Goal: Task Accomplishment & Management: Complete application form

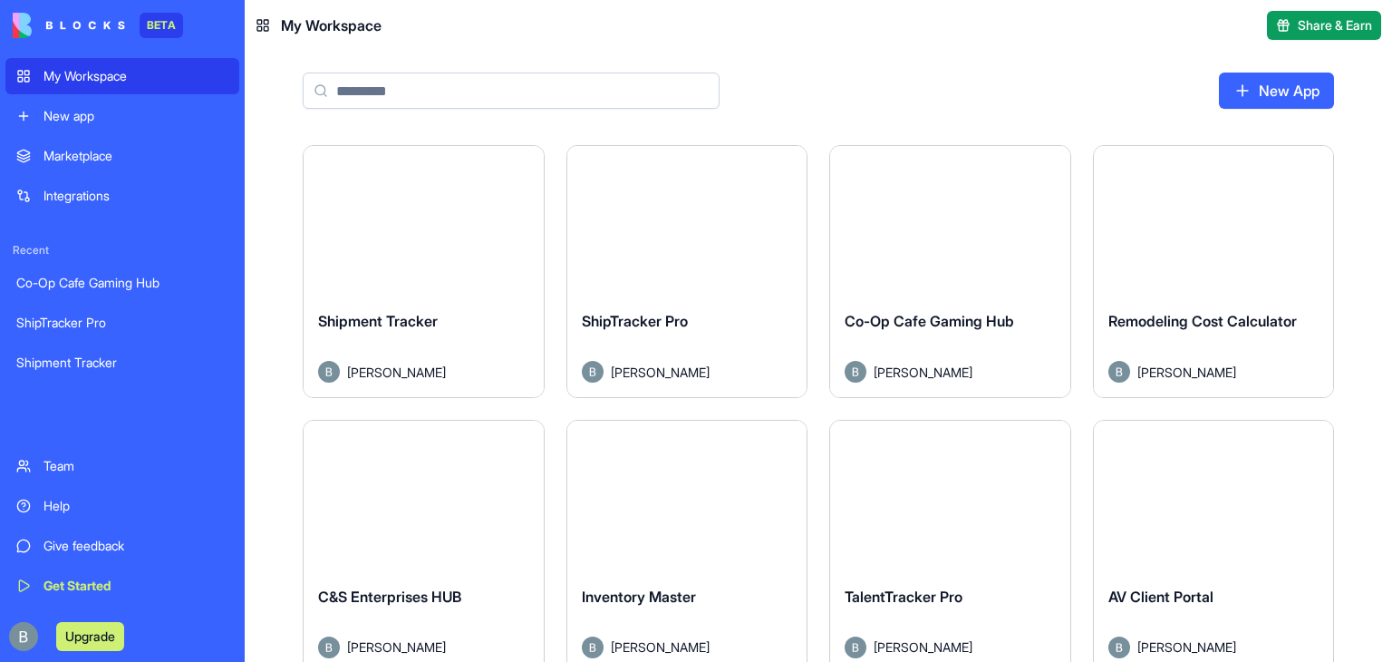
click at [974, 215] on button "Launch" at bounding box center [950, 221] width 136 height 36
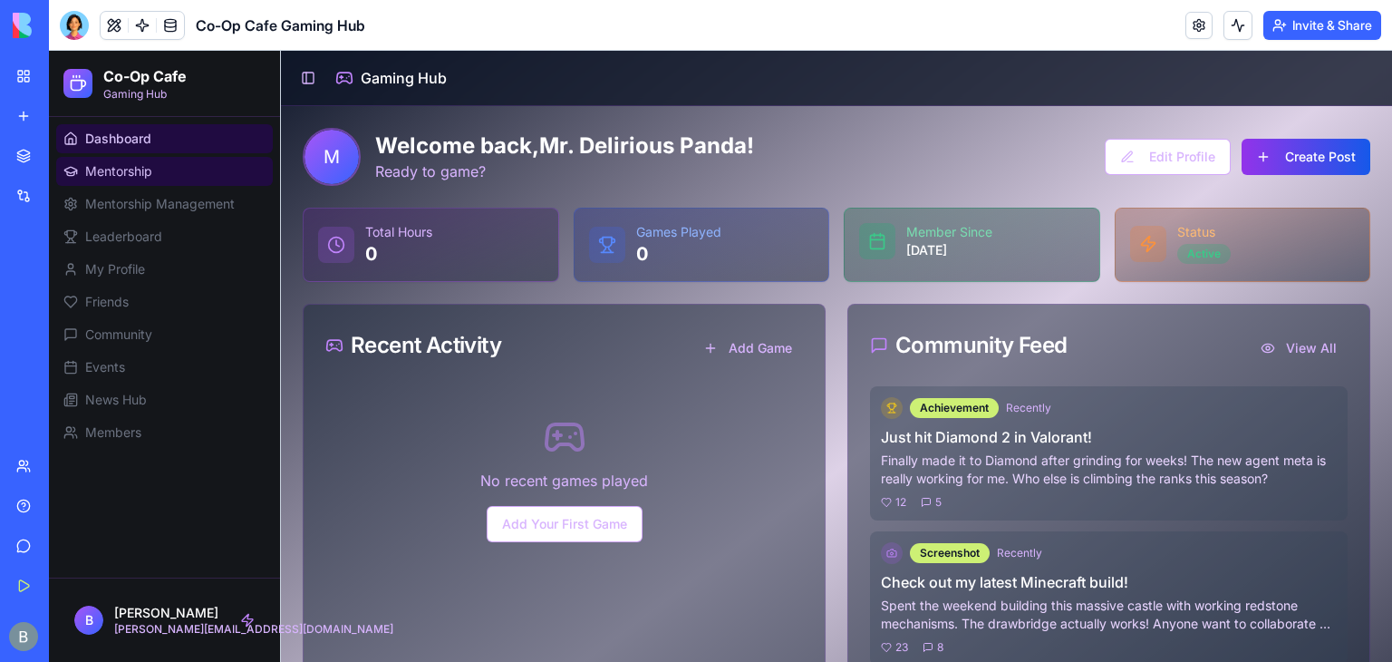
click at [153, 182] on link "Mentorship" at bounding box center [164, 171] width 217 height 29
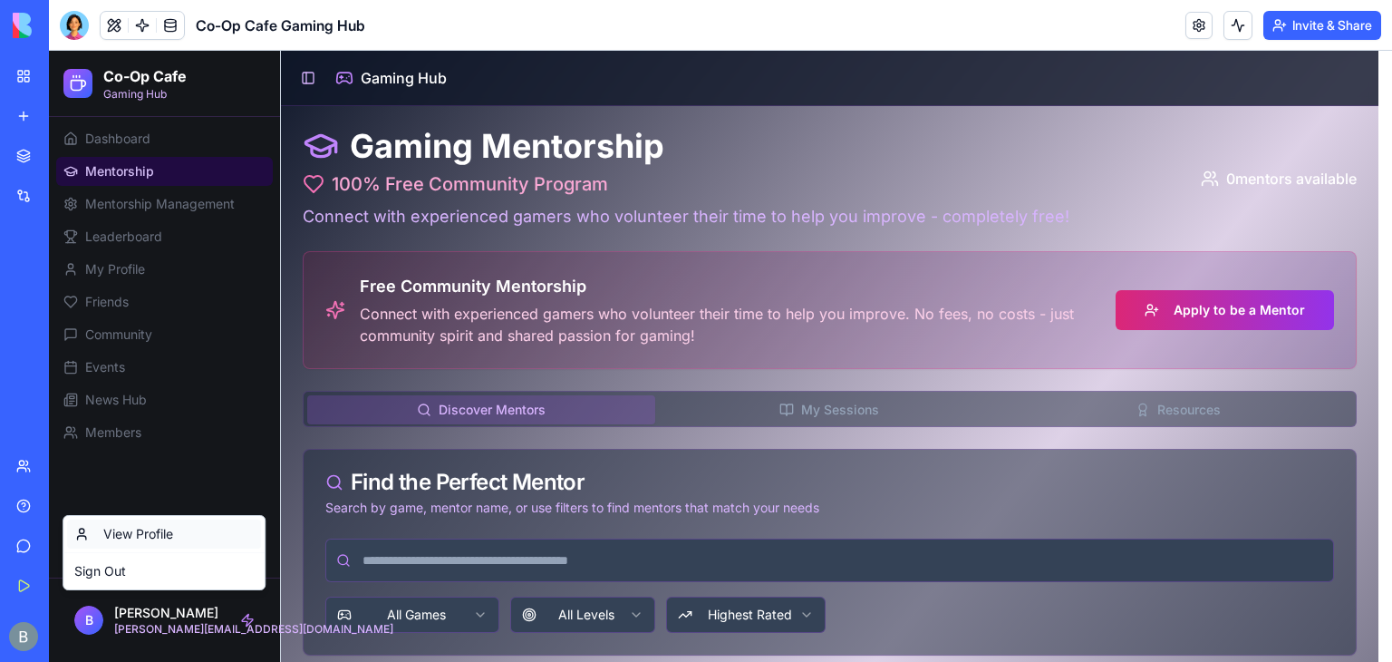
click at [154, 544] on link "View Profile" at bounding box center [164, 533] width 194 height 29
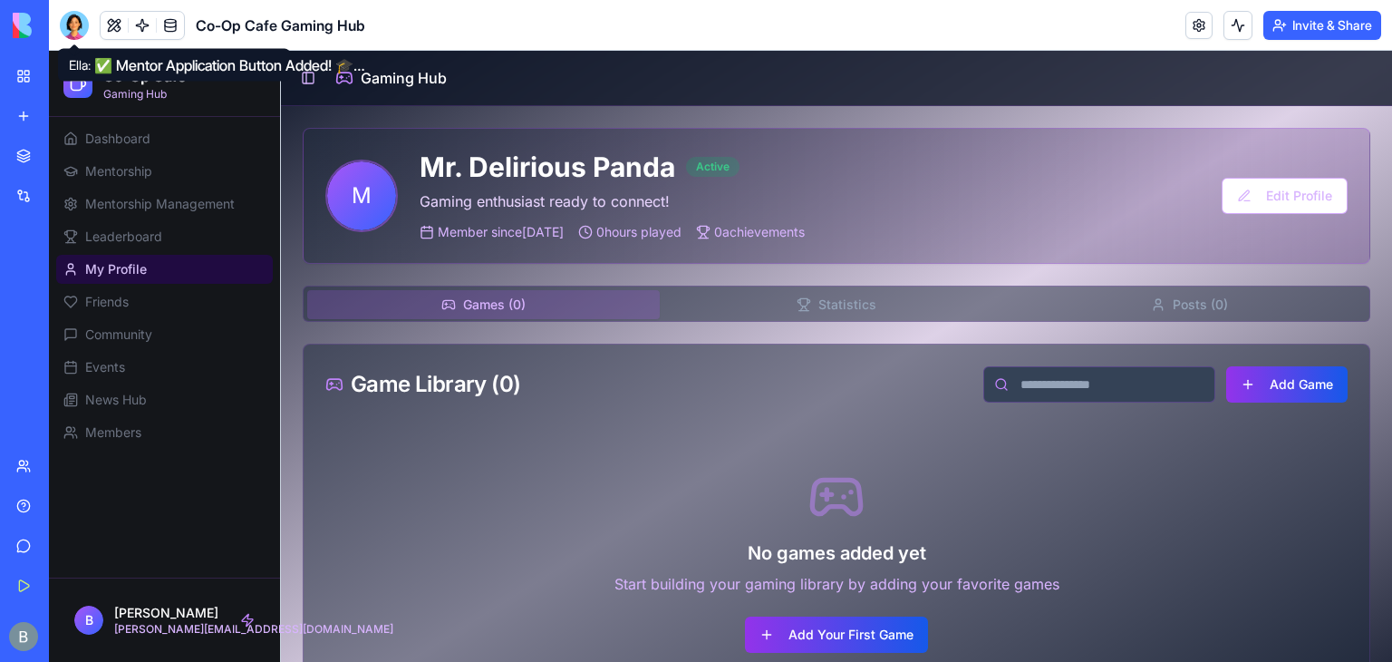
click at [76, 24] on div at bounding box center [74, 25] width 29 height 29
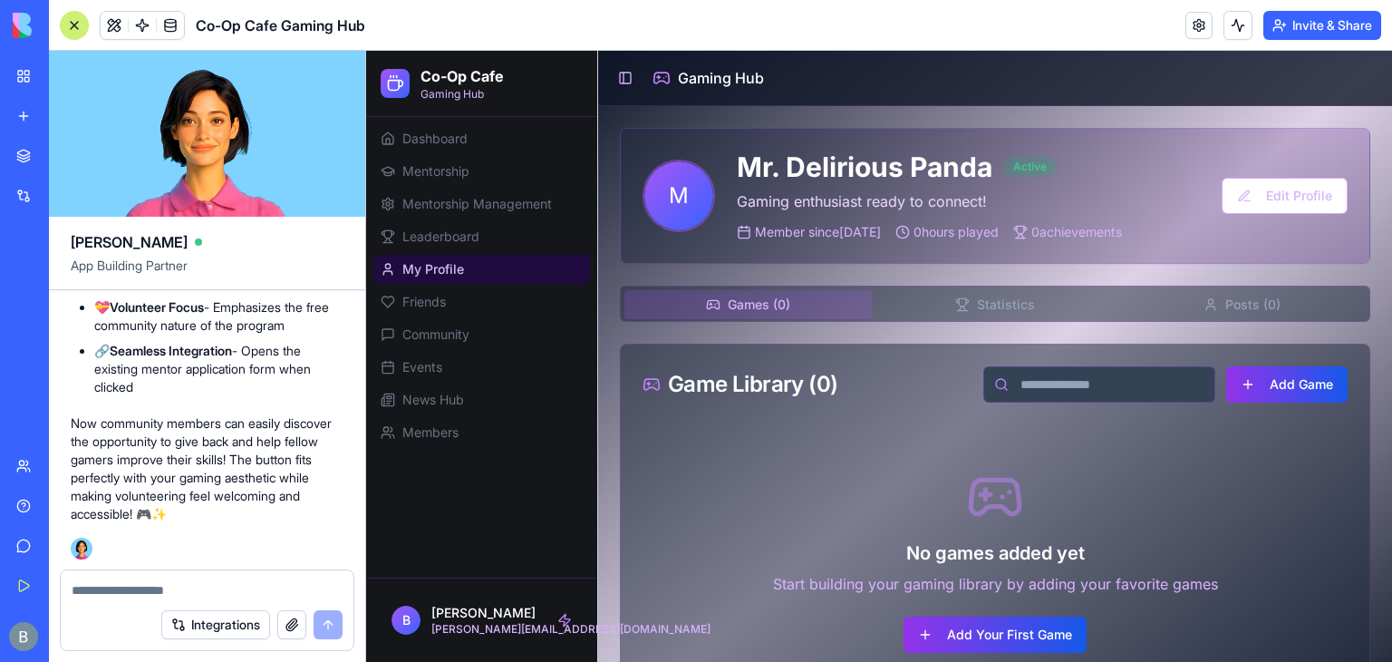
click at [144, 585] on textarea at bounding box center [207, 590] width 271 height 18
click at [76, 30] on div at bounding box center [74, 25] width 29 height 29
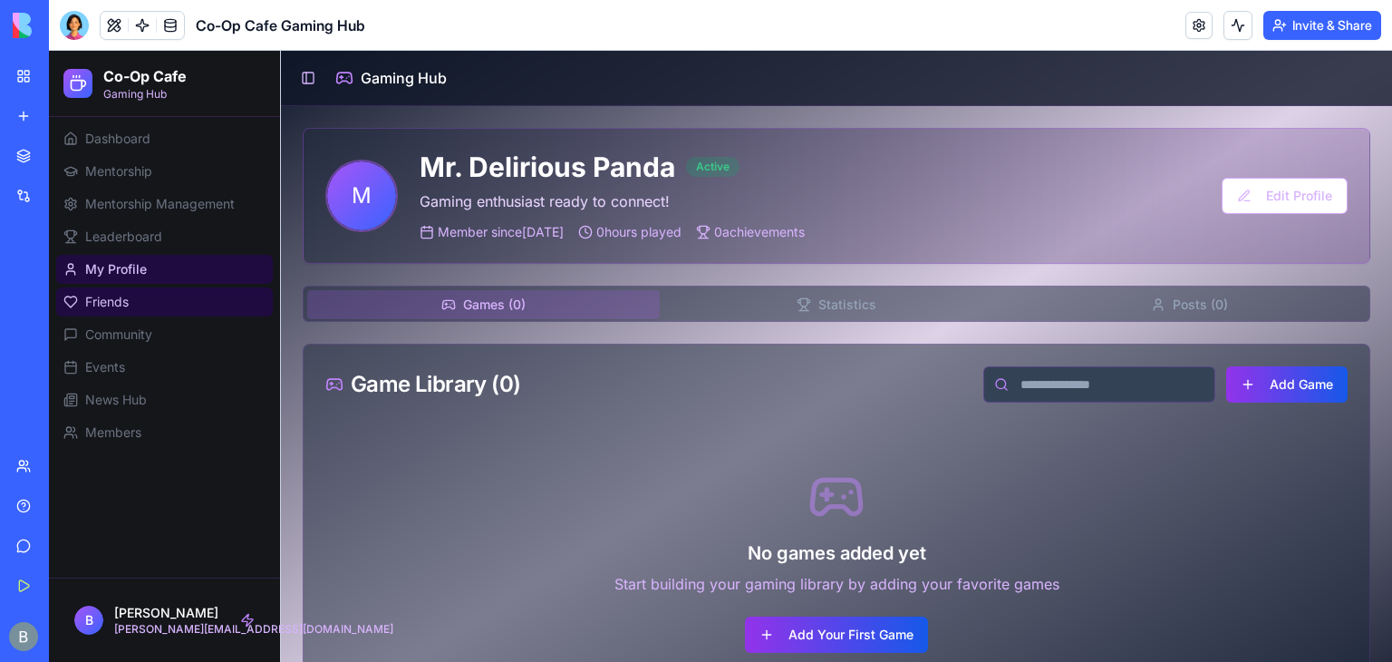
click at [198, 291] on link "Friends" at bounding box center [164, 301] width 217 height 29
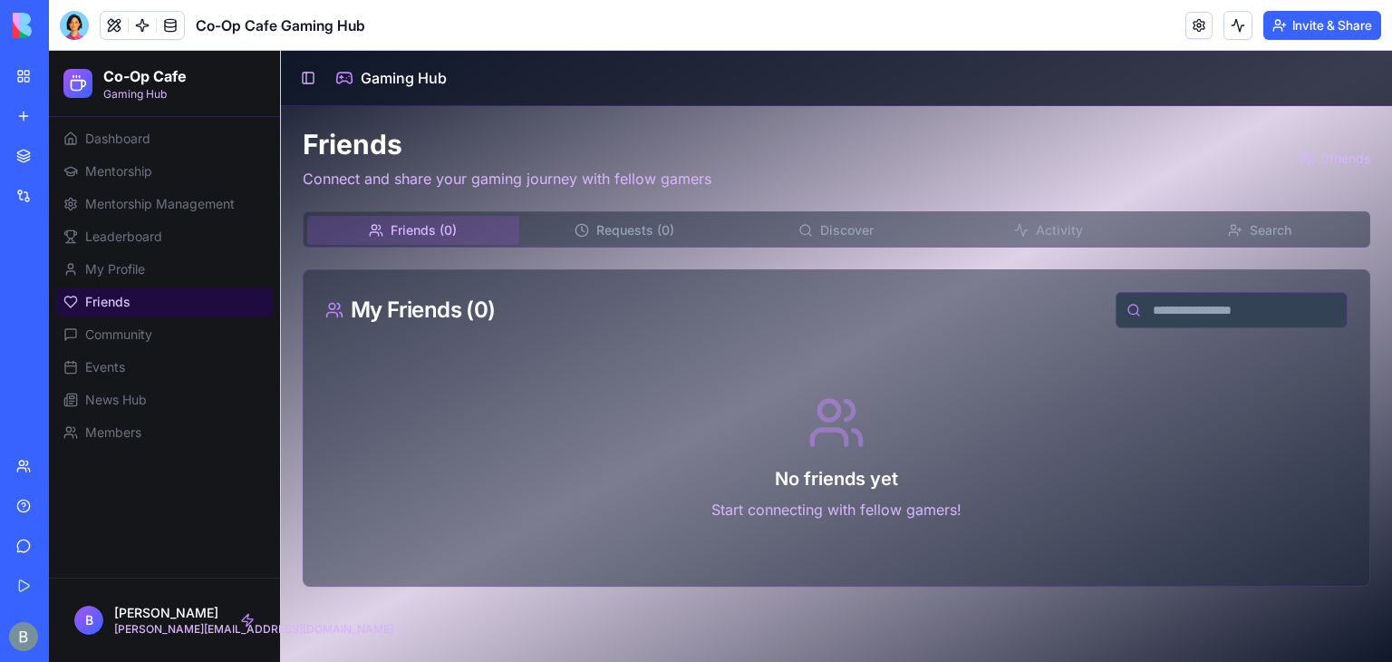
click at [179, 315] on link "Friends" at bounding box center [164, 301] width 217 height 29
click at [172, 333] on link "Community" at bounding box center [164, 334] width 217 height 29
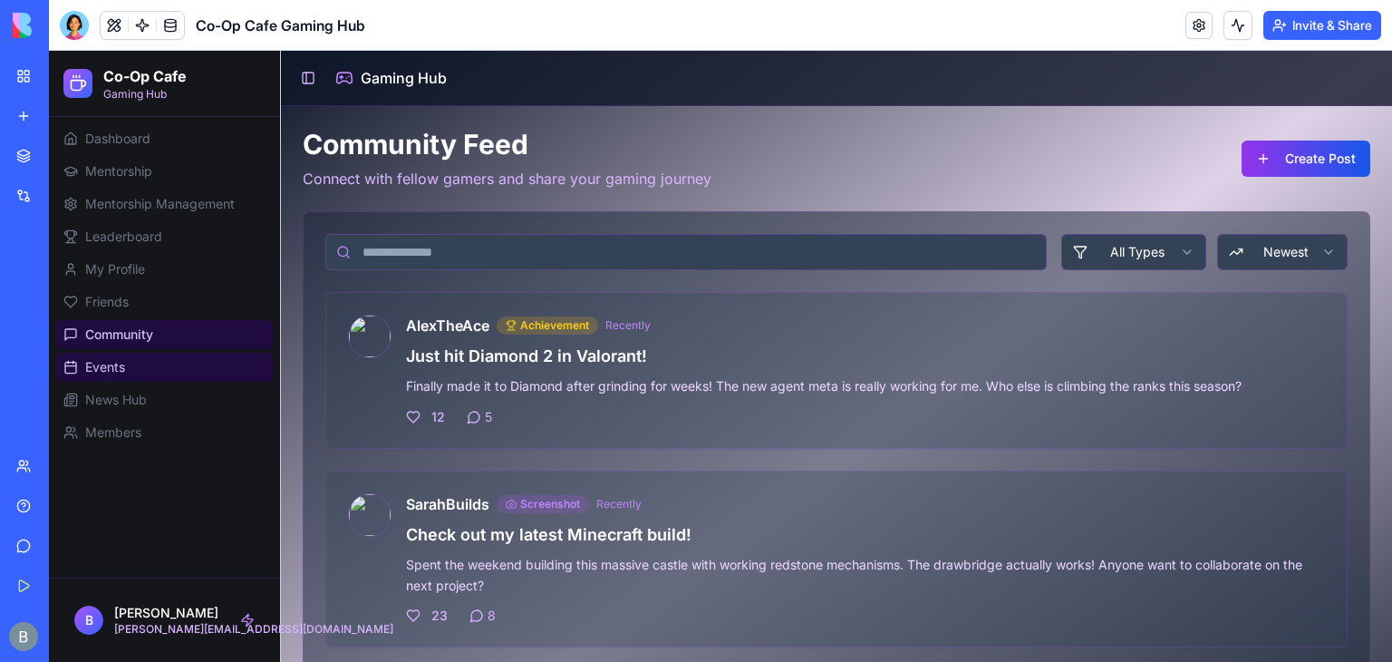
click at [176, 367] on link "Events" at bounding box center [164, 367] width 217 height 29
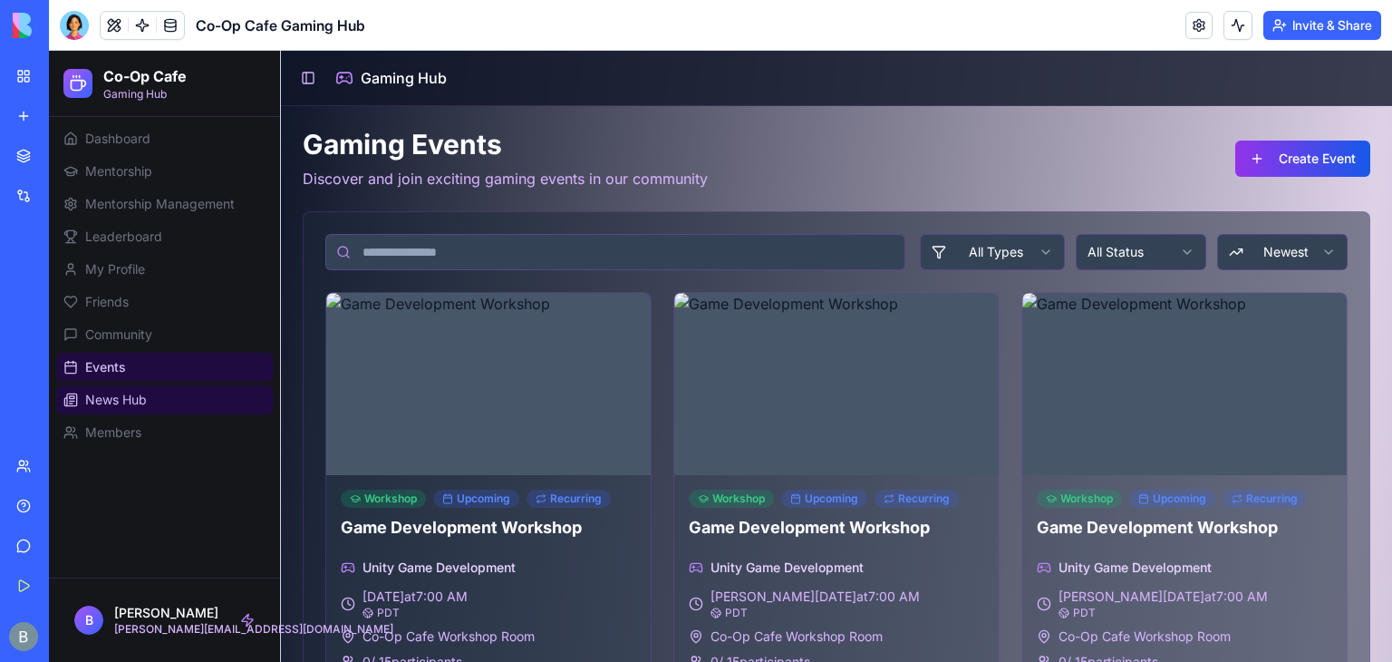
click at [188, 402] on link "News Hub" at bounding box center [164, 399] width 217 height 29
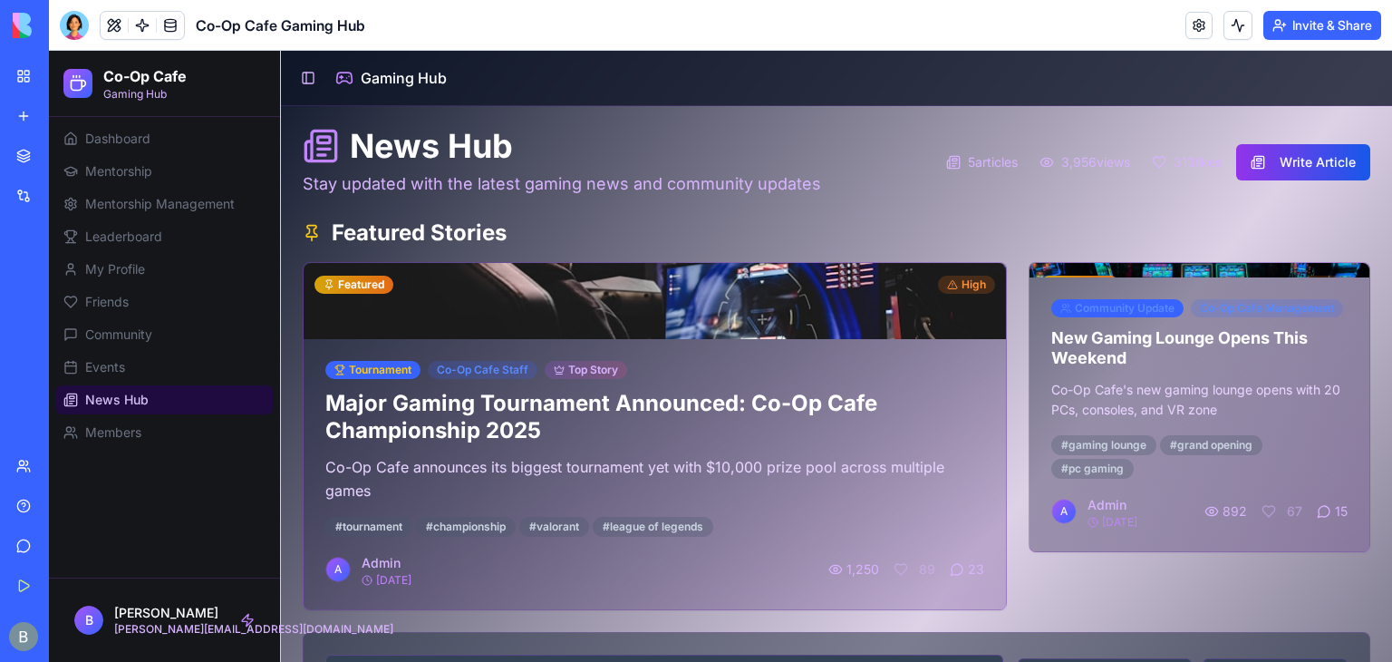
drag, startPoint x: 1376, startPoint y: 276, endPoint x: 1379, endPoint y: 367, distance: 90.7
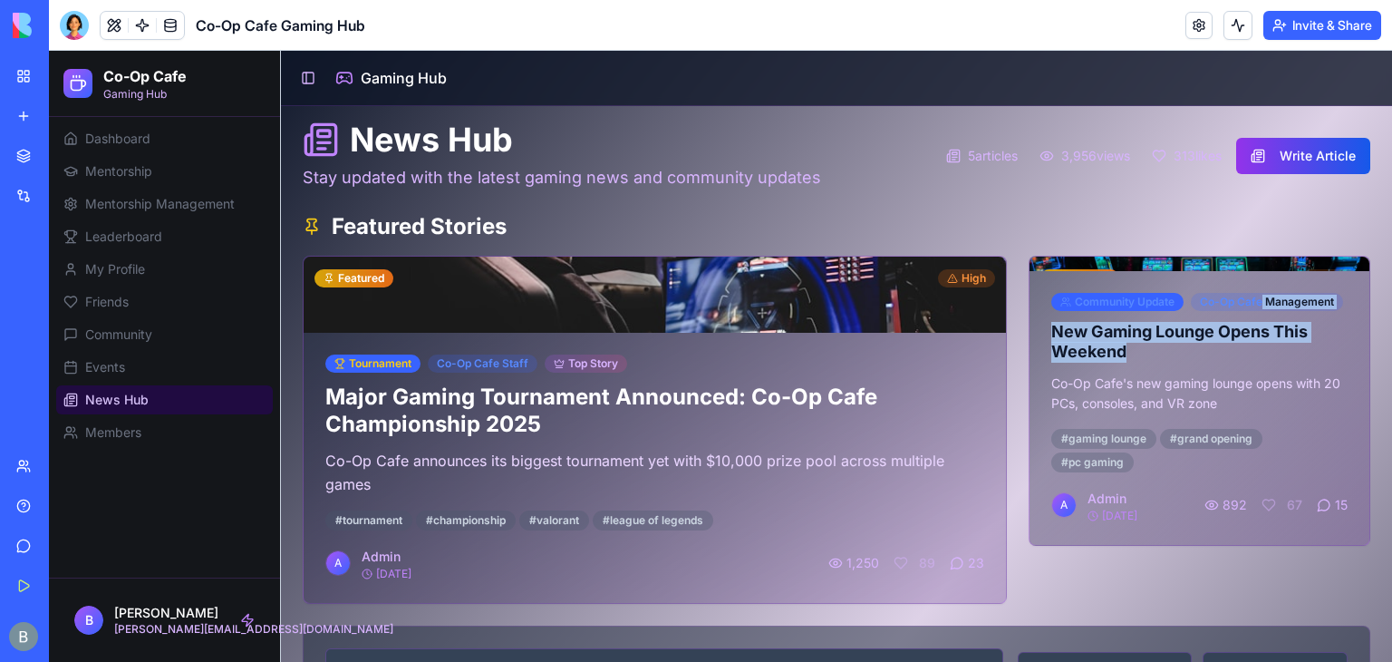
scroll to position [4, 0]
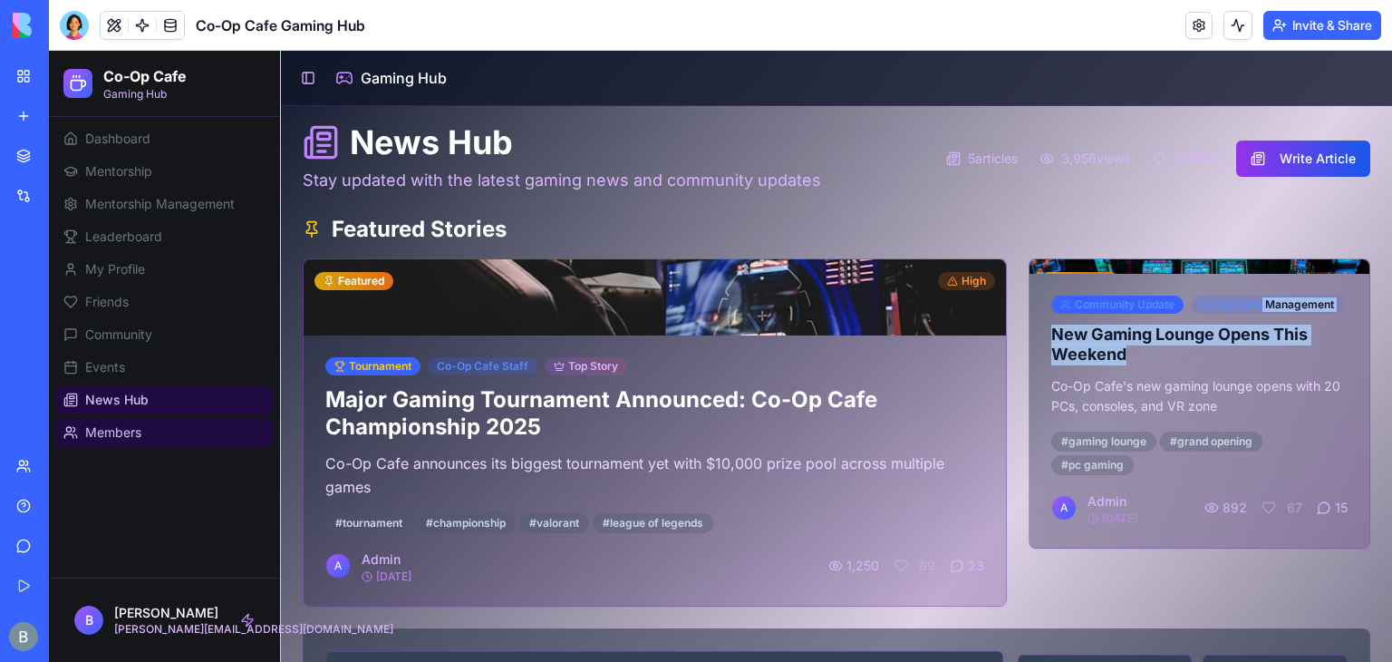
click at [153, 440] on link "Members" at bounding box center [164, 432] width 217 height 29
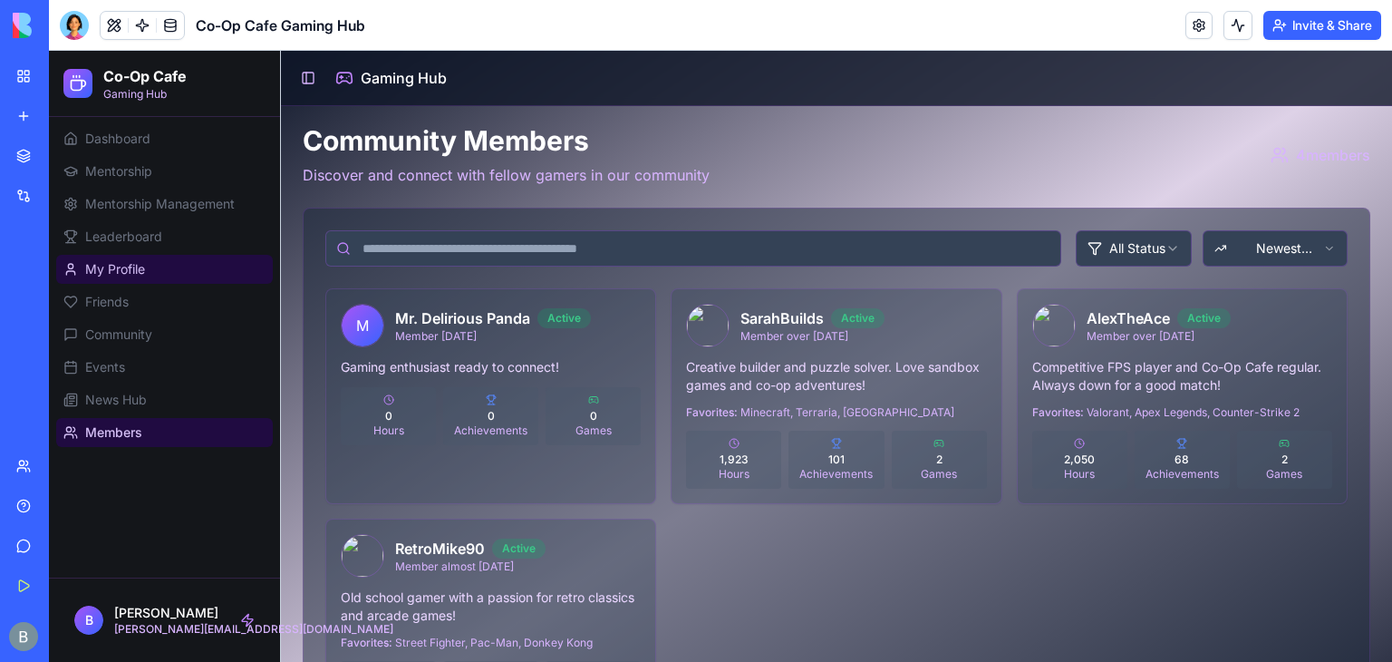
click at [165, 261] on link "My Profile" at bounding box center [164, 269] width 217 height 29
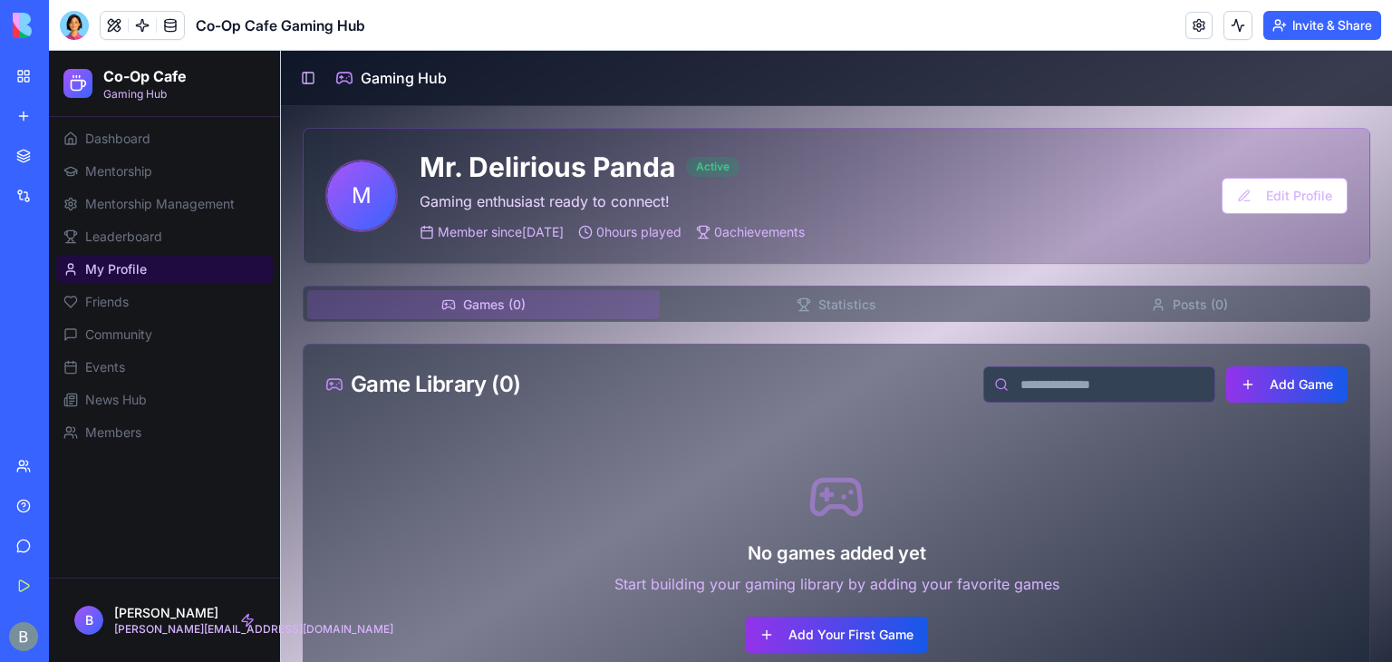
click at [353, 217] on span "M" at bounding box center [361, 195] width 69 height 69
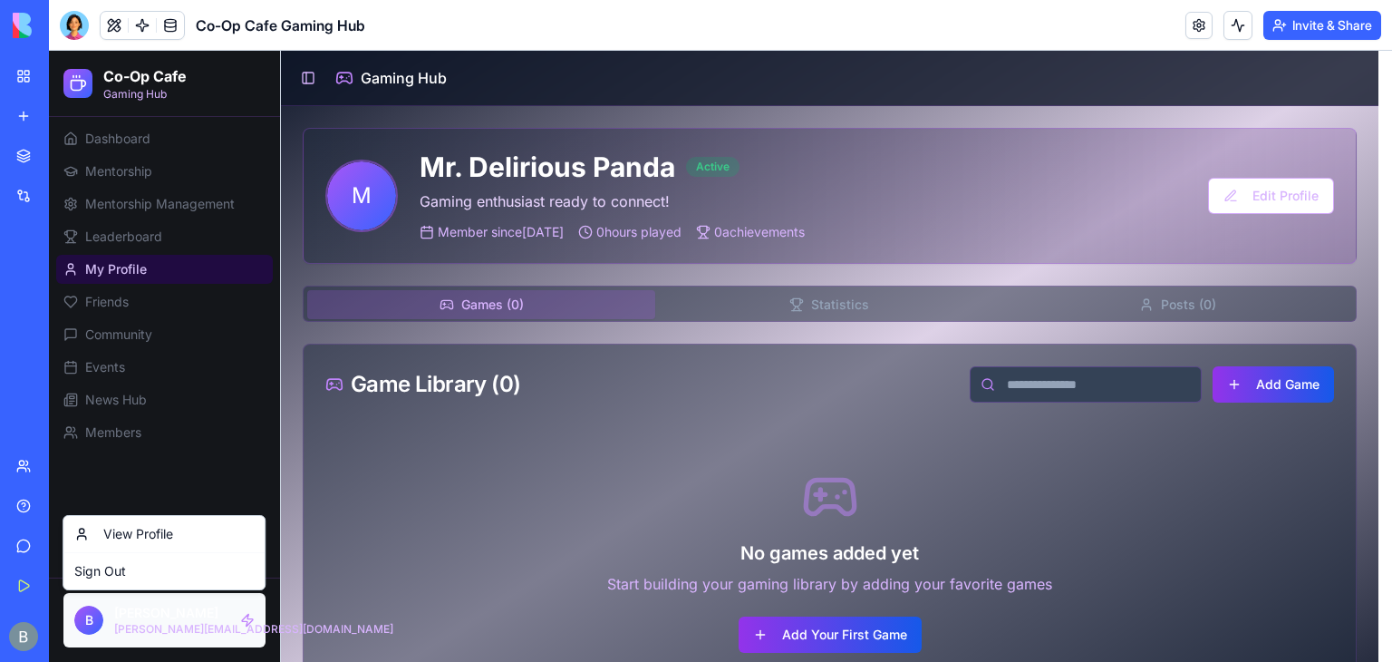
click at [80, 622] on html "Co-Op Cafe Gaming Hub Dashboard Mentorship Mentorship Management Leaderboard My…" at bounding box center [720, 396] width 1343 height 690
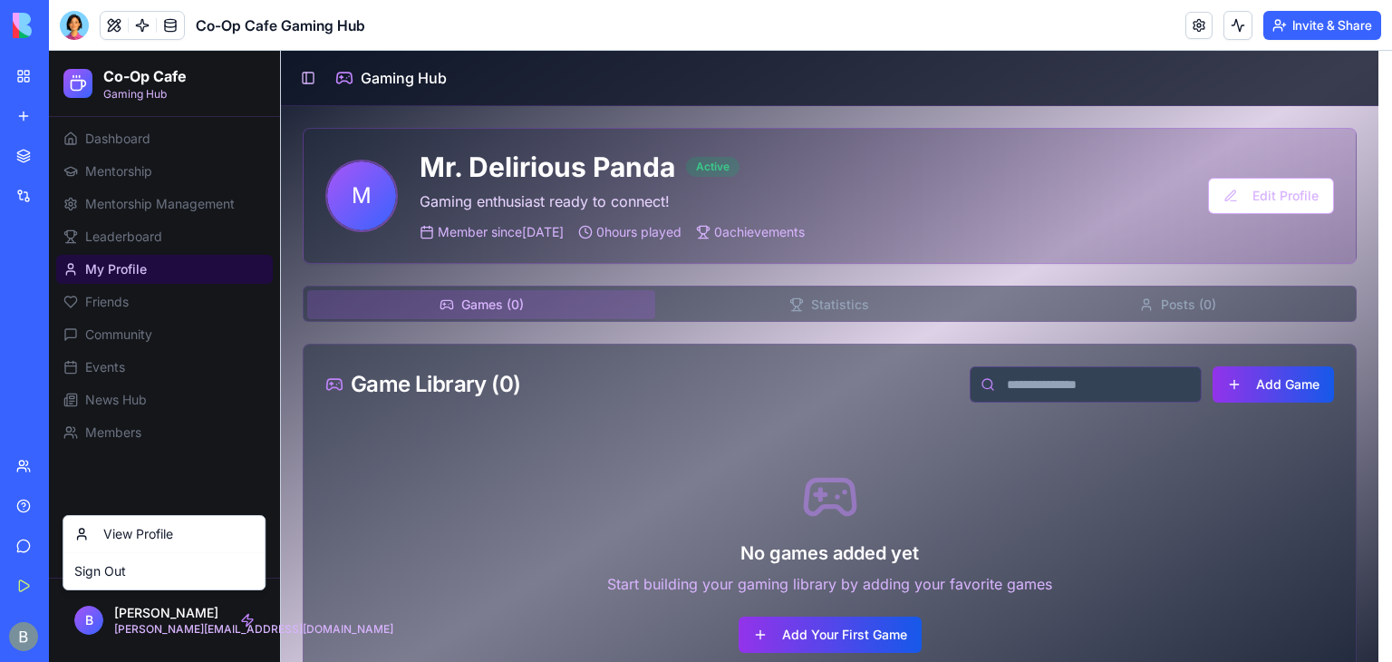
click at [1260, 179] on html "Co-Op Cafe Gaming Hub Dashboard Mentorship Mentorship Management Leaderboard My…" at bounding box center [720, 396] width 1343 height 690
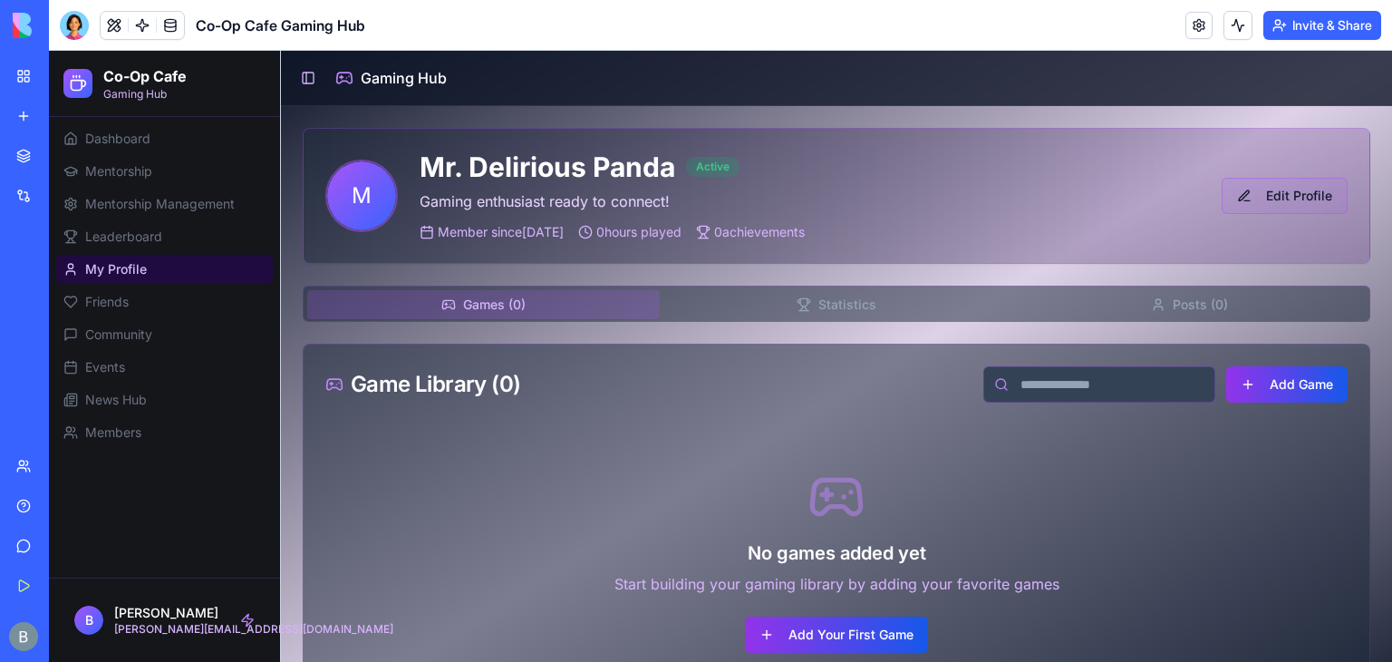
click at [1260, 186] on button "Edit Profile" at bounding box center [1285, 196] width 126 height 36
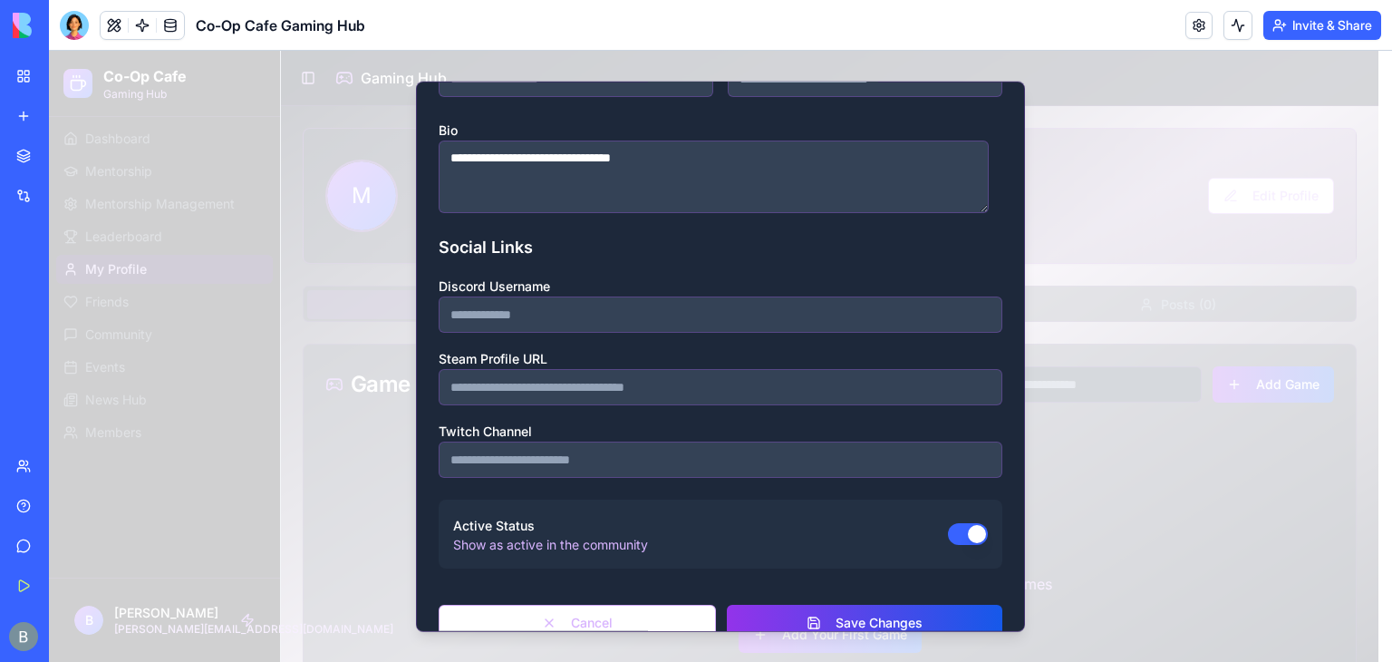
scroll to position [288, 0]
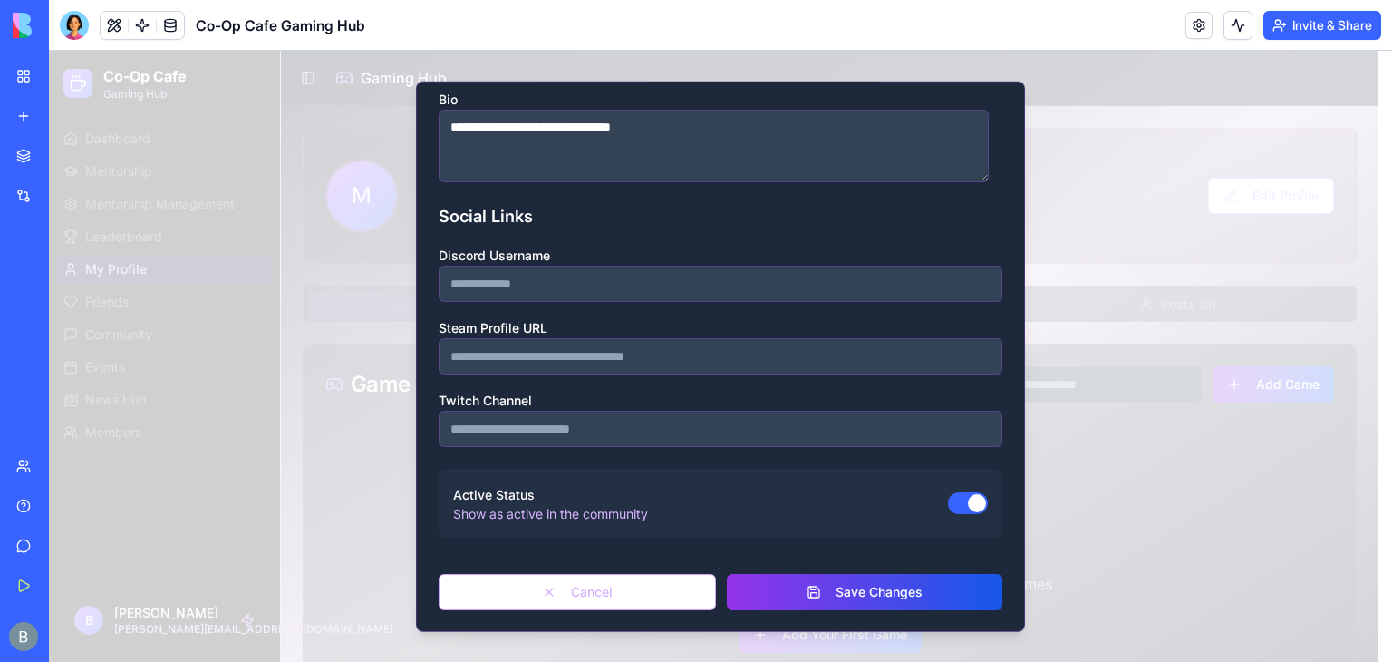
click at [274, 150] on div at bounding box center [720, 356] width 1343 height 611
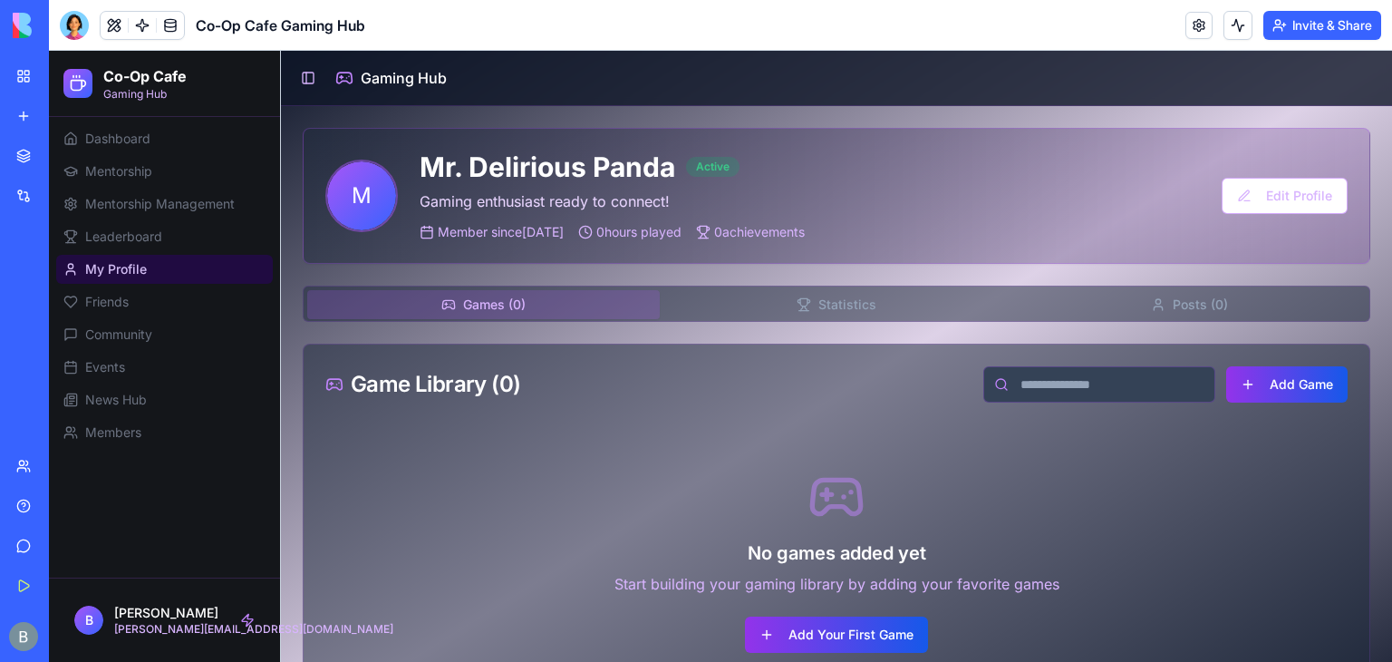
click at [151, 349] on ul "Dashboard Mentorship Mentorship Management Leaderboard My Profile Friends Commu…" at bounding box center [164, 285] width 217 height 323
click at [150, 340] on span "Community" at bounding box center [118, 334] width 67 height 18
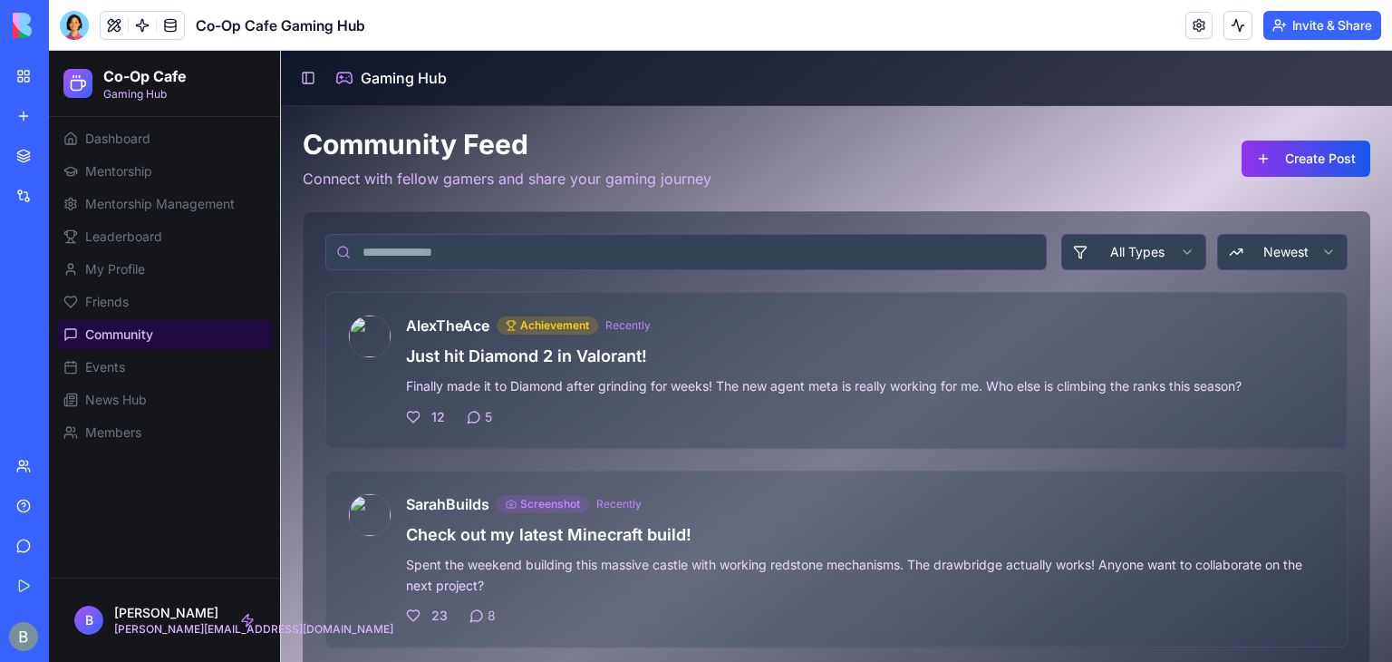
click at [593, 363] on h3 "Just hit Diamond 2 in Valorant!" at bounding box center [865, 355] width 919 height 25
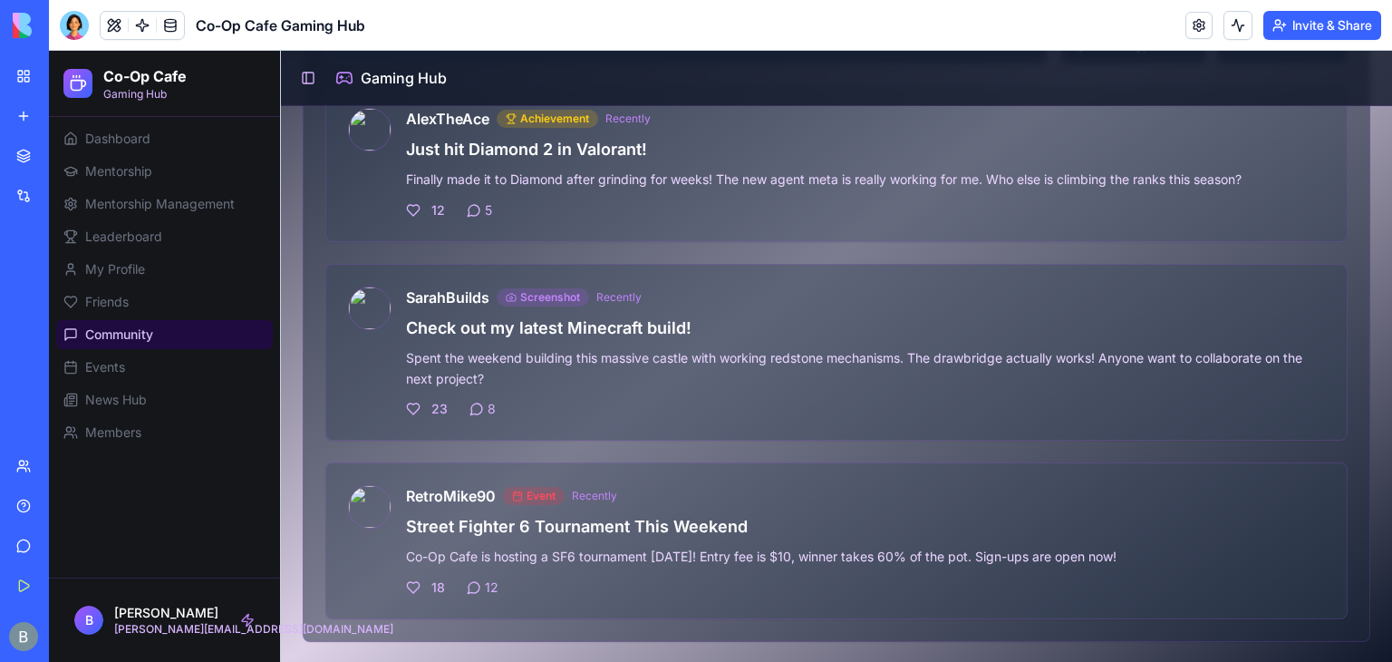
click at [484, 411] on div "8" at bounding box center [482, 409] width 26 height 18
click at [714, 211] on div "12 5" at bounding box center [865, 210] width 919 height 18
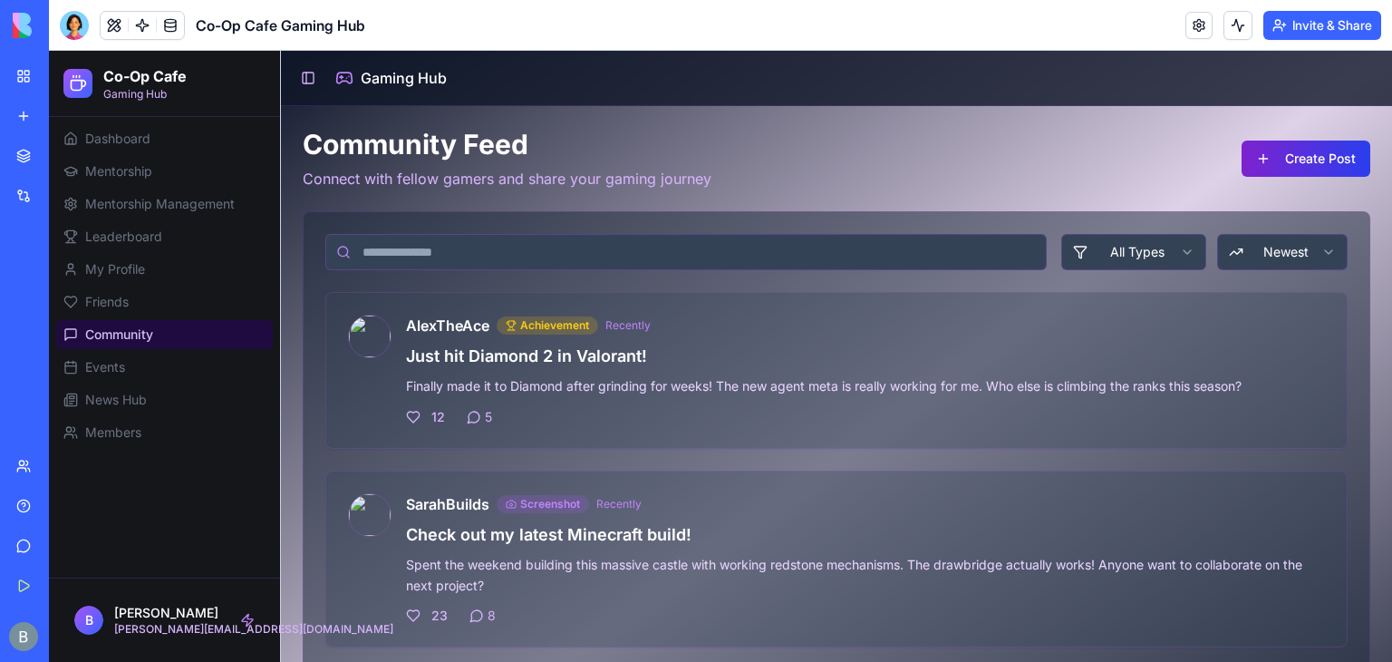
click at [1271, 160] on button "Create Post" at bounding box center [1306, 158] width 129 height 36
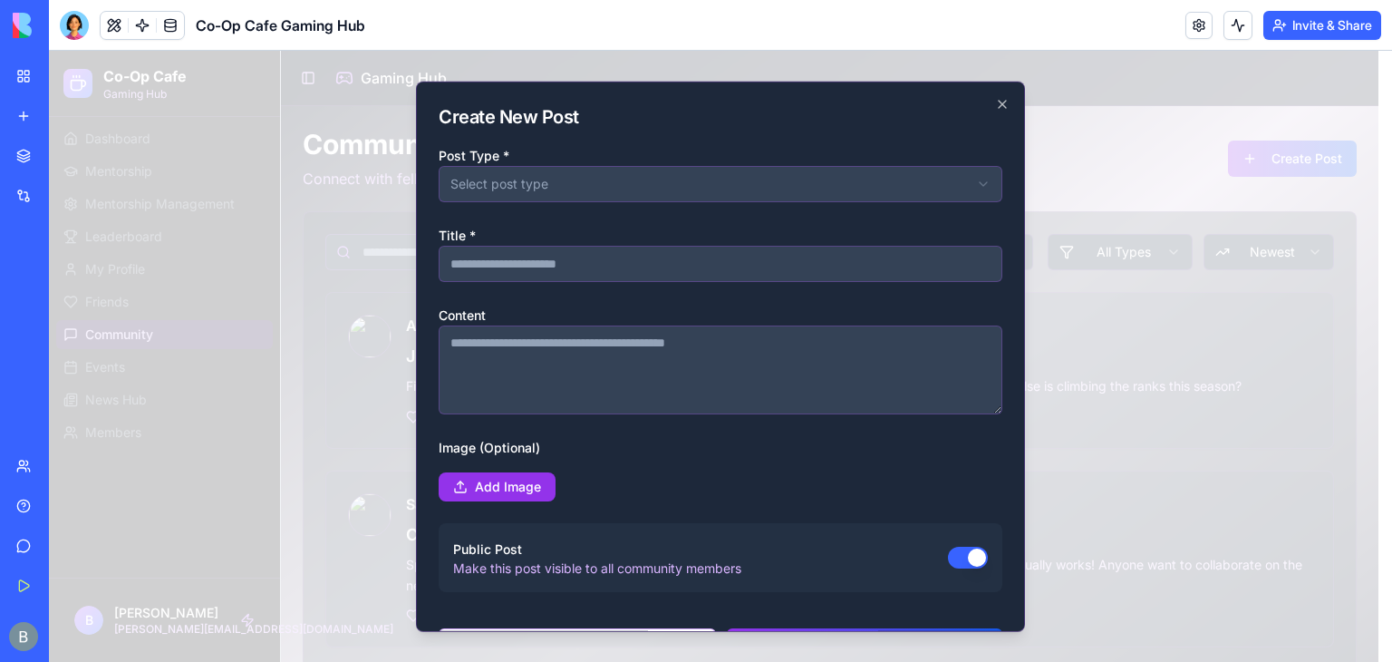
scroll to position [54, 0]
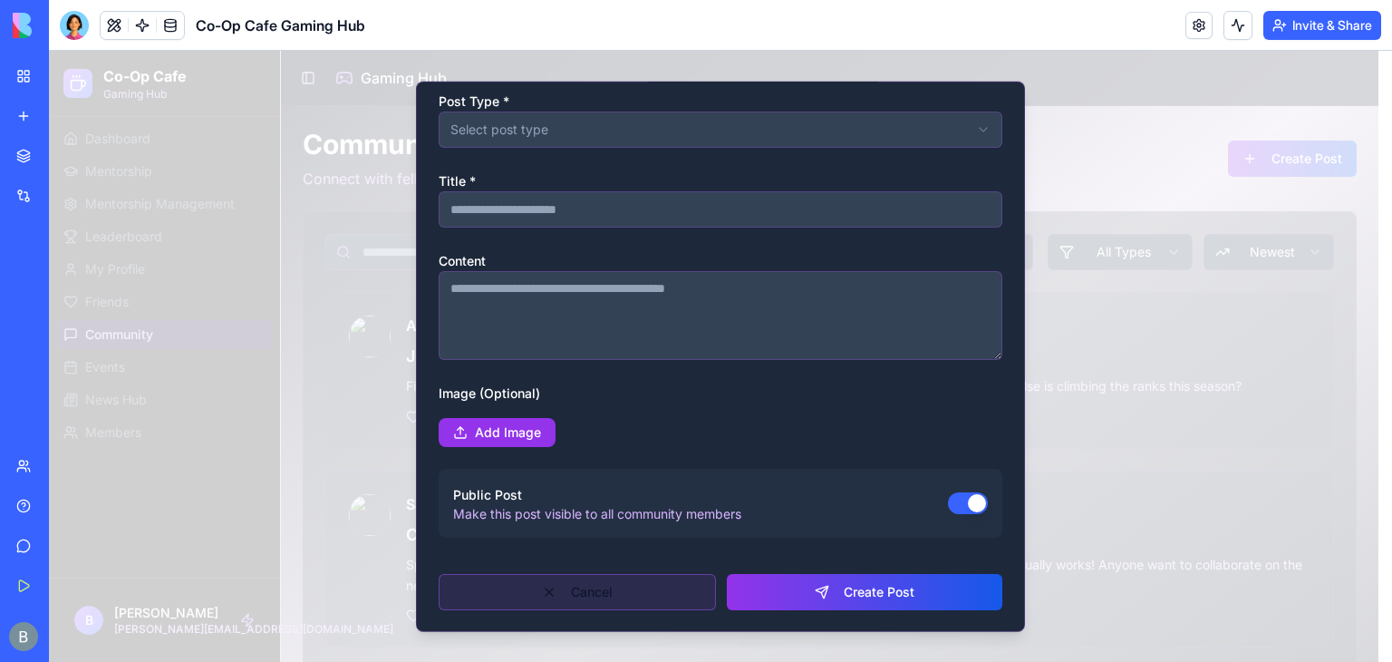
click at [654, 583] on button "Cancel" at bounding box center [577, 592] width 277 height 36
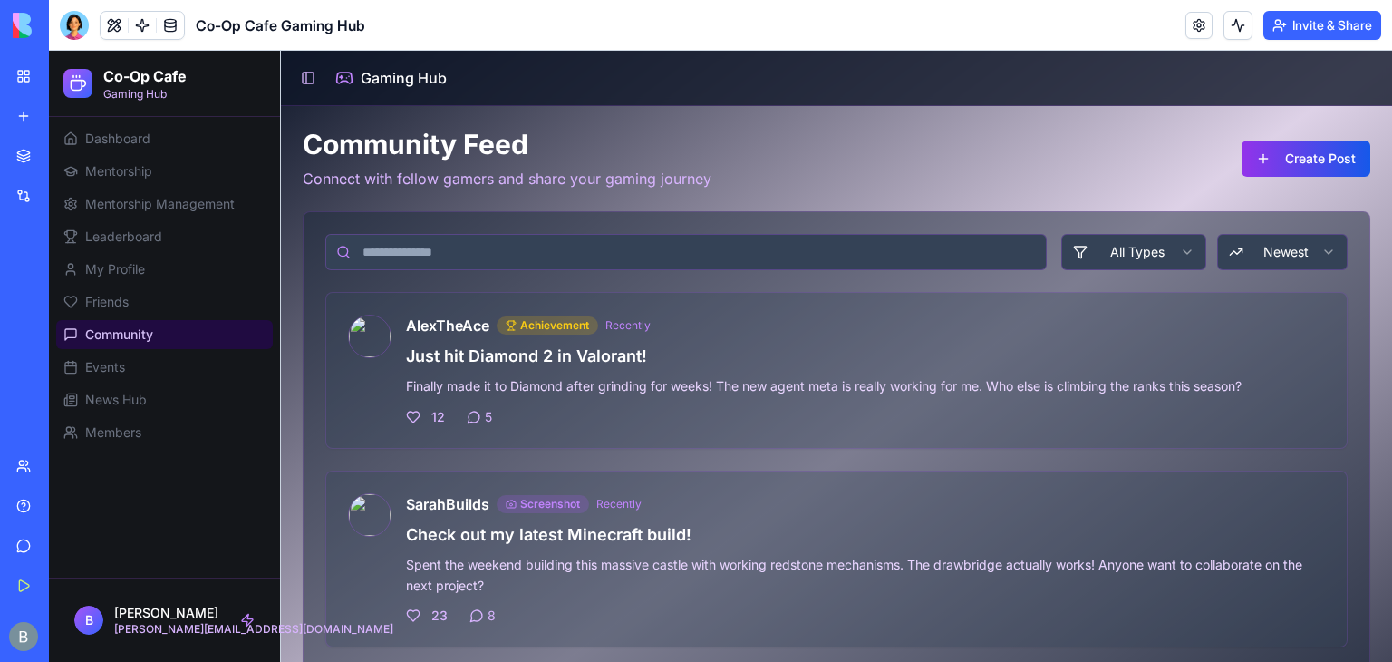
click at [363, 13] on div "Co-Op Cafe Gaming Hub" at bounding box center [212, 25] width 305 height 29
click at [165, 231] on link "Leaderboard" at bounding box center [164, 236] width 217 height 29
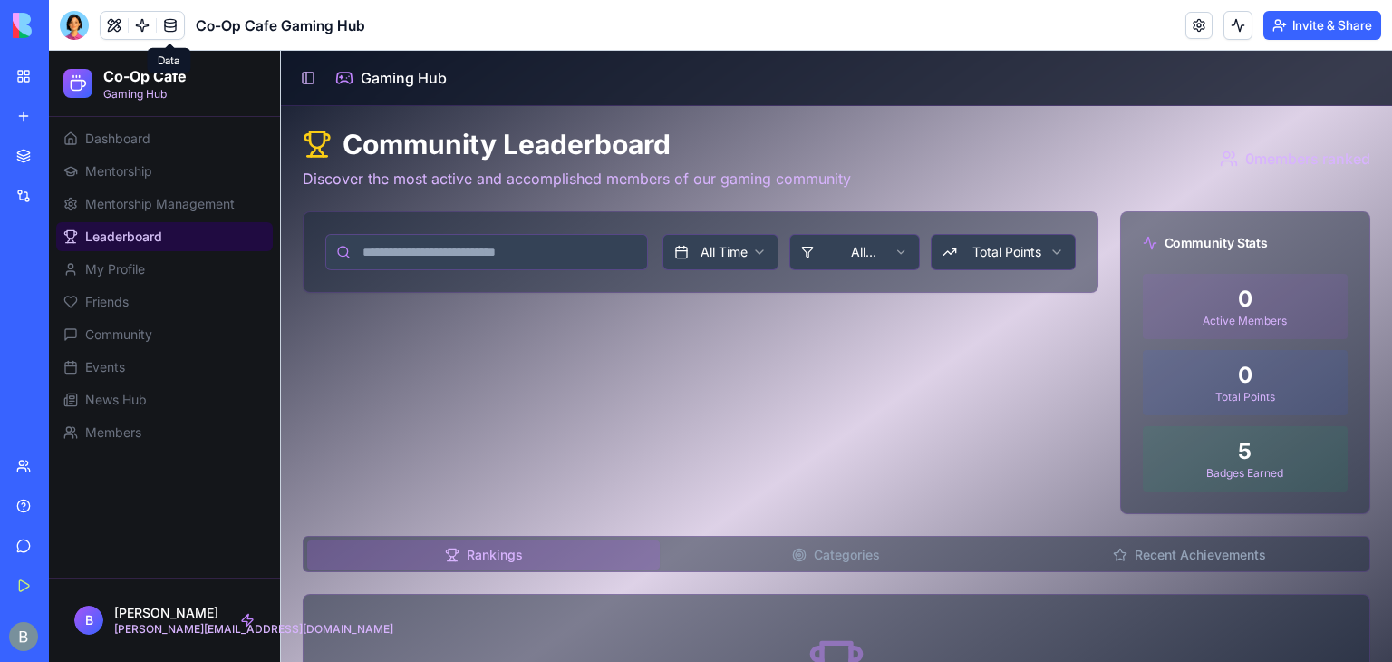
click at [831, 556] on button "Categories" at bounding box center [836, 554] width 353 height 29
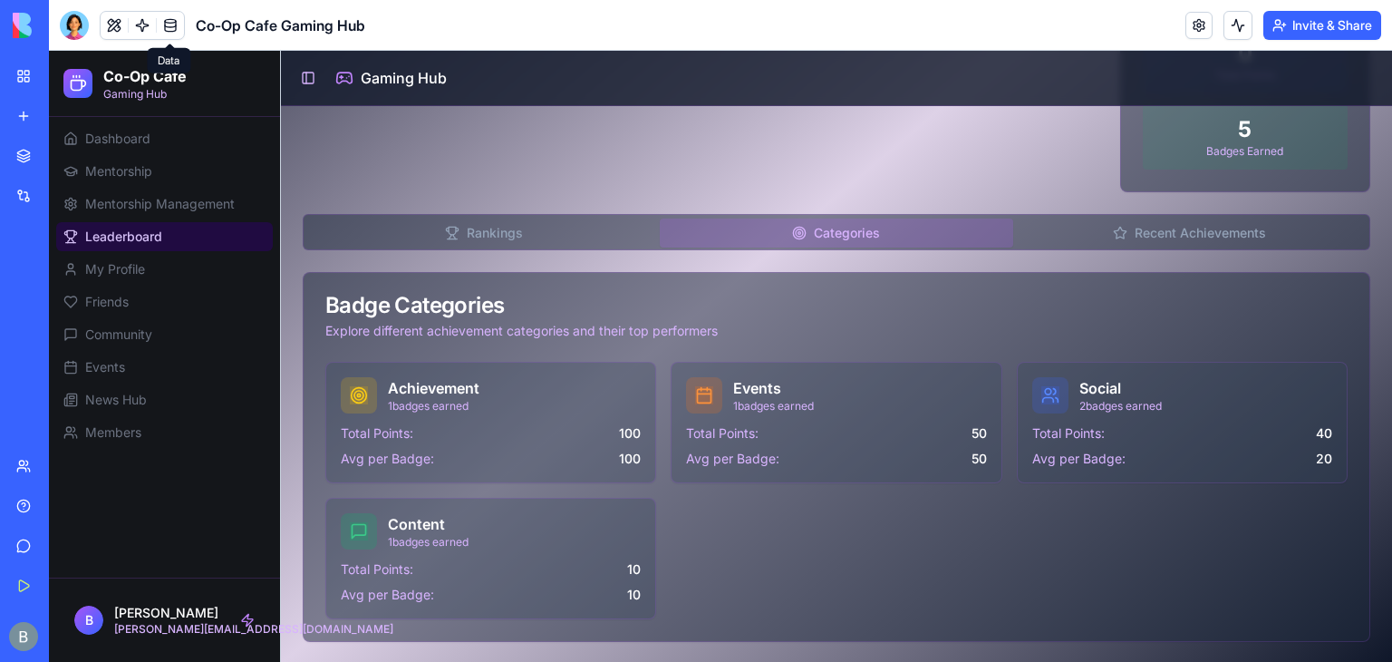
scroll to position [168, 0]
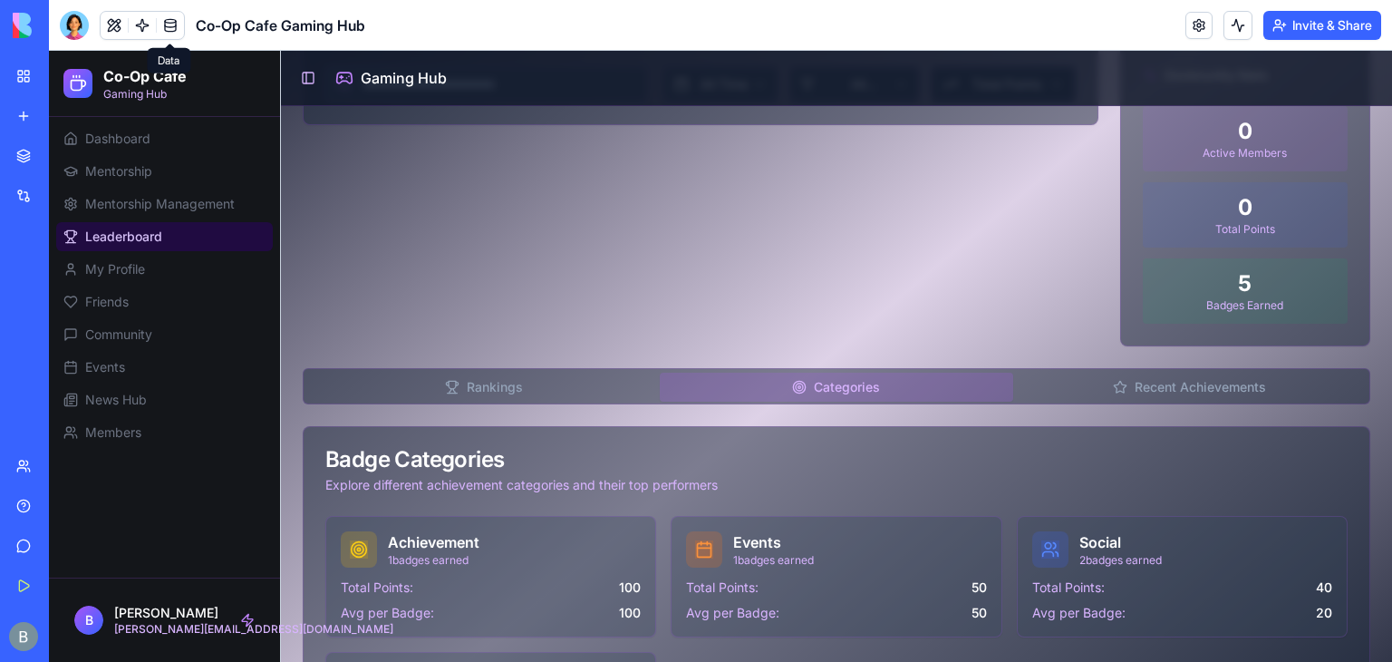
click at [577, 244] on div "Community Leaderboard Discover the most active and accomplished members of our …" at bounding box center [837, 378] width 1068 height 836
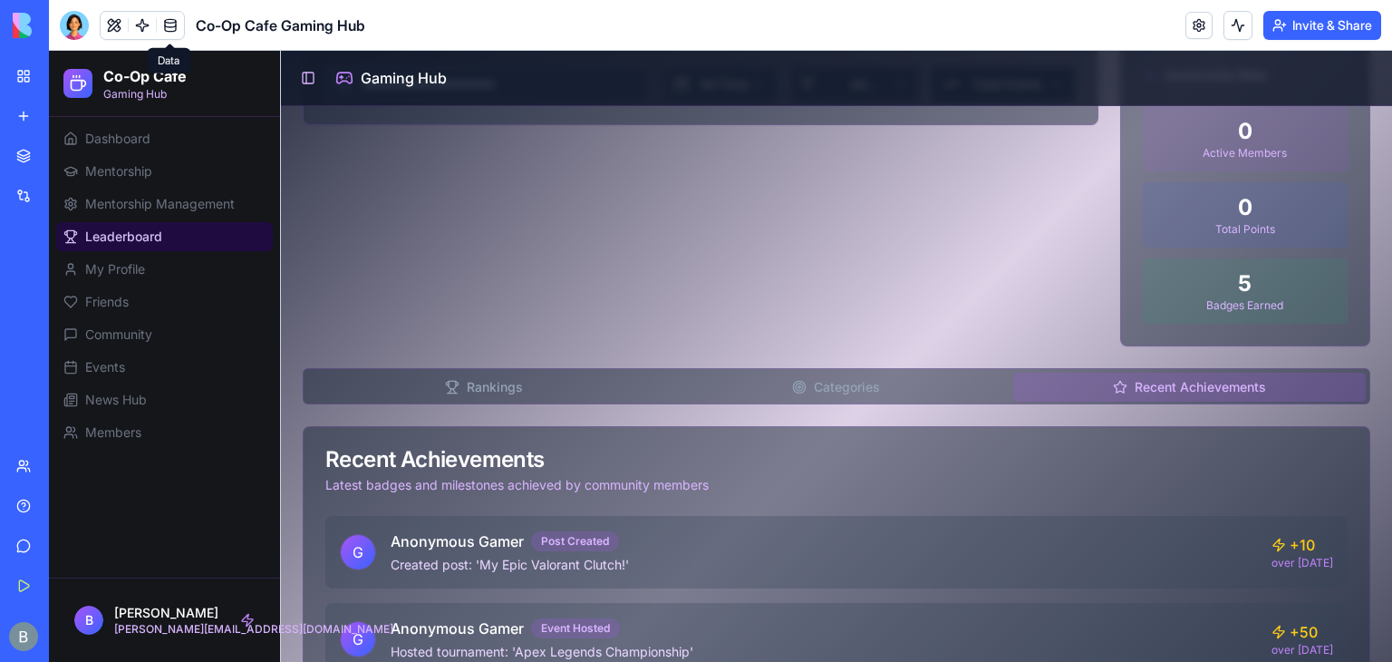
click at [1173, 374] on button "Recent Achievements" at bounding box center [1189, 386] width 353 height 29
click at [515, 396] on button "Rankings" at bounding box center [483, 386] width 353 height 29
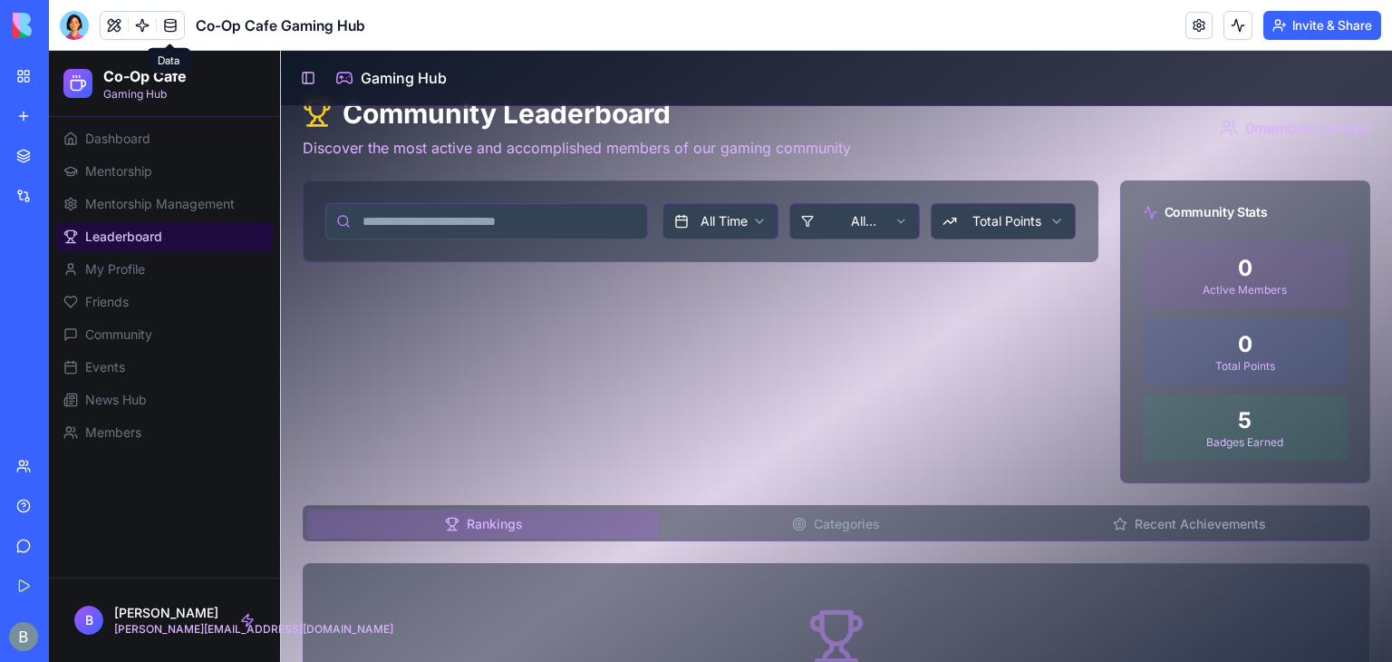
scroll to position [0, 0]
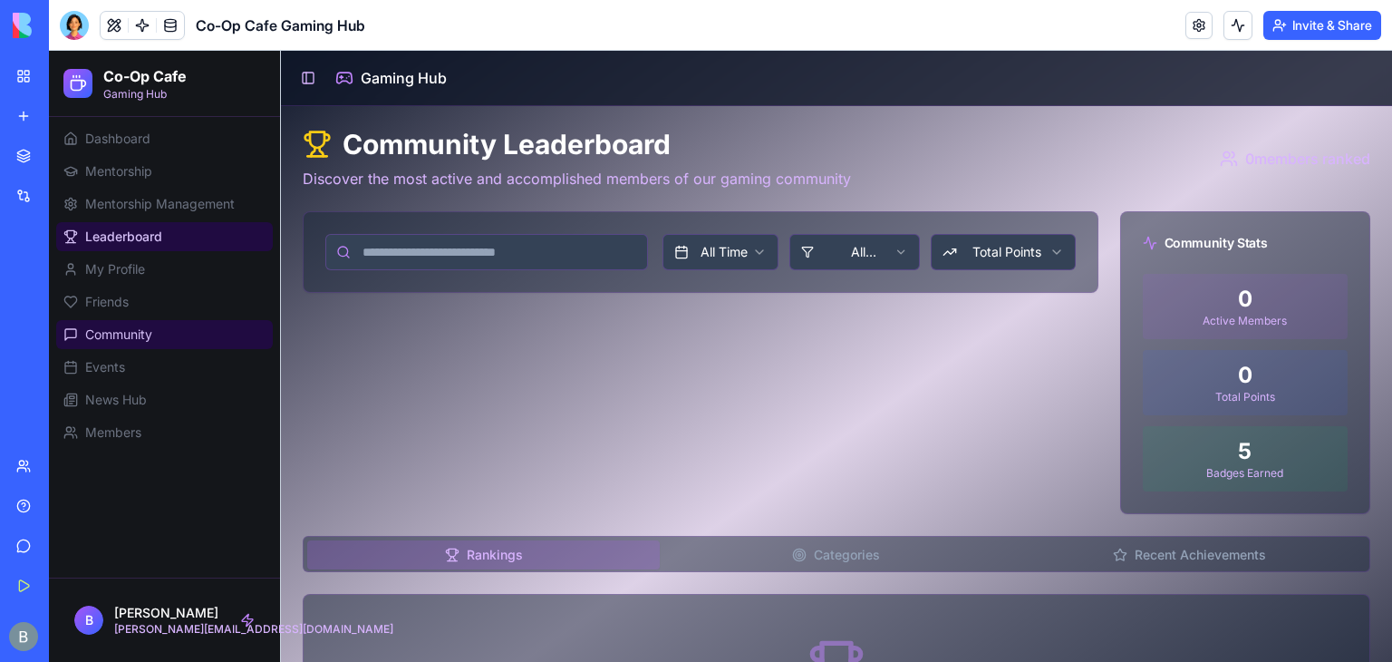
click at [171, 337] on link "Community" at bounding box center [164, 334] width 217 height 29
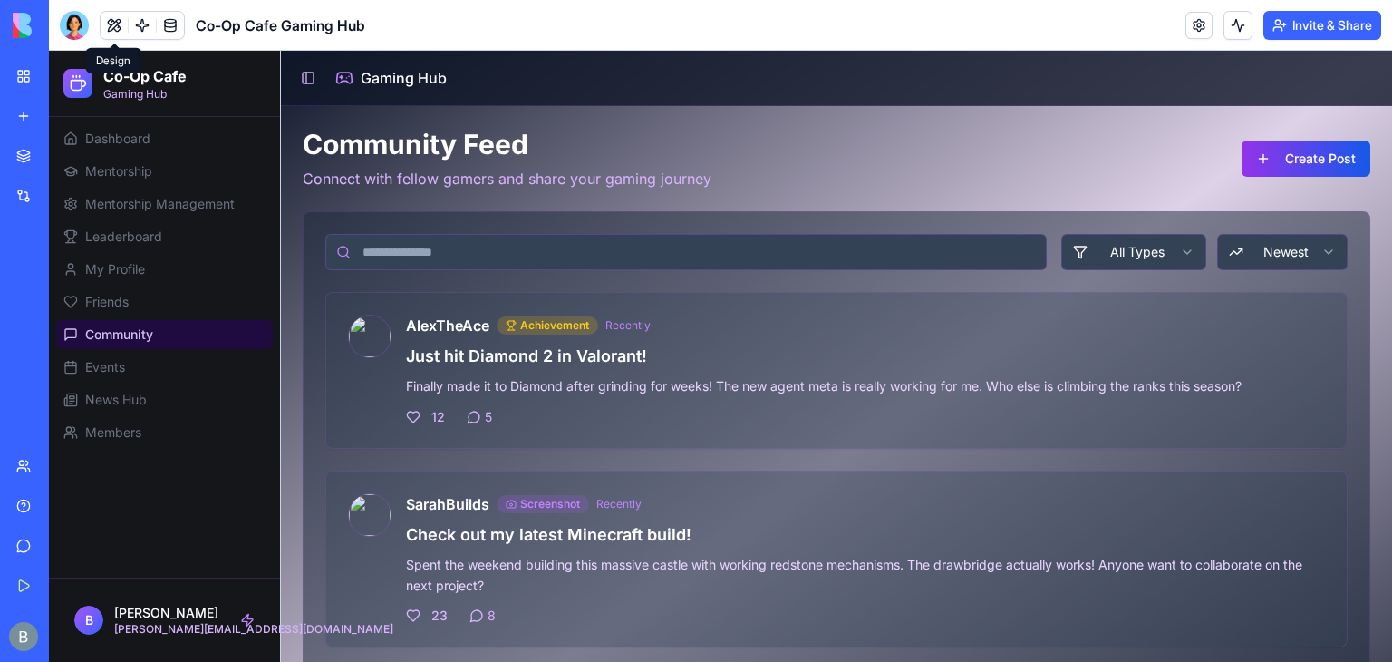
click at [82, 26] on div at bounding box center [74, 25] width 29 height 29
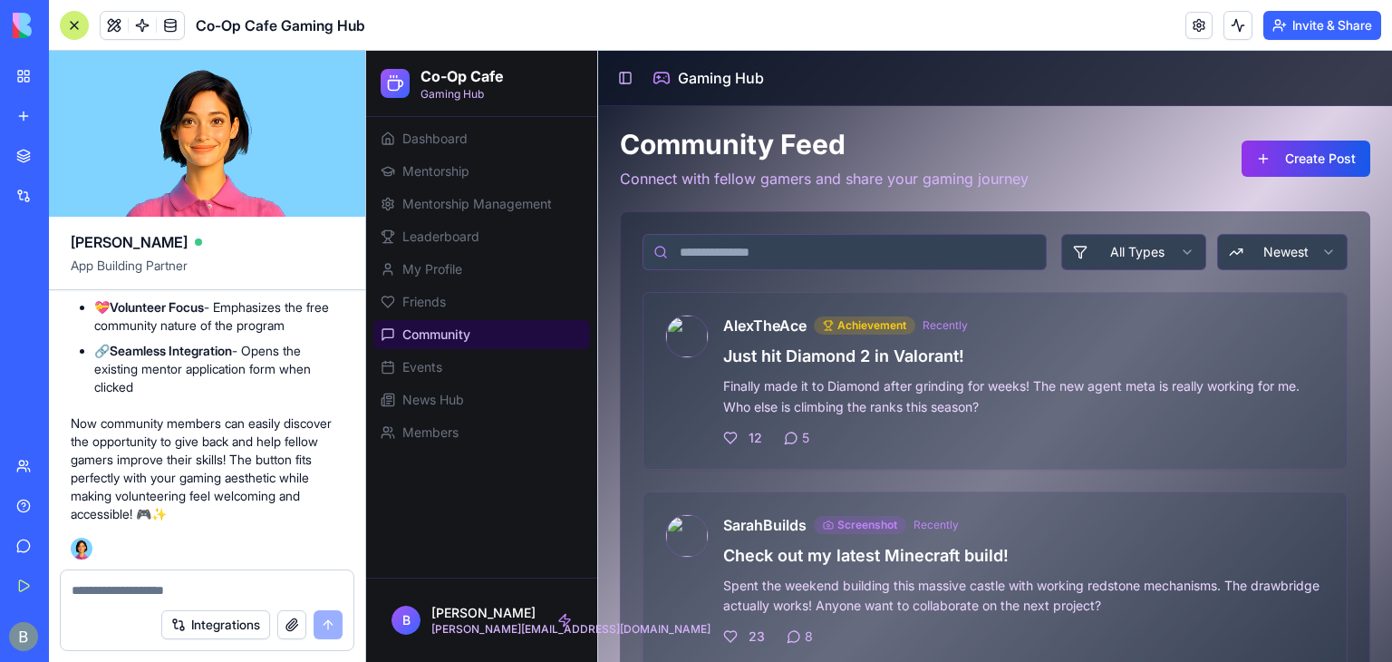
click at [94, 594] on textarea at bounding box center [207, 590] width 271 height 18
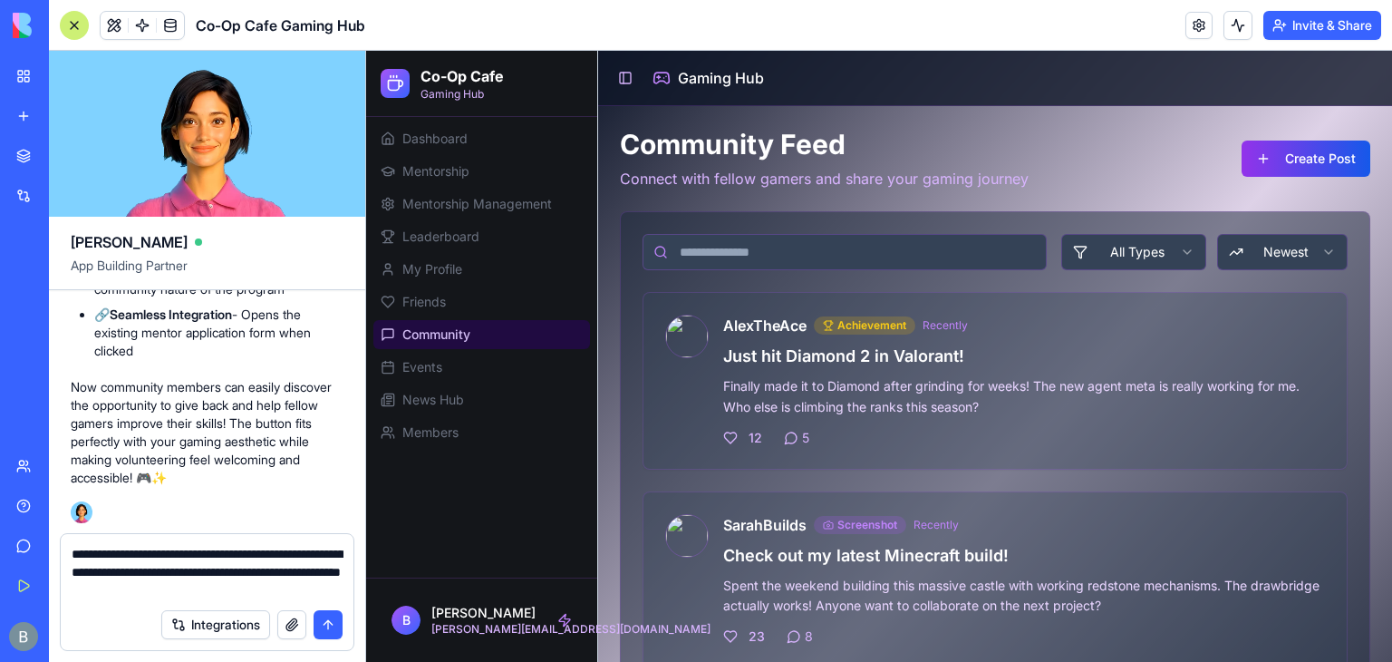
type textarea "**********"
click at [324, 592] on textarea "**********" at bounding box center [208, 572] width 272 height 54
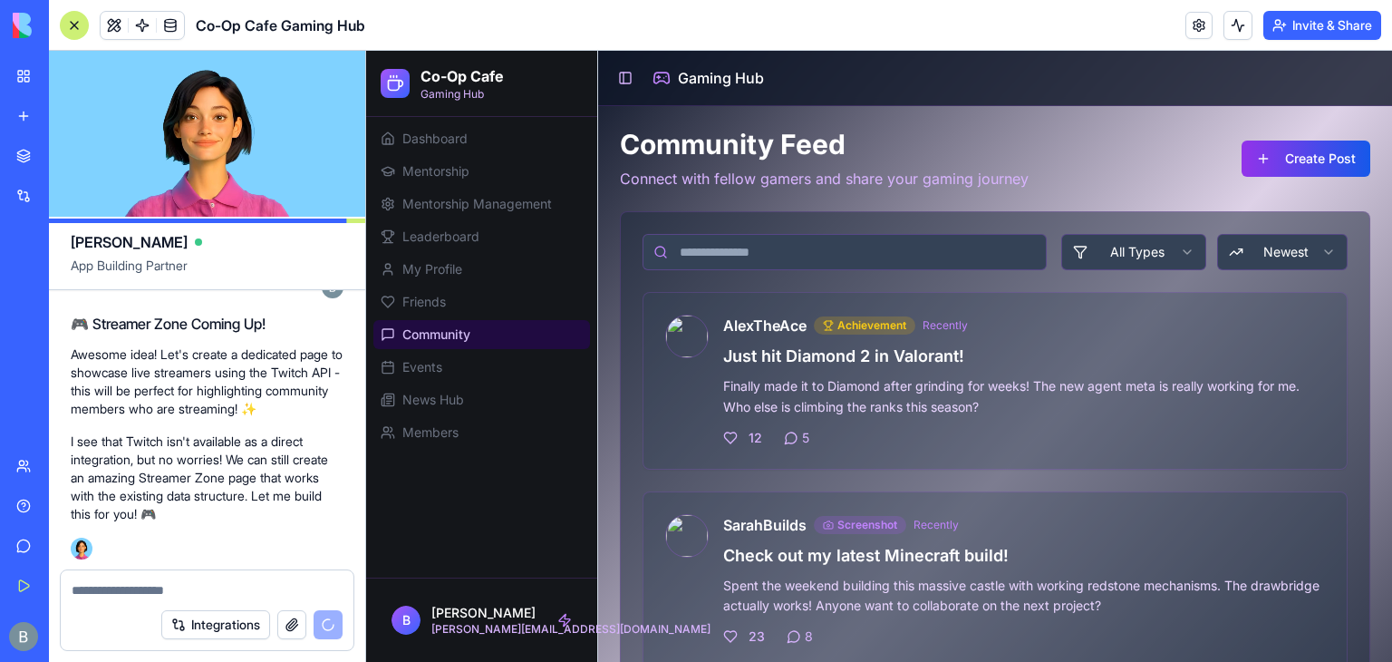
scroll to position [22523, 0]
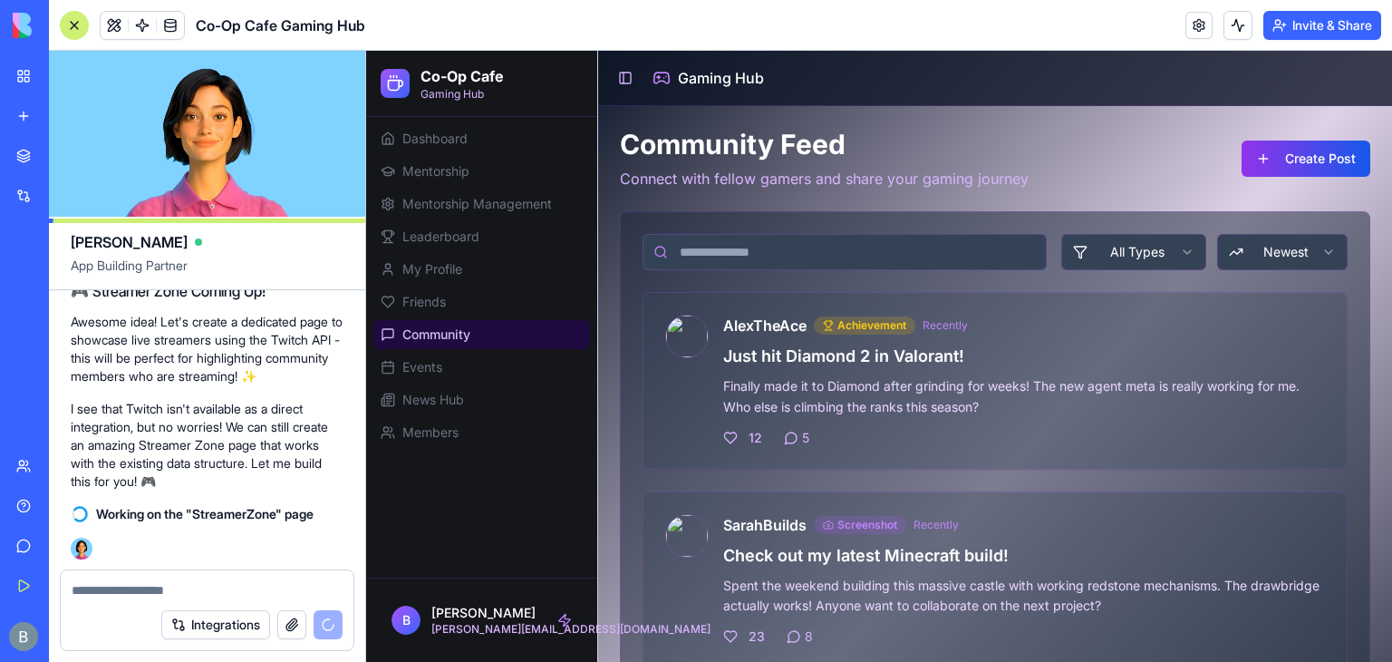
drag, startPoint x: 315, startPoint y: 569, endPoint x: 150, endPoint y: 445, distance: 207.2
click at [150, 445] on p "I see that Twitch isn't available as a direct integration, but no worries! We c…" at bounding box center [207, 445] width 273 height 91
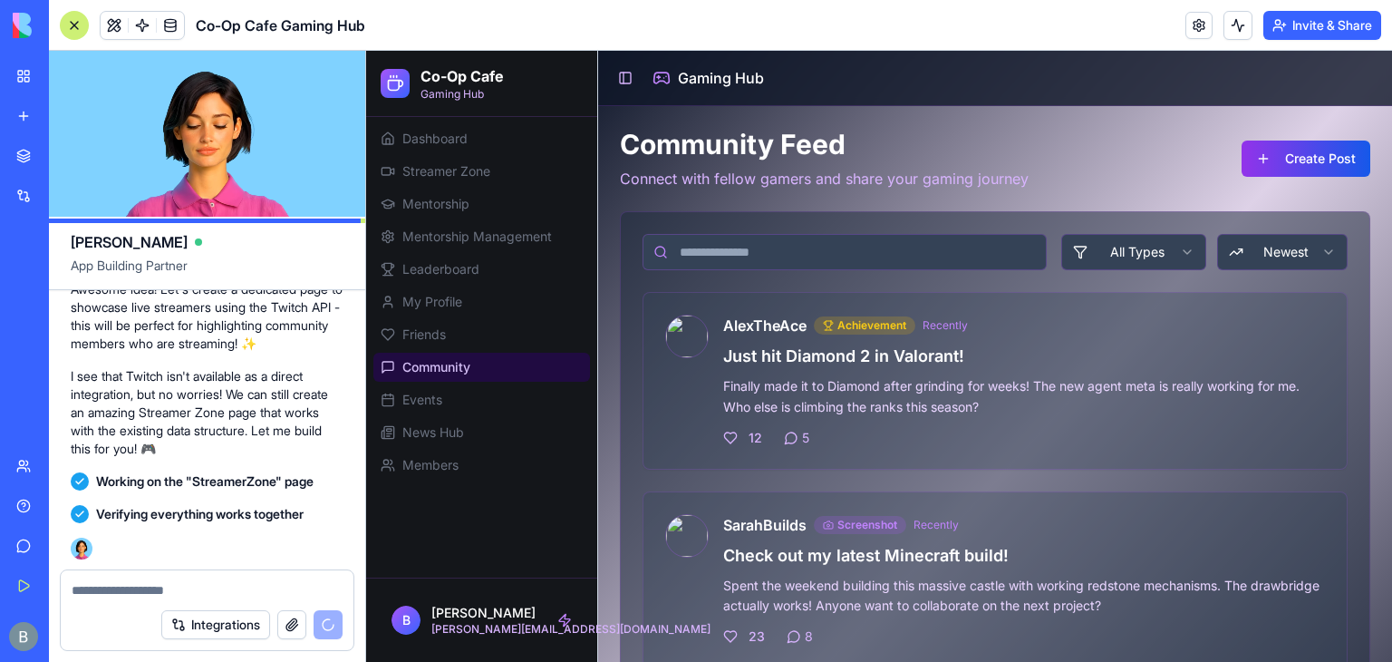
scroll to position [23205, 0]
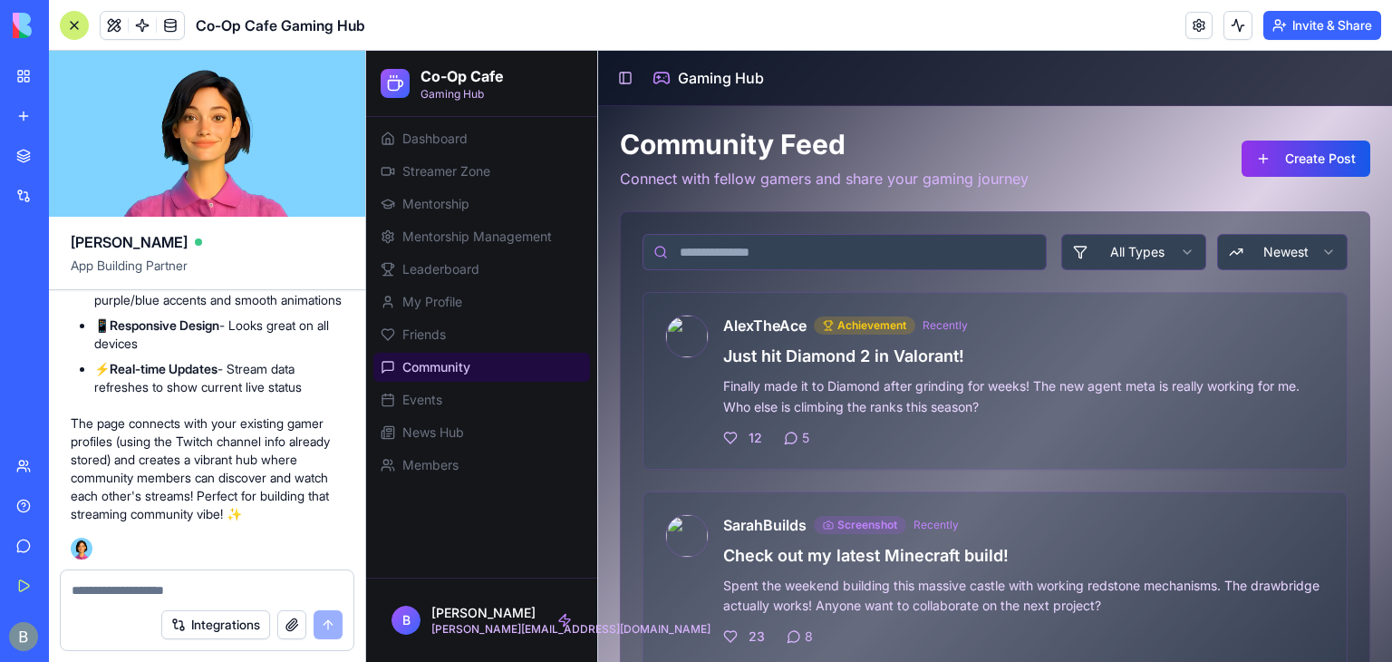
click at [150, 445] on p "The page connects with your existing gamer profiles (using the Twitch channel i…" at bounding box center [207, 468] width 273 height 109
click at [462, 179] on span "Streamer Zone" at bounding box center [446, 171] width 88 height 18
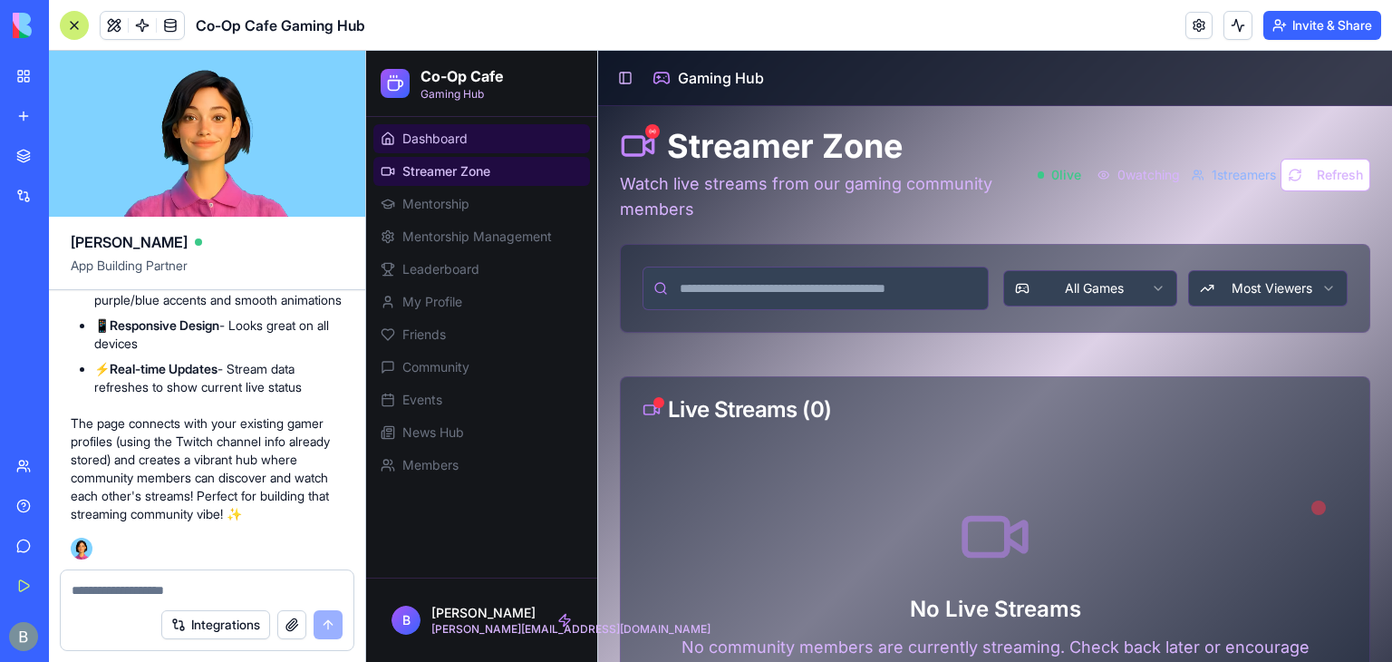
click at [517, 132] on link "Dashboard" at bounding box center [481, 138] width 217 height 29
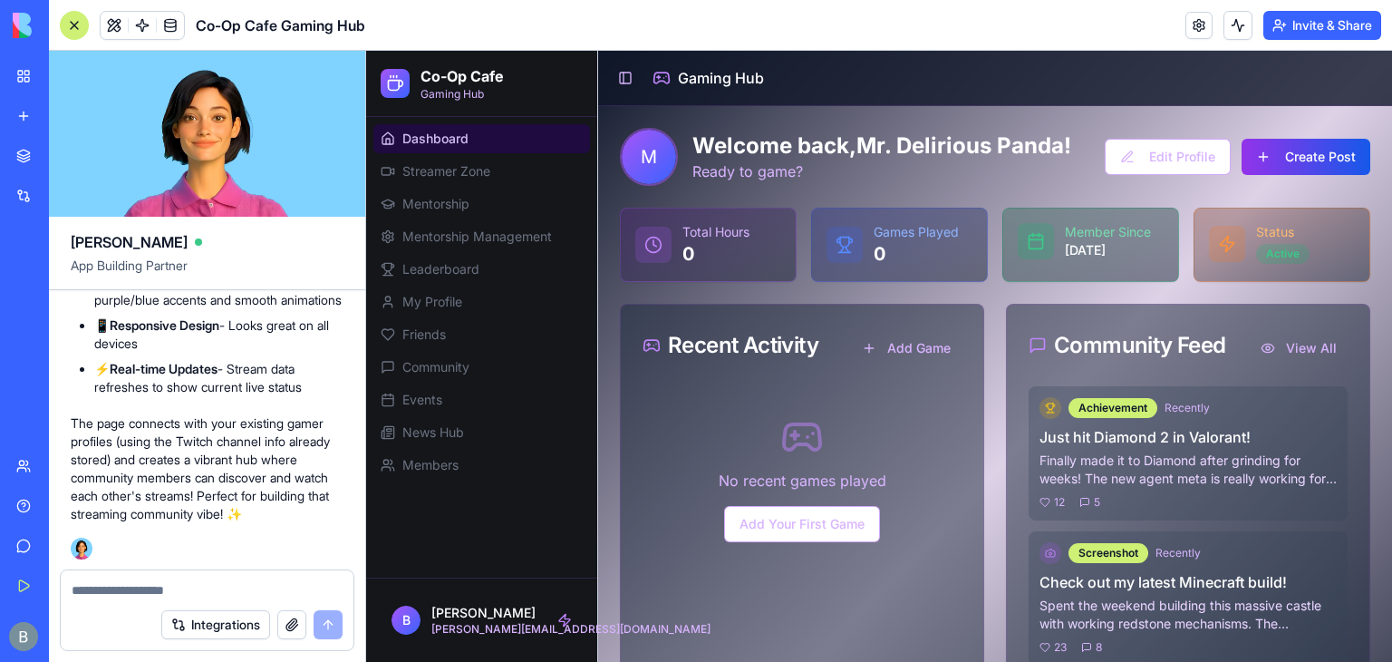
click at [180, 588] on textarea at bounding box center [208, 590] width 272 height 18
type textarea "*"
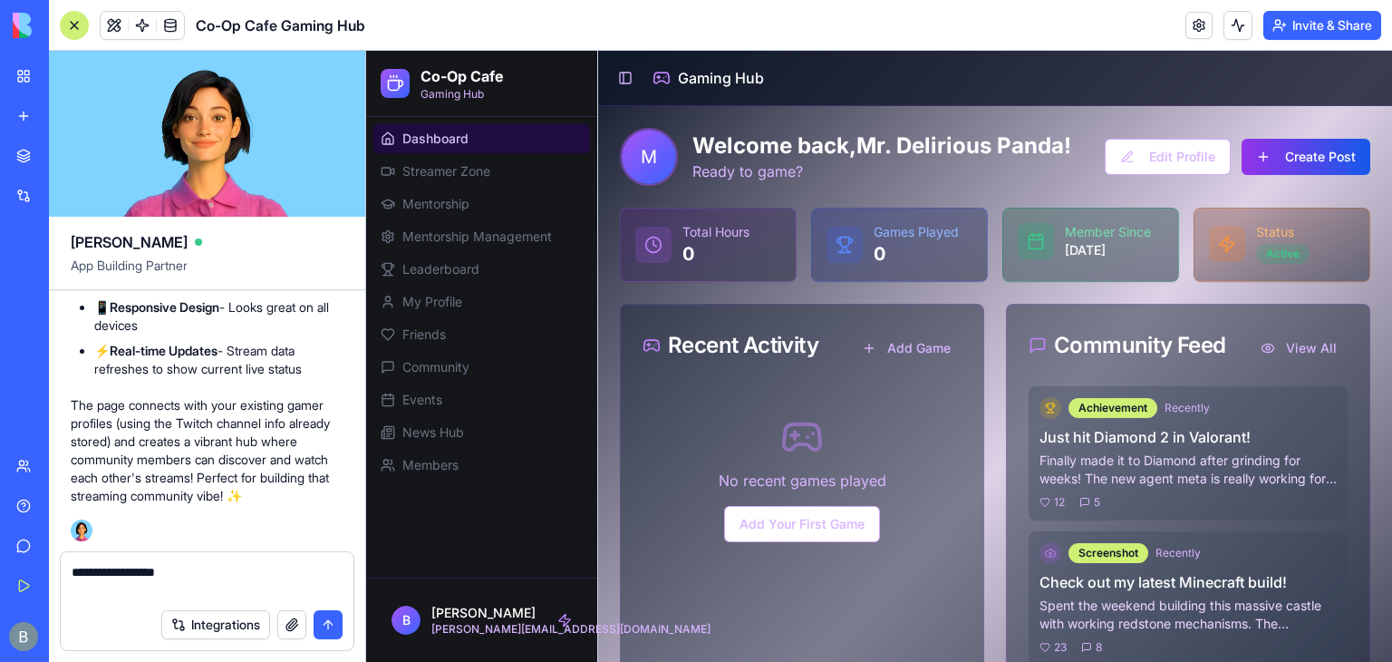
paste textarea "**********"
type textarea "**********"
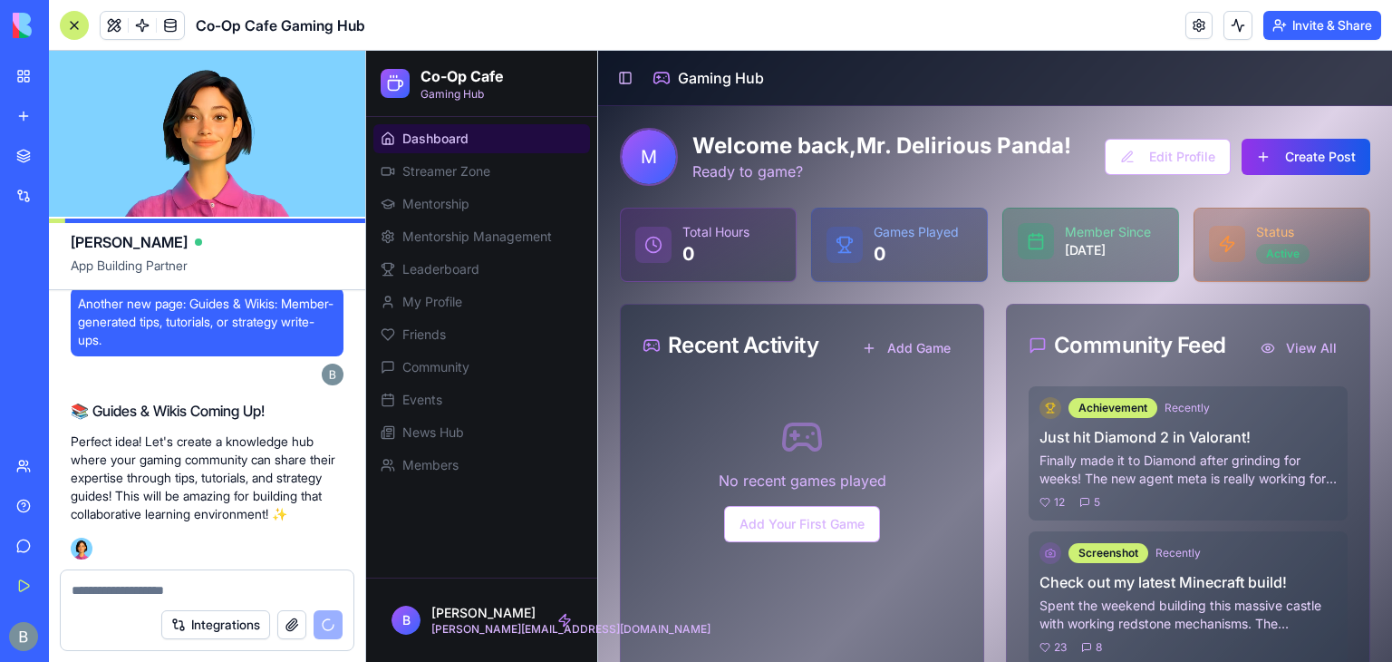
scroll to position [23535, 0]
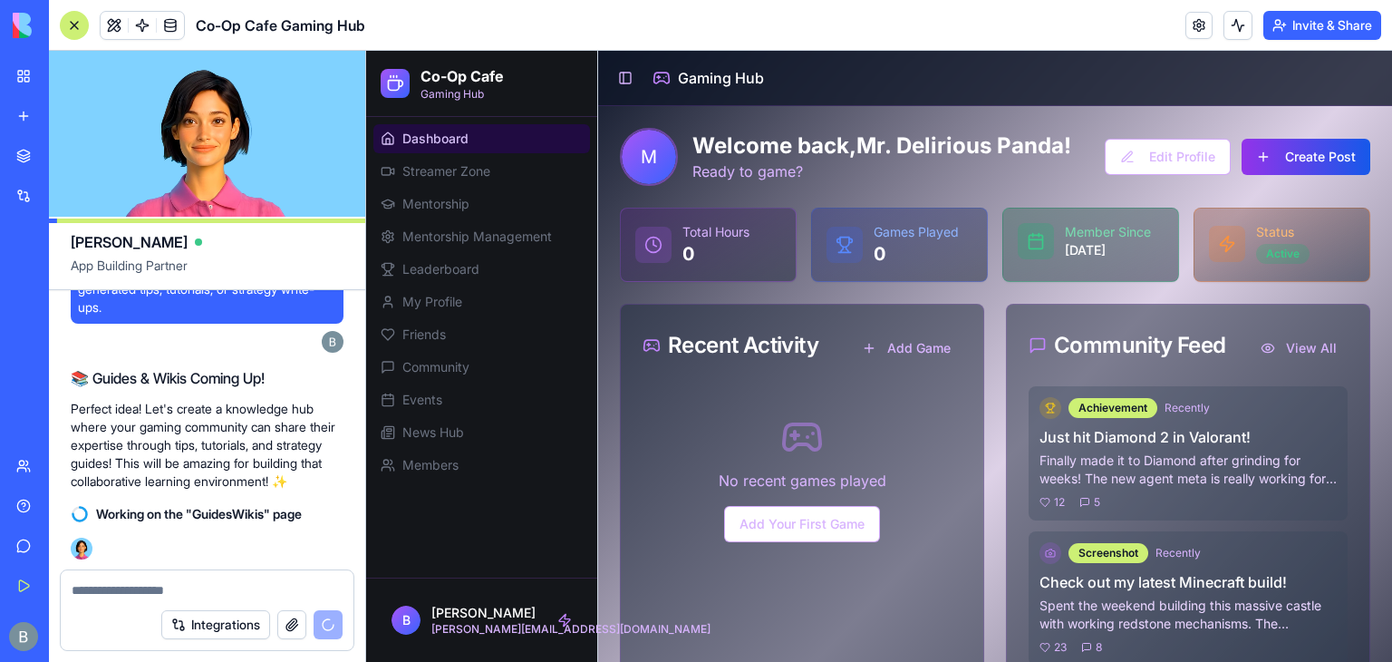
click at [180, 588] on textarea at bounding box center [208, 590] width 272 height 18
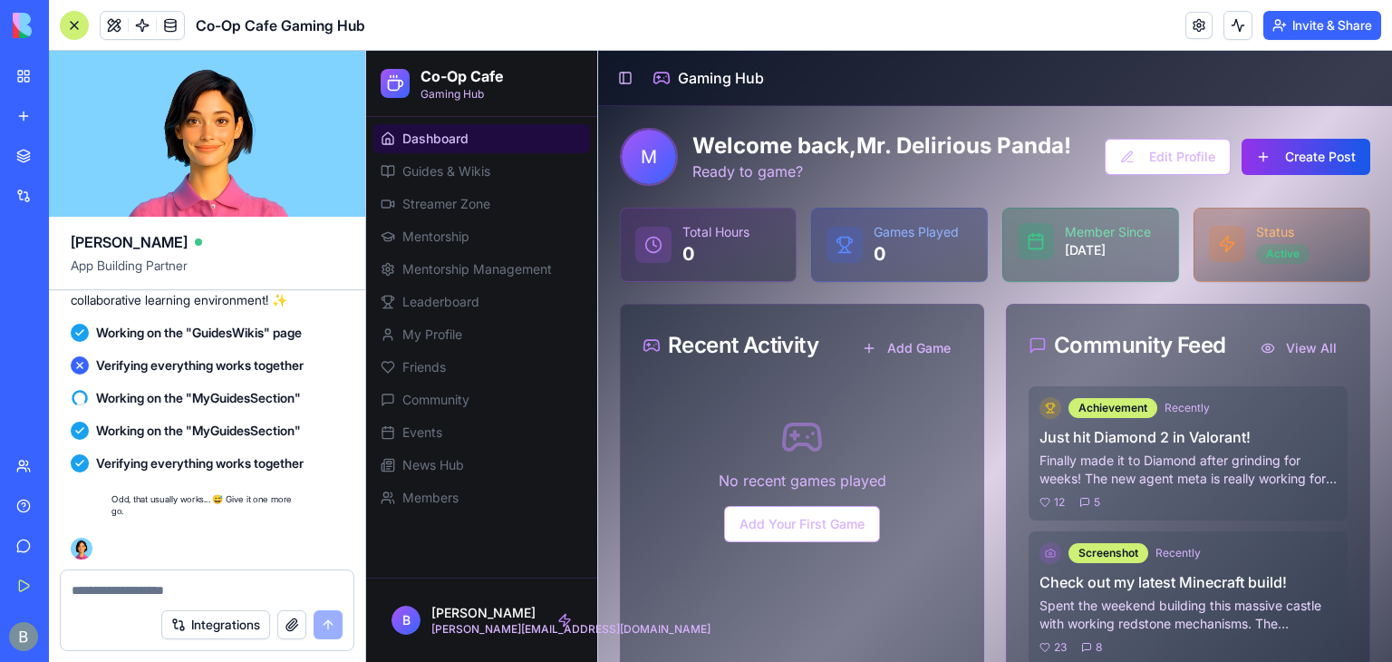
scroll to position [23716, 0]
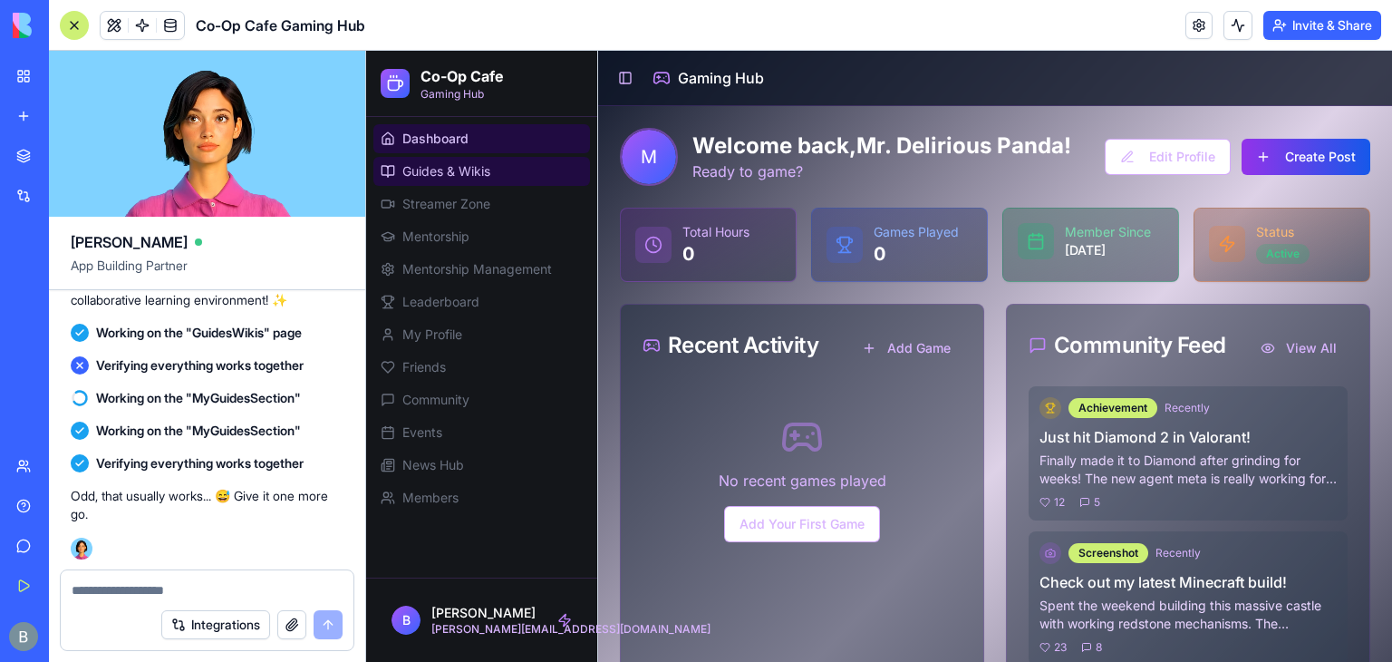
click at [490, 172] on span "Guides & Wikis" at bounding box center [446, 171] width 88 height 18
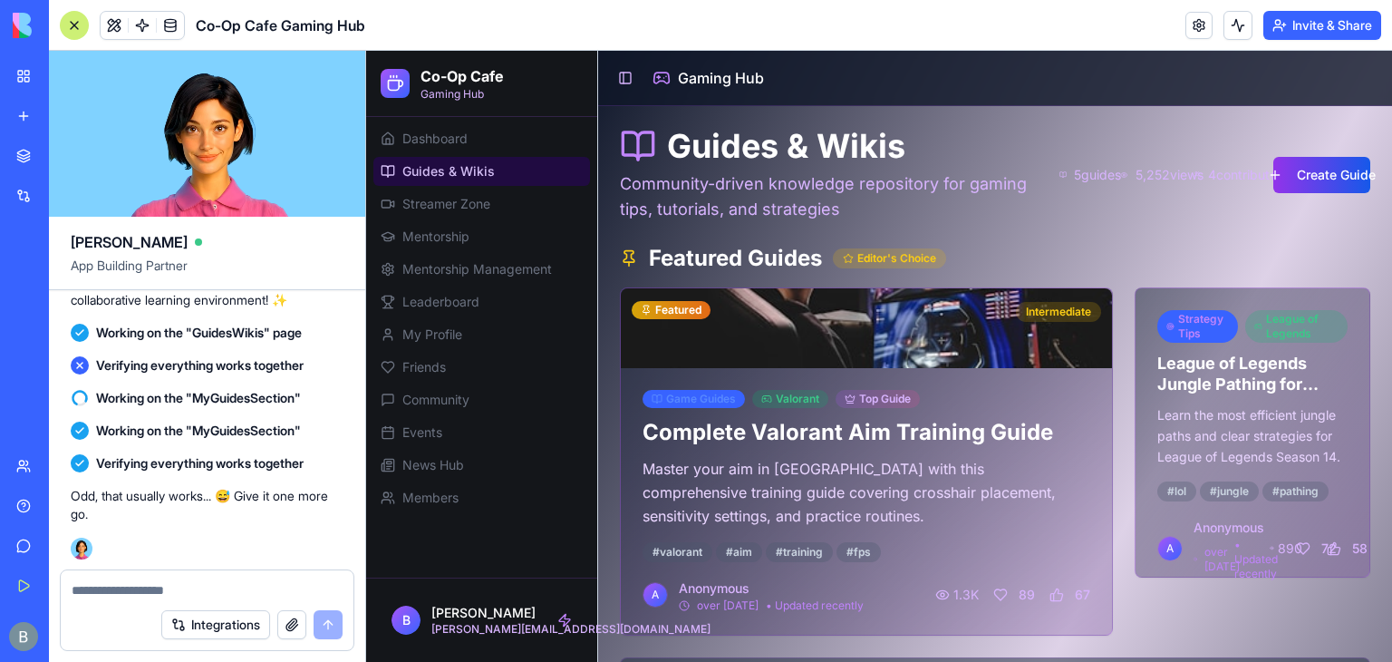
click at [15, 20] on img at bounding box center [69, 25] width 112 height 25
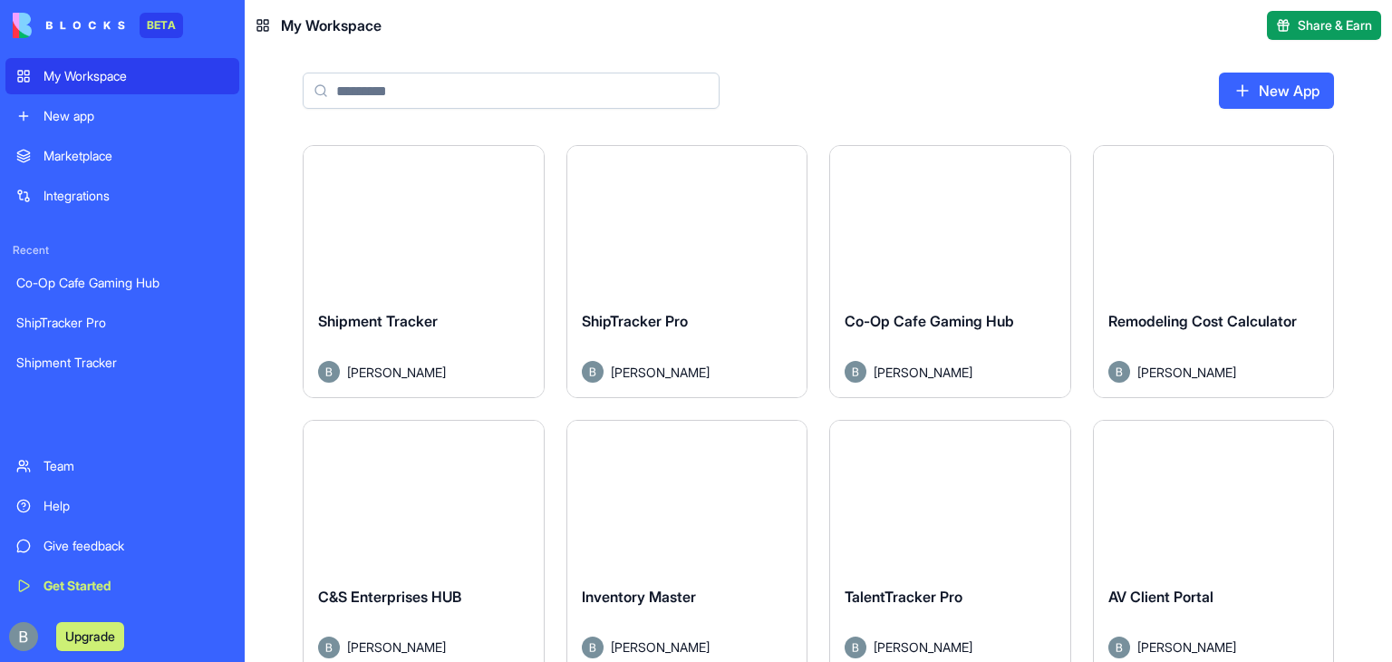
click at [92, 74] on div "My Workspace" at bounding box center [136, 76] width 185 height 18
click at [1292, 73] on link "New App" at bounding box center [1276, 91] width 115 height 36
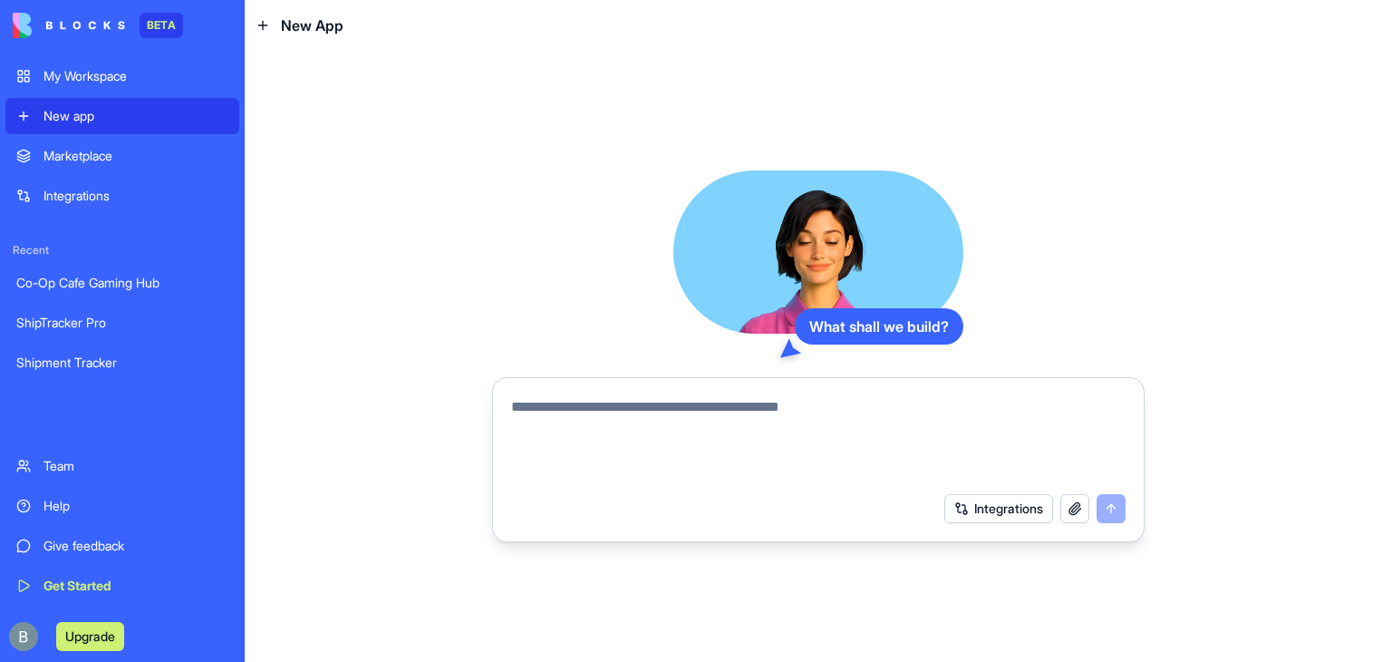
click at [622, 411] on textarea at bounding box center [818, 439] width 614 height 87
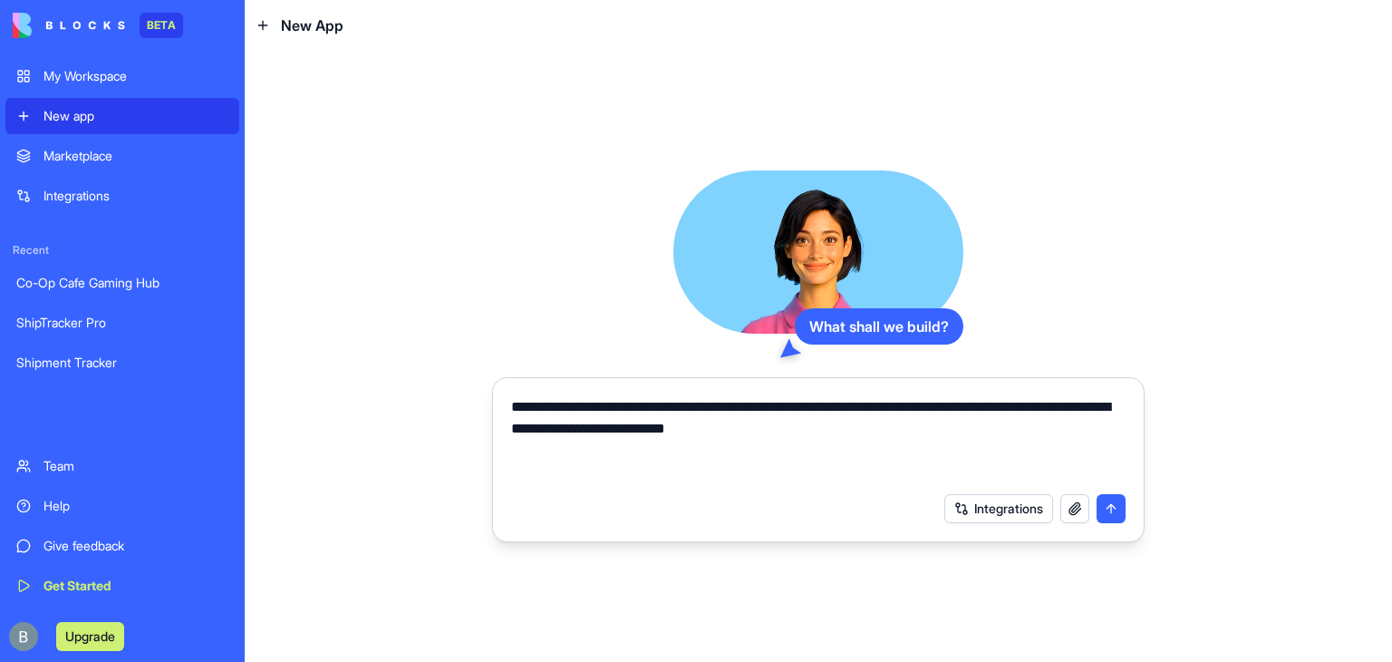
click at [1061, 401] on textarea "**********" at bounding box center [818, 439] width 614 height 87
click at [861, 450] on textarea "**********" at bounding box center [818, 439] width 614 height 87
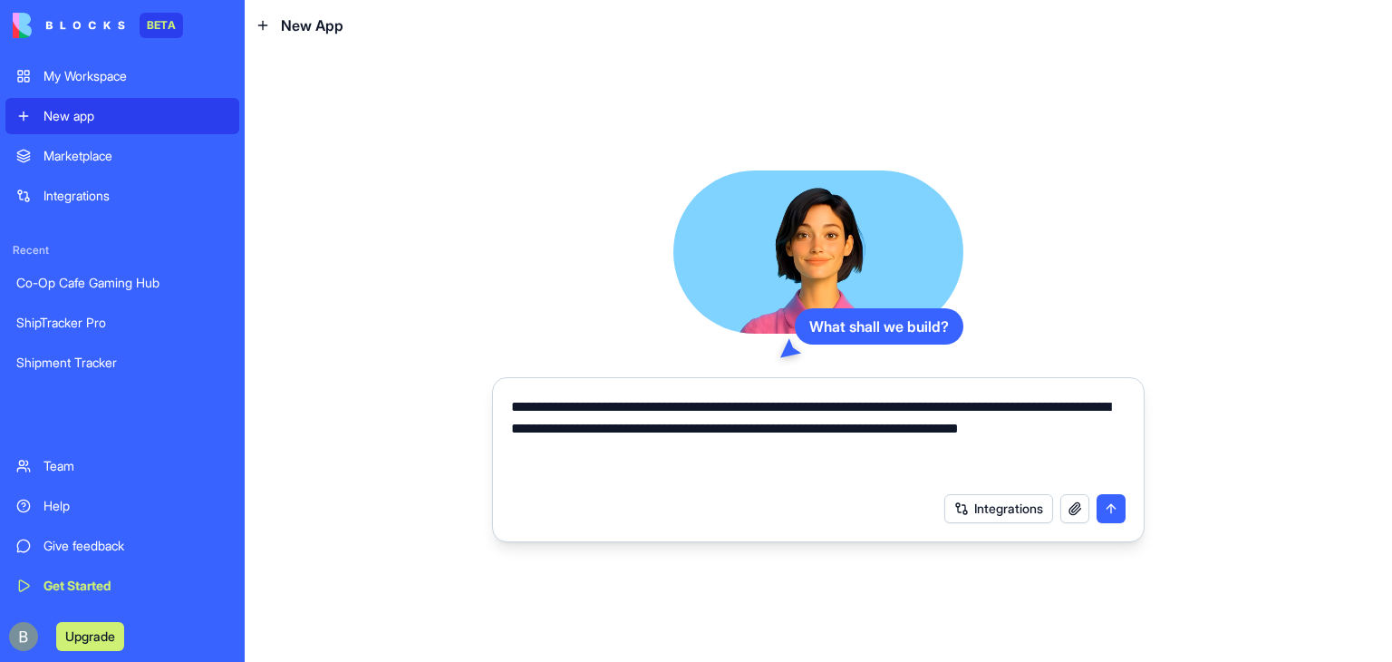
type textarea "**********"
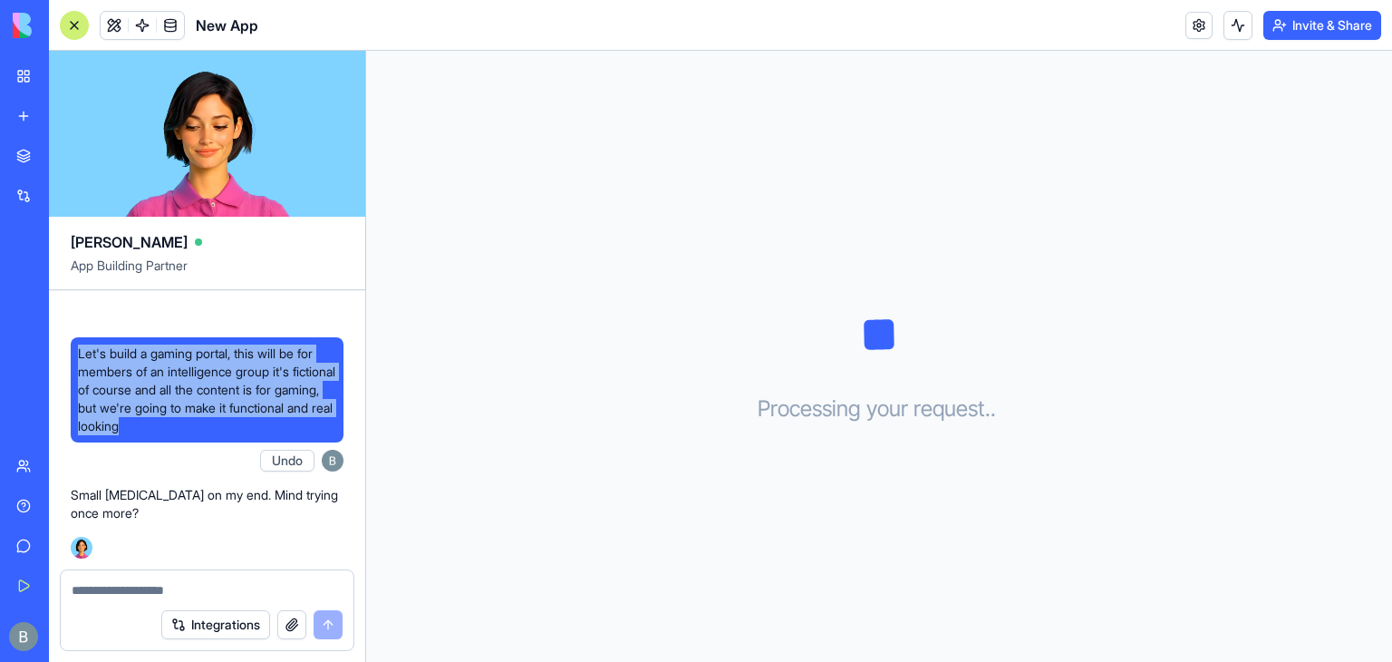
drag, startPoint x: 270, startPoint y: 430, endPoint x: 54, endPoint y: 347, distance: 230.9
click at [54, 347] on div "Let's build a gaming portal, this will be for members of an intelligence group …" at bounding box center [207, 430] width 316 height 280
copy span "Let's build a gaming portal, this will be for members of an intelligence group …"
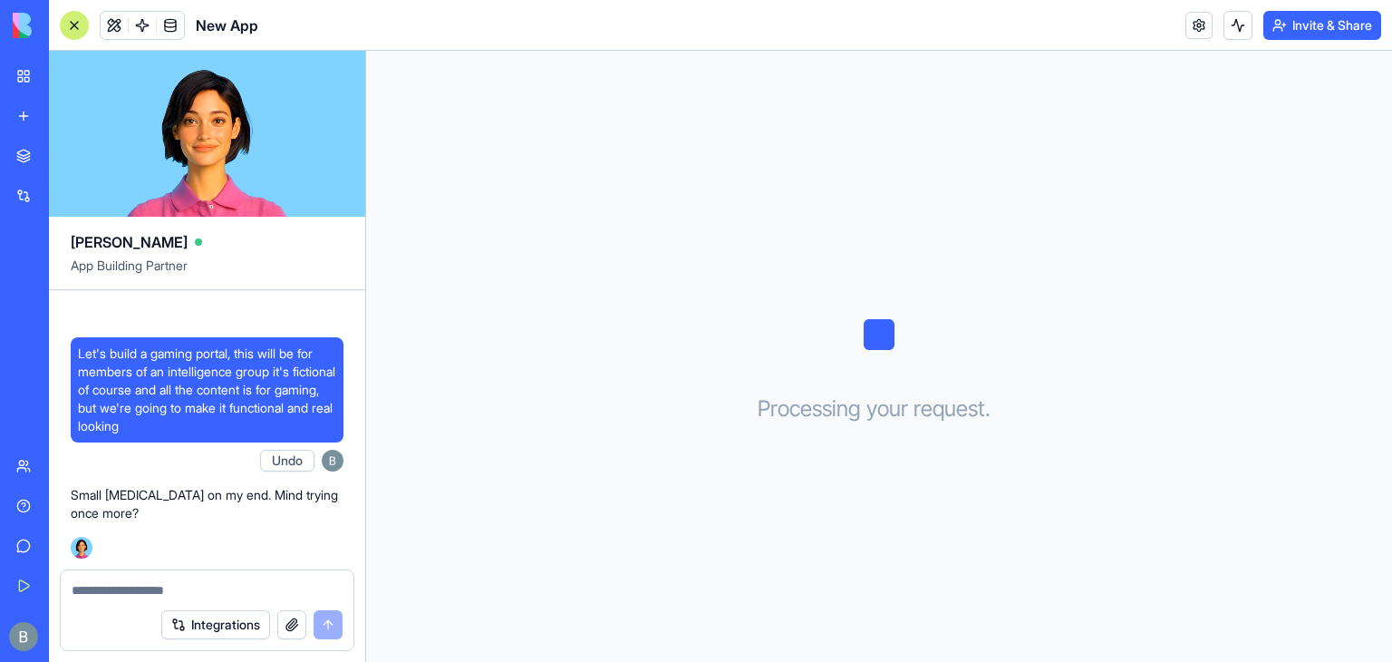
click at [173, 593] on textarea at bounding box center [207, 590] width 271 height 18
click at [76, 27] on div at bounding box center [74, 25] width 29 height 29
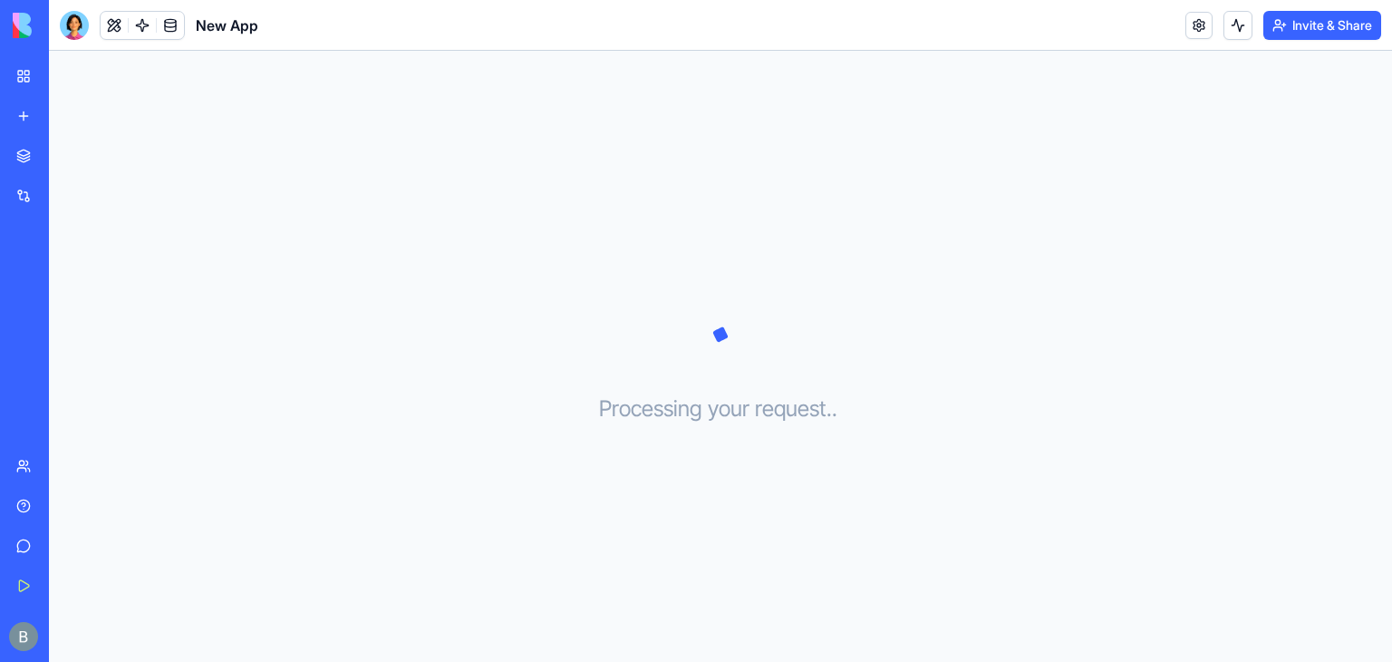
click at [76, 27] on div at bounding box center [74, 25] width 29 height 29
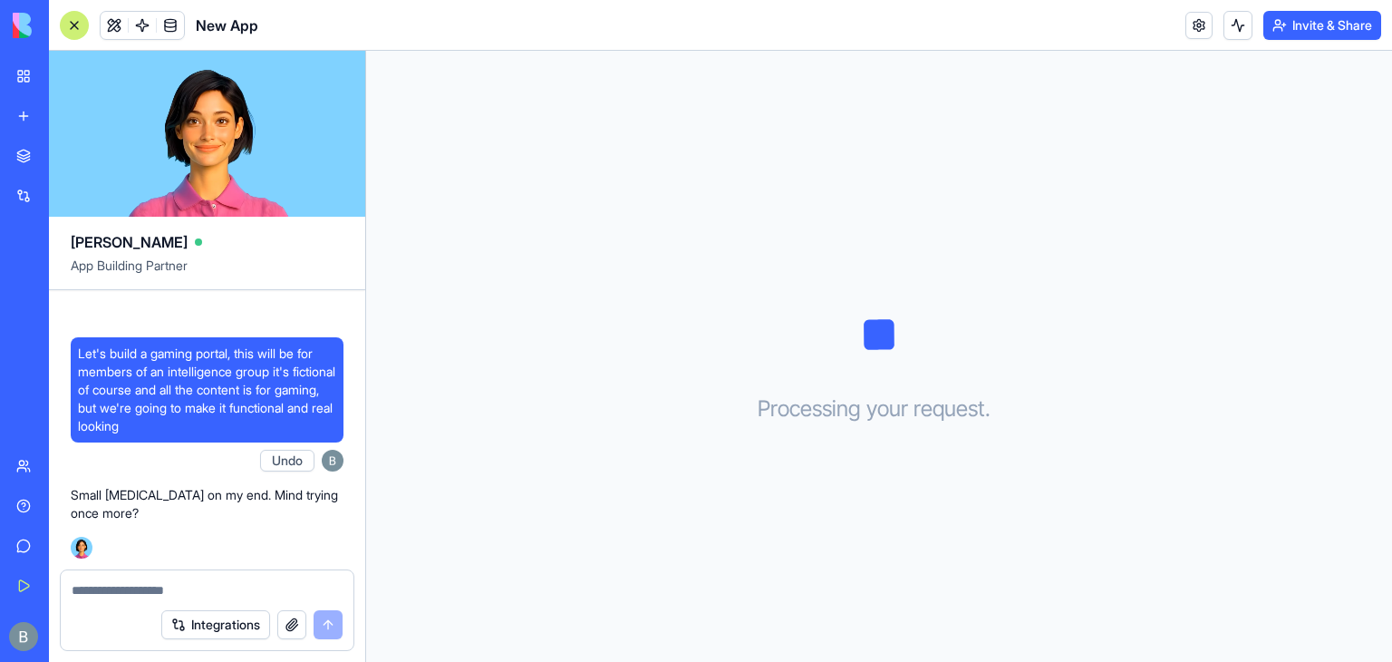
click at [20, 73] on link "My Workspace" at bounding box center [41, 76] width 73 height 36
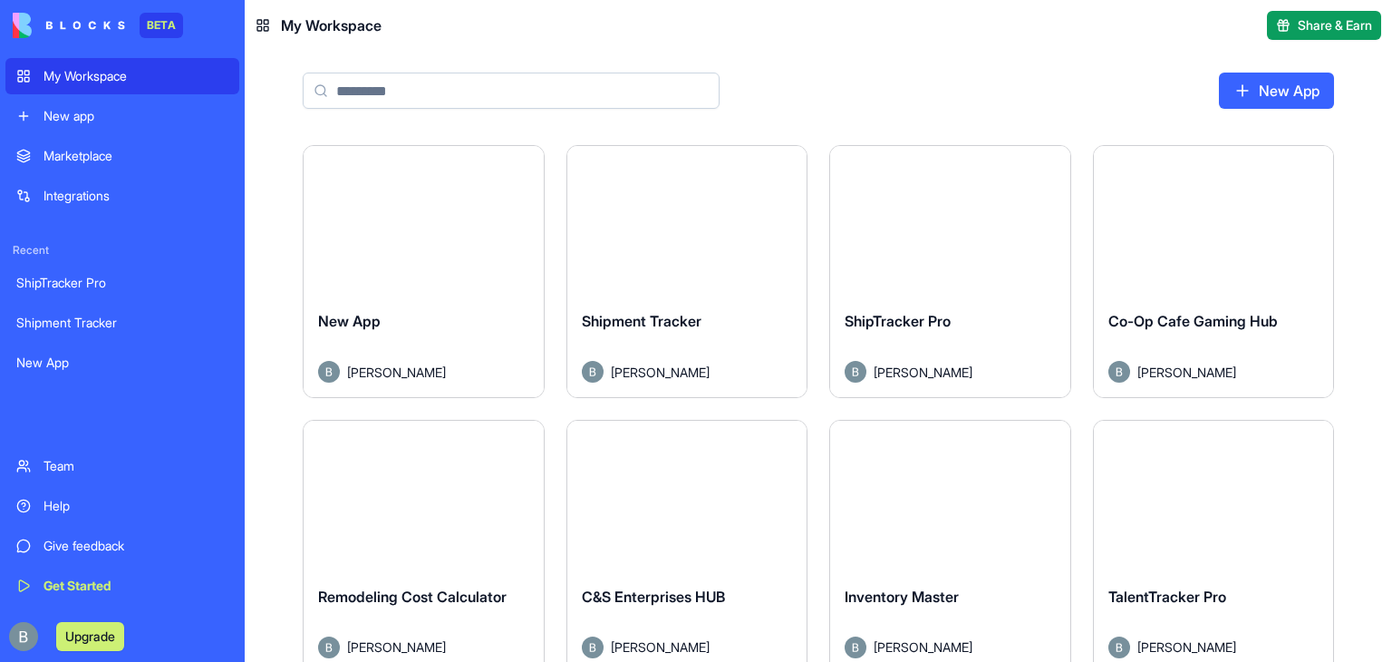
click at [518, 175] on html "BETA My Workspace New app Marketplace Integrations Recent ShipTracker Pro Shipm…" at bounding box center [696, 331] width 1392 height 662
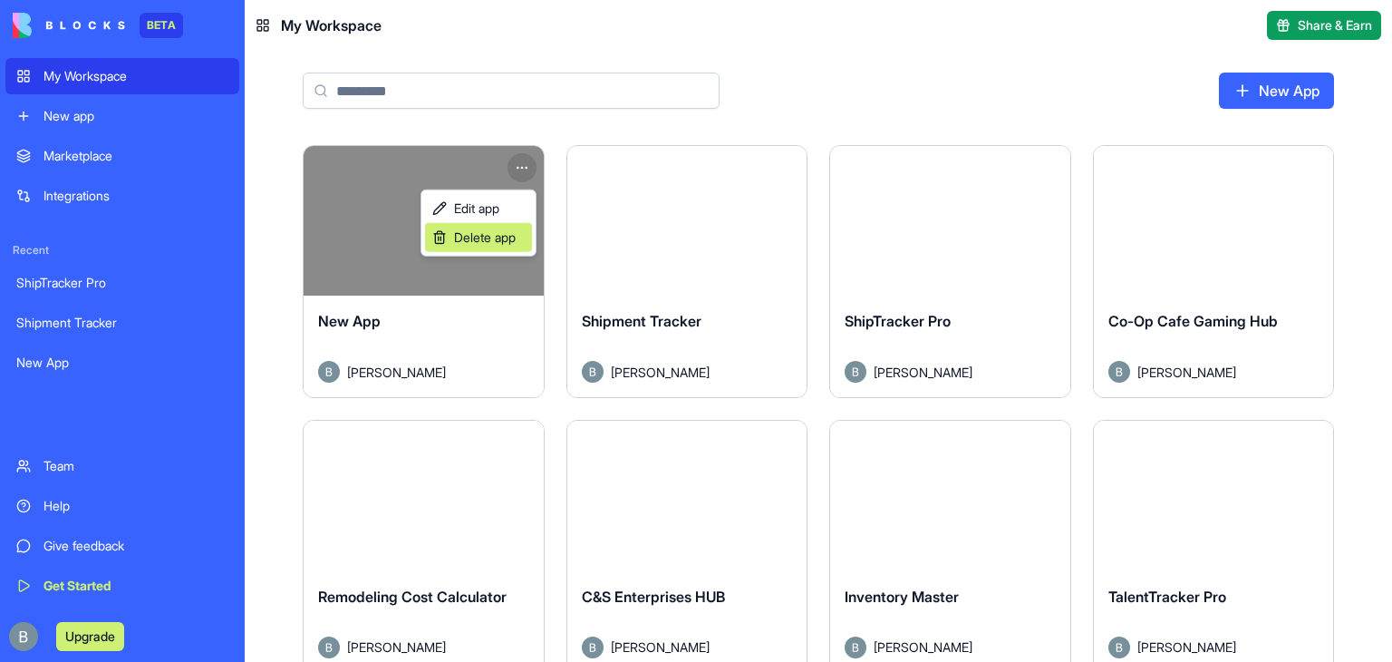
click at [479, 241] on span "Delete app" at bounding box center [485, 237] width 62 height 18
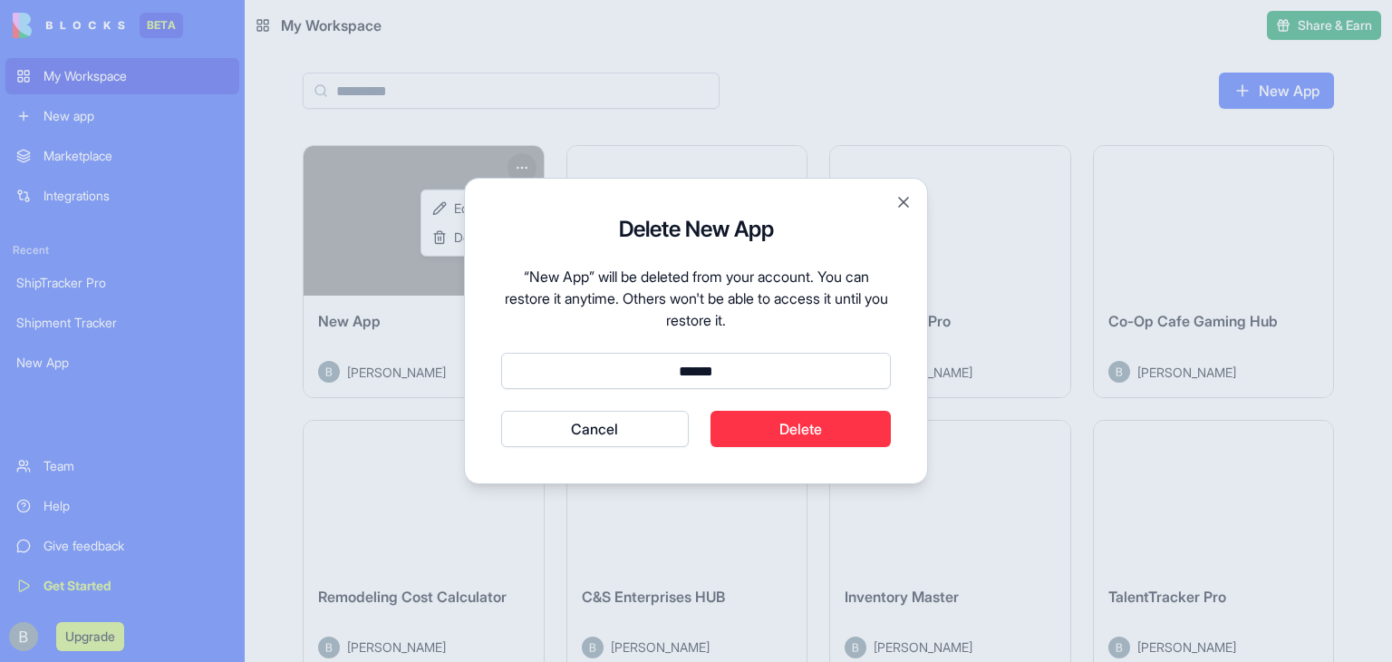
type input "******"
click at [501, 411] on button "Cancel" at bounding box center [595, 429] width 188 height 36
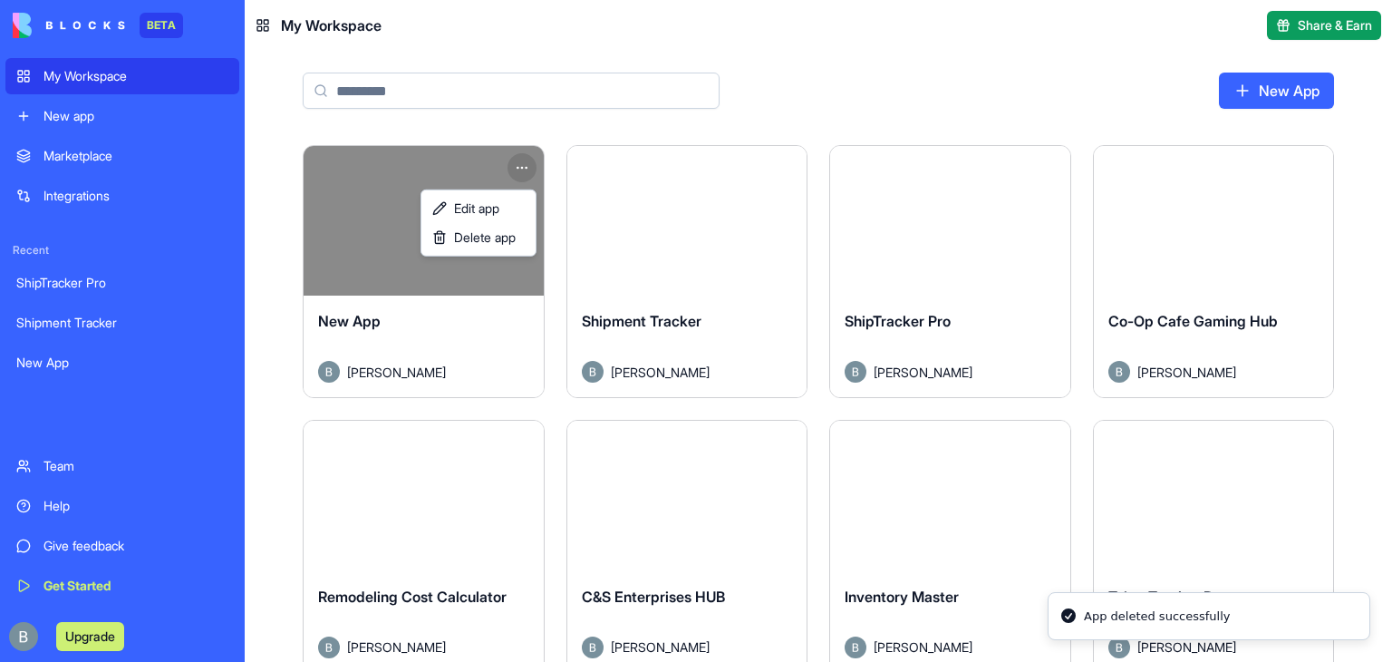
click at [1314, 95] on html "BETA My Workspace New app Marketplace Integrations Recent ShipTracker Pro Shipm…" at bounding box center [696, 331] width 1392 height 662
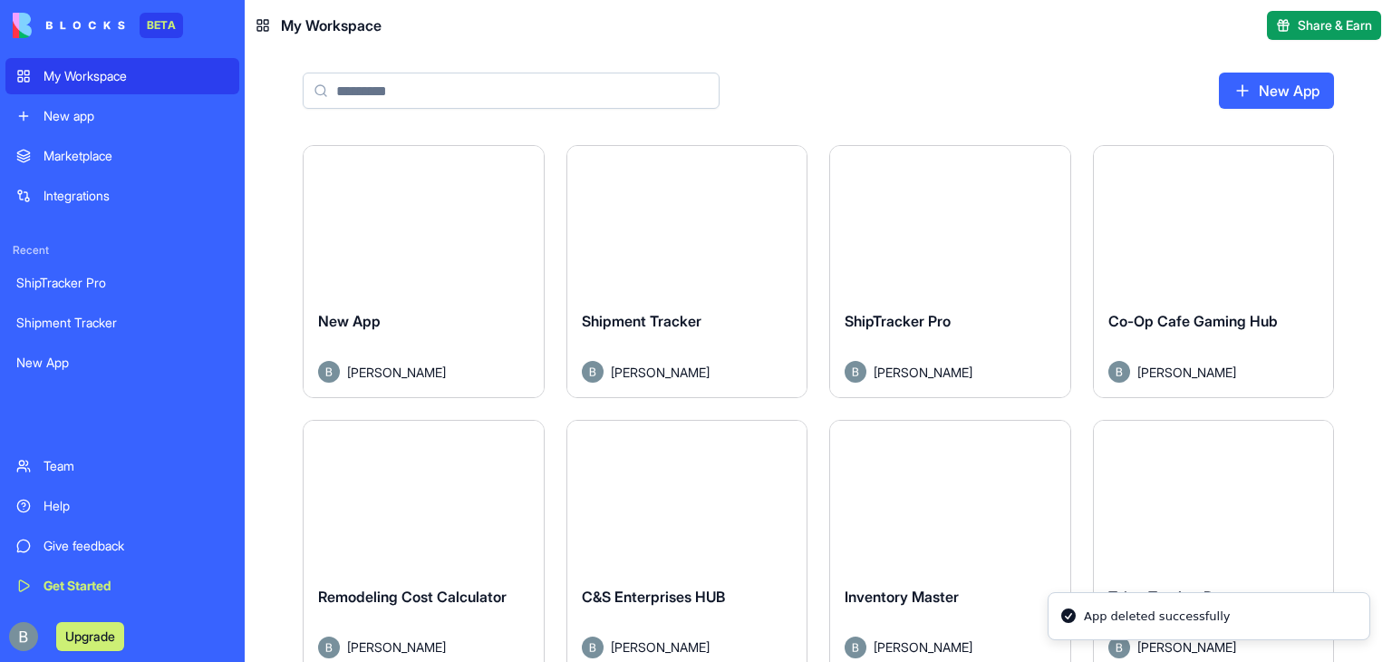
click at [1262, 80] on link "New App" at bounding box center [1276, 91] width 115 height 36
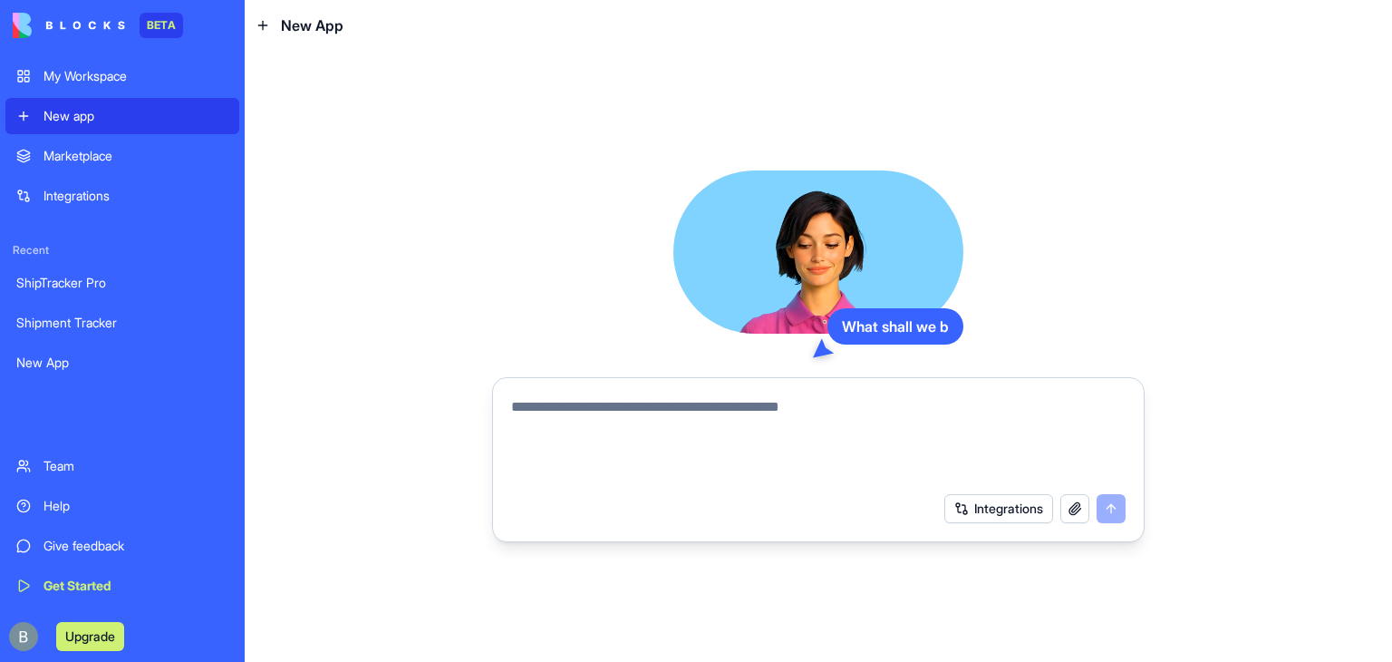
click at [790, 415] on textarea at bounding box center [818, 439] width 614 height 87
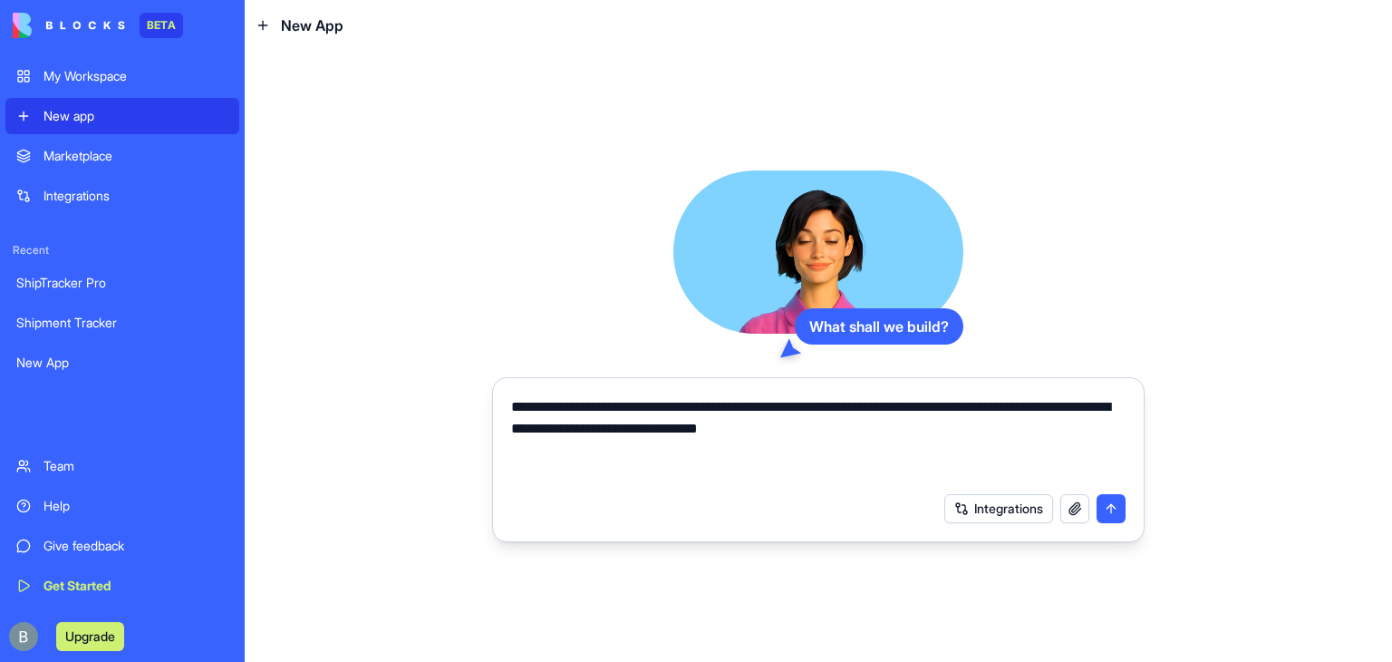
type textarea "**********"
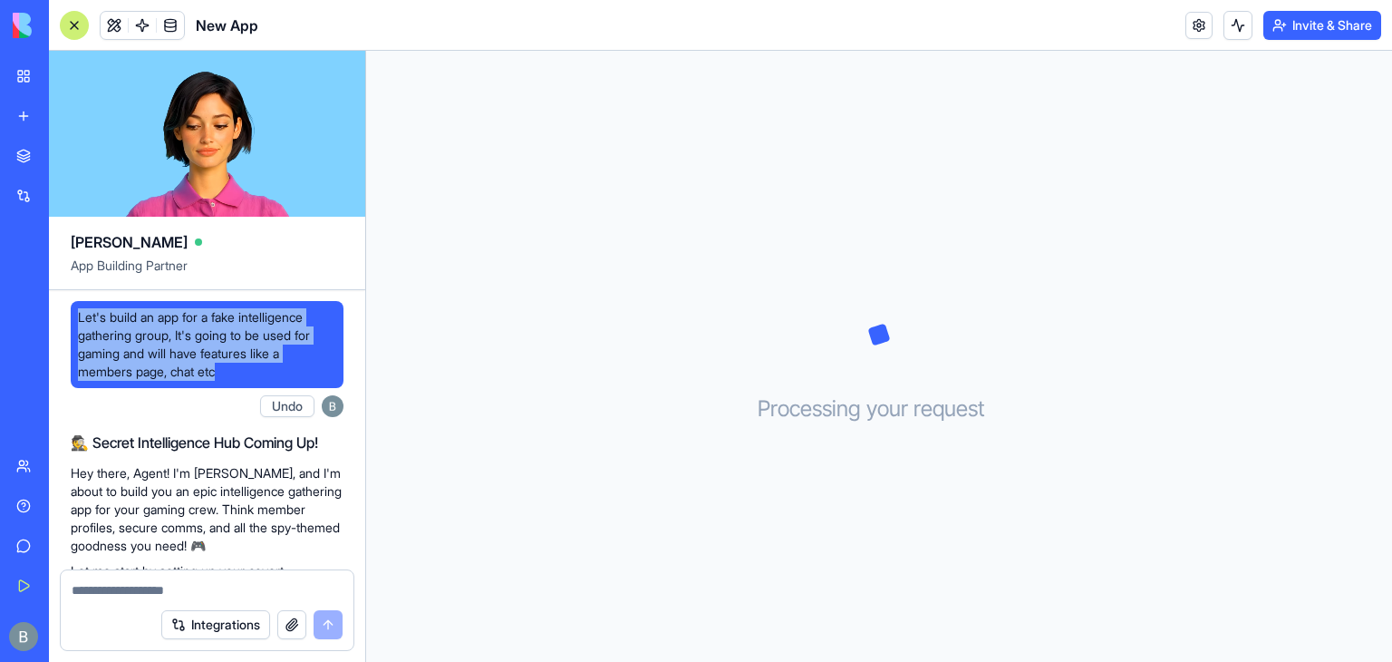
drag, startPoint x: 236, startPoint y: 373, endPoint x: 70, endPoint y: 300, distance: 181.4
click at [71, 301] on div "Let's build an app for a fake intelligence gathering group, It's going to be us…" at bounding box center [207, 362] width 273 height 123
copy span "Let's build an app for a fake intelligence gathering group, It's going to be us…"
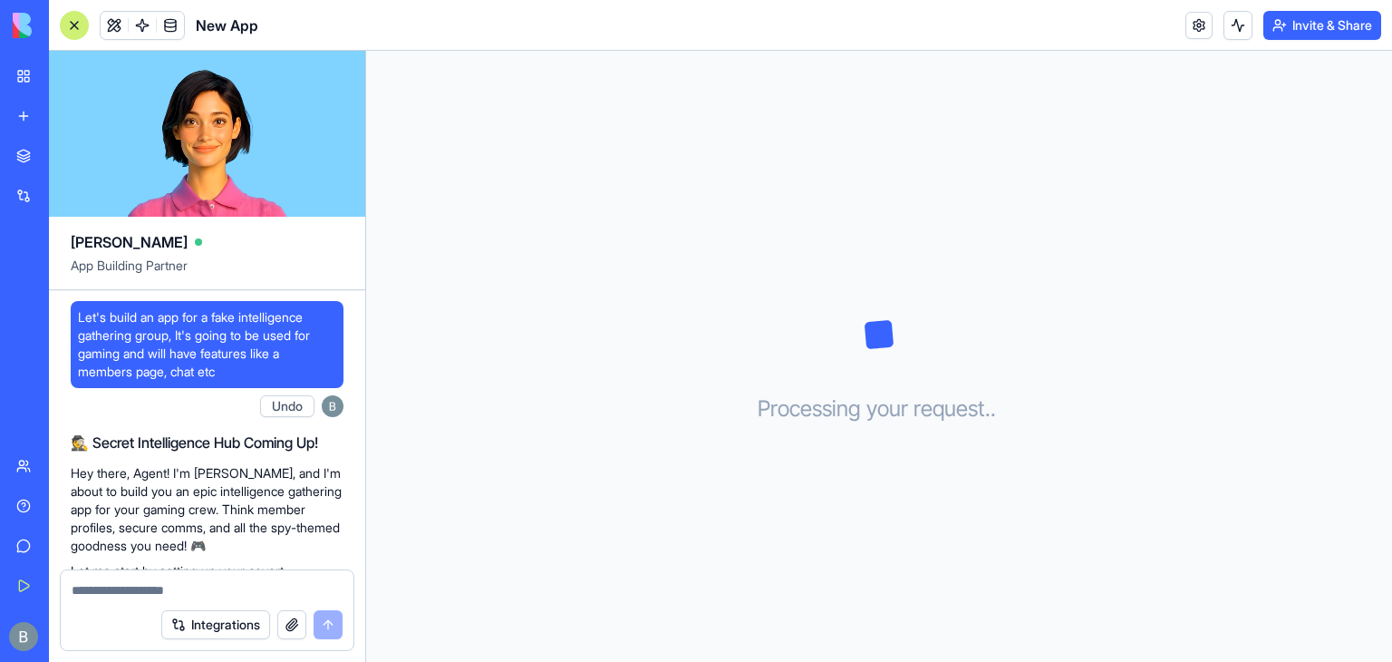
click at [196, 592] on textarea at bounding box center [207, 590] width 271 height 18
paste textarea "**********"
type textarea "**********"
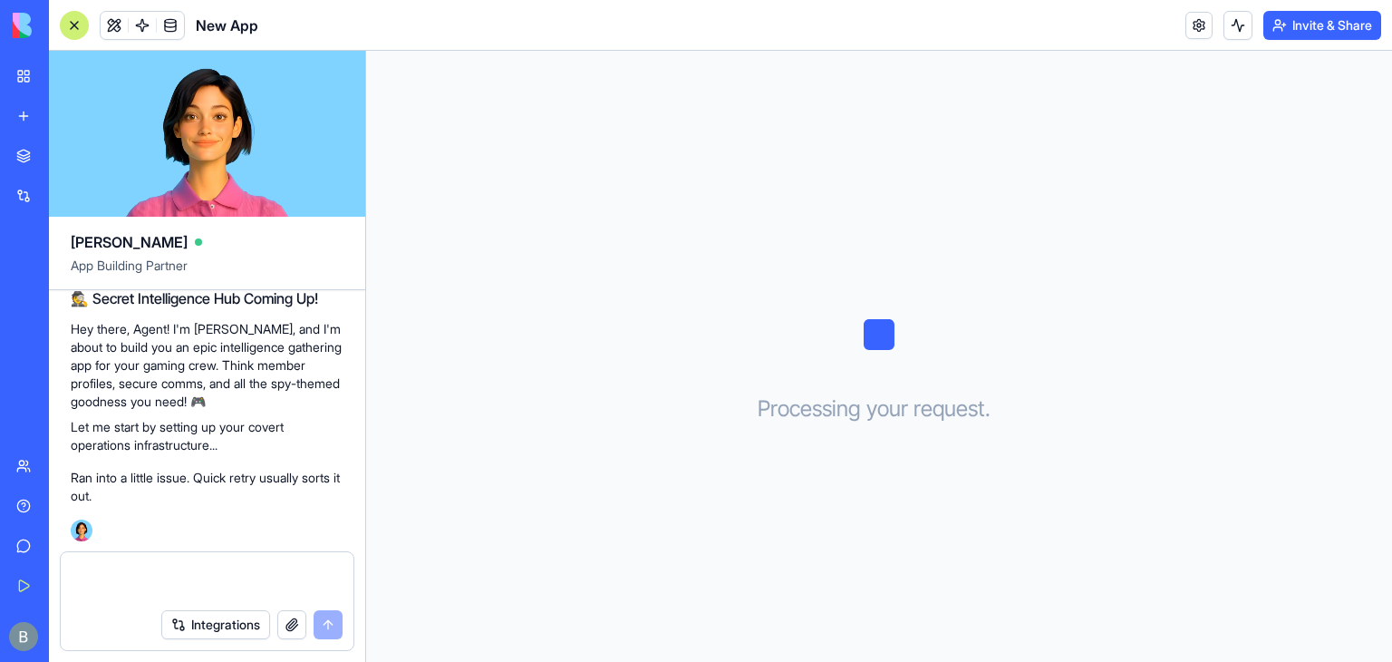
paste textarea "**********"
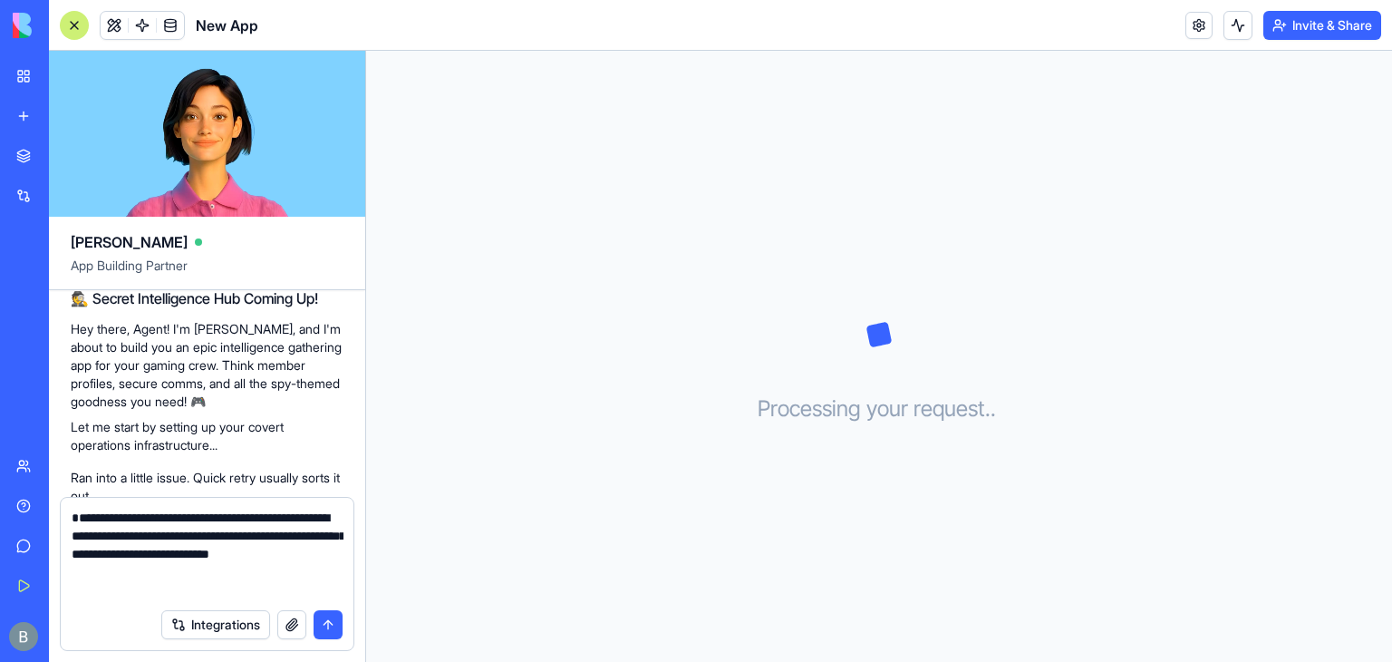
type textarea "**********"
click at [336, 620] on button "submit" at bounding box center [328, 624] width 29 height 29
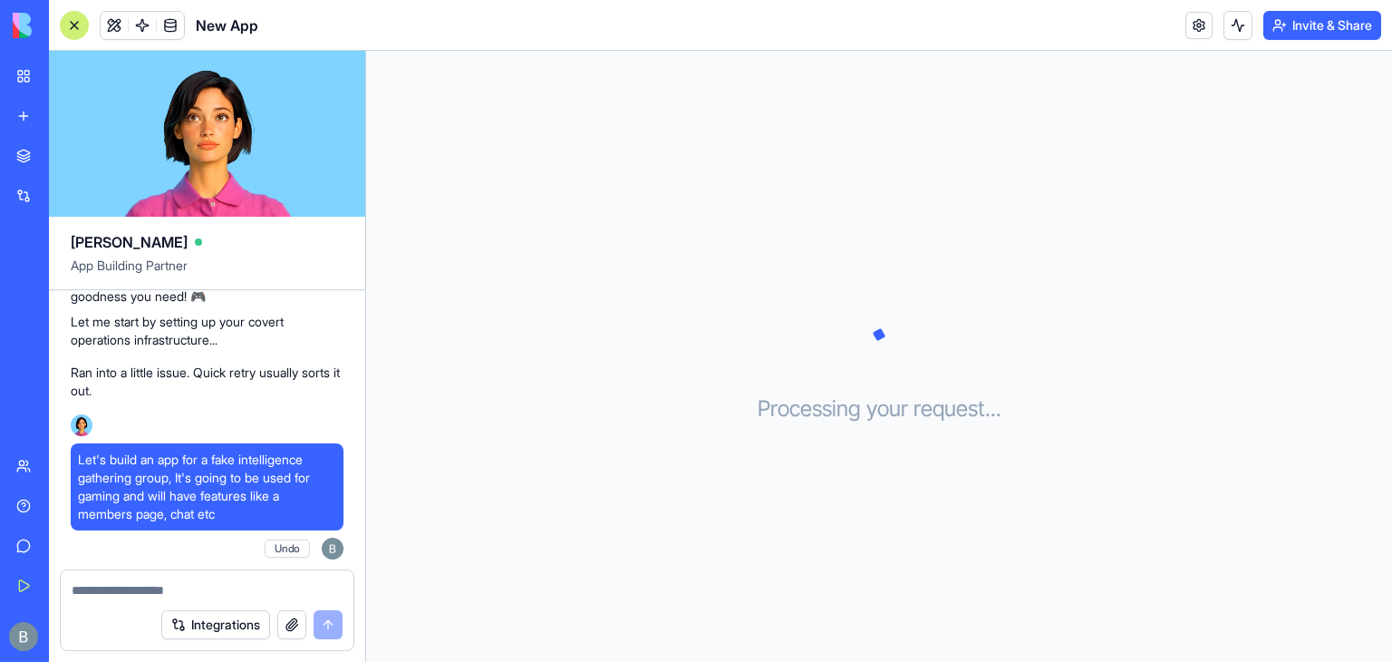
scroll to position [336, 0]
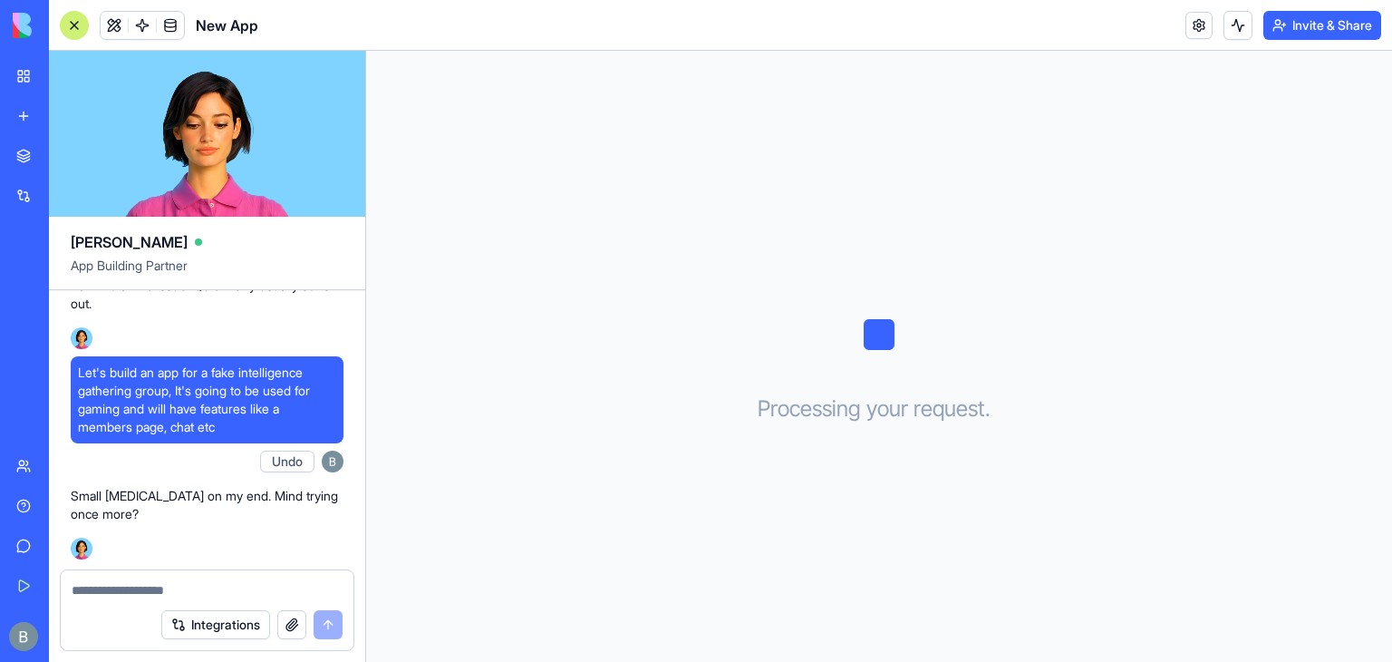
click at [23, 70] on link "My Workspace" at bounding box center [41, 76] width 73 height 36
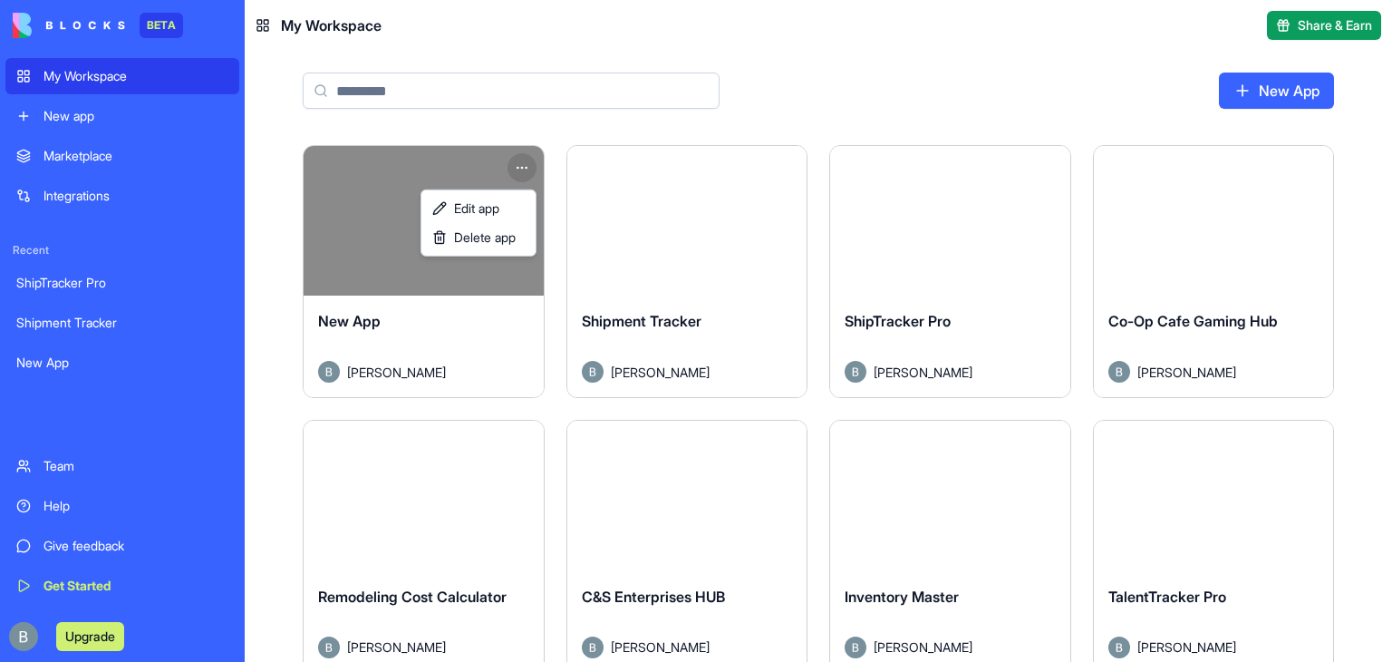
click at [522, 157] on html "BETA My Workspace New app Marketplace Integrations Recent ShipTracker Pro Shipm…" at bounding box center [696, 331] width 1392 height 662
click at [475, 244] on span "Delete app" at bounding box center [485, 237] width 62 height 18
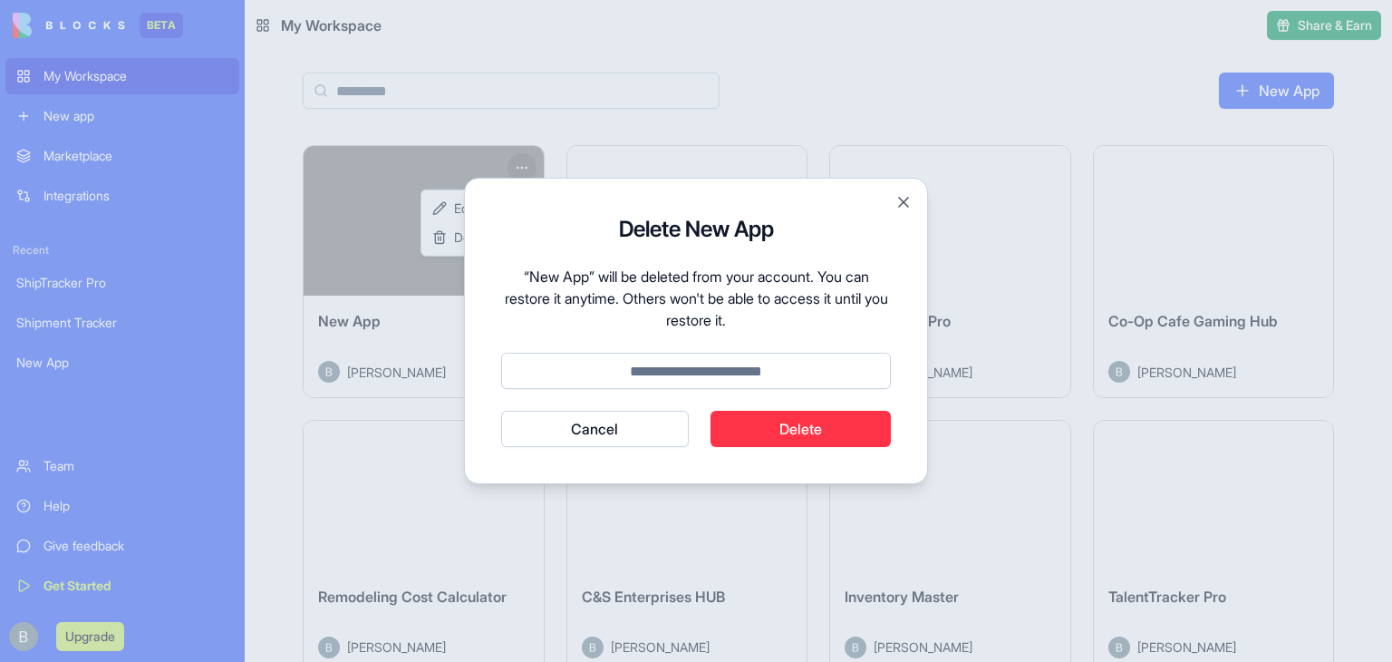
click at [758, 374] on input at bounding box center [696, 371] width 390 height 36
type input "******"
click at [755, 427] on button "Delete" at bounding box center [801, 429] width 181 height 36
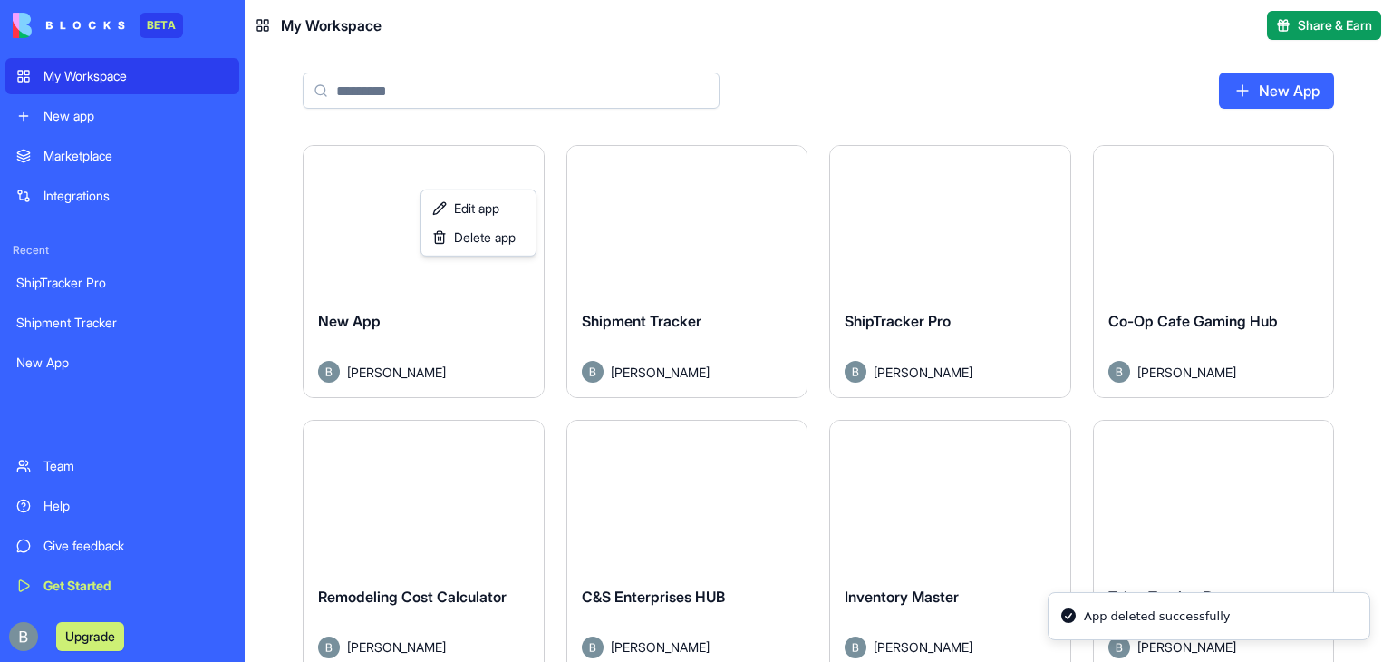
click at [1241, 95] on html "BETA My Workspace New app Marketplace Integrations Recent ShipTracker Pro Shipm…" at bounding box center [696, 331] width 1392 height 662
click at [1254, 92] on link "New App" at bounding box center [1276, 91] width 115 height 36
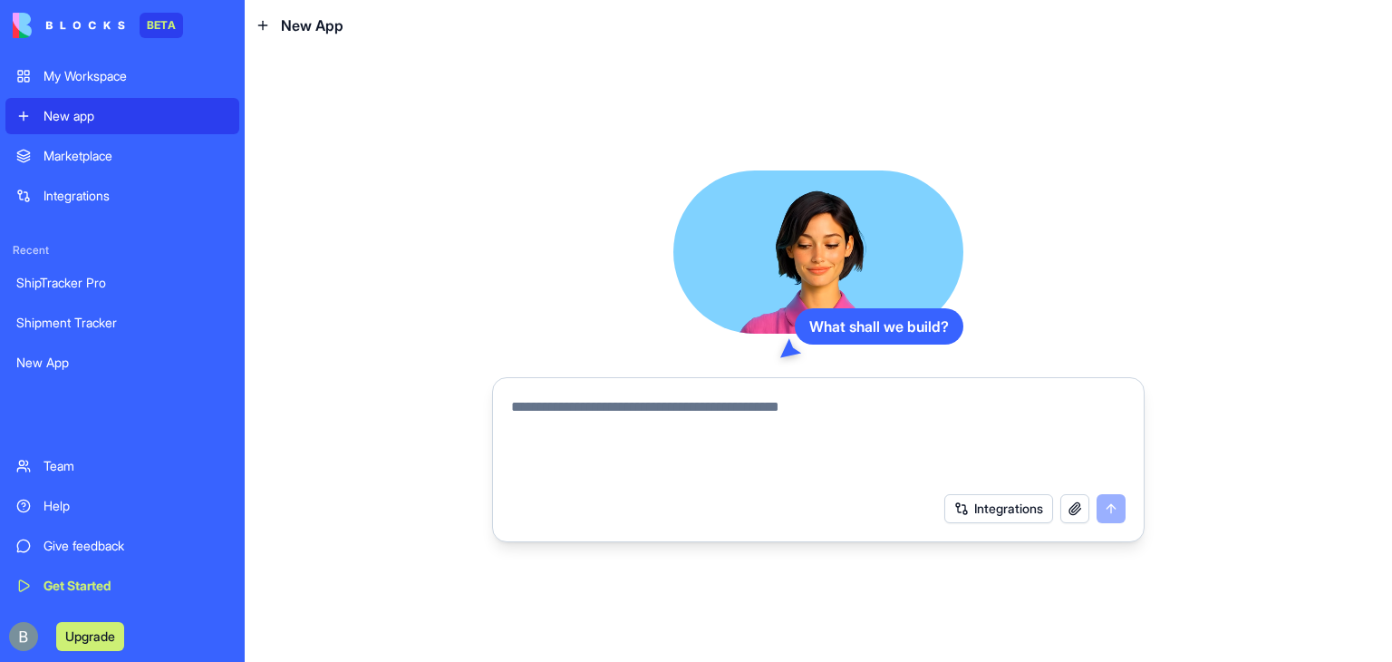
click at [792, 400] on textarea at bounding box center [818, 439] width 614 height 87
type textarea "**********"
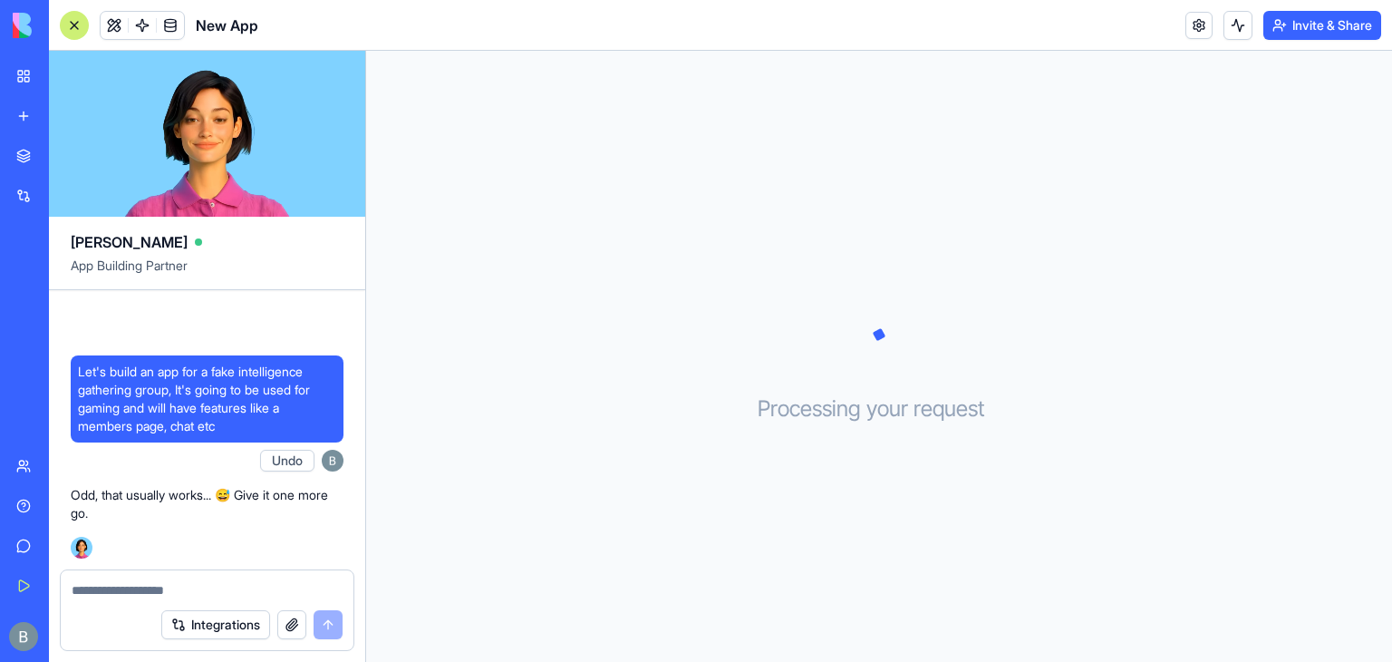
click at [67, 69] on div "My Workspace" at bounding box center [56, 76] width 24 height 18
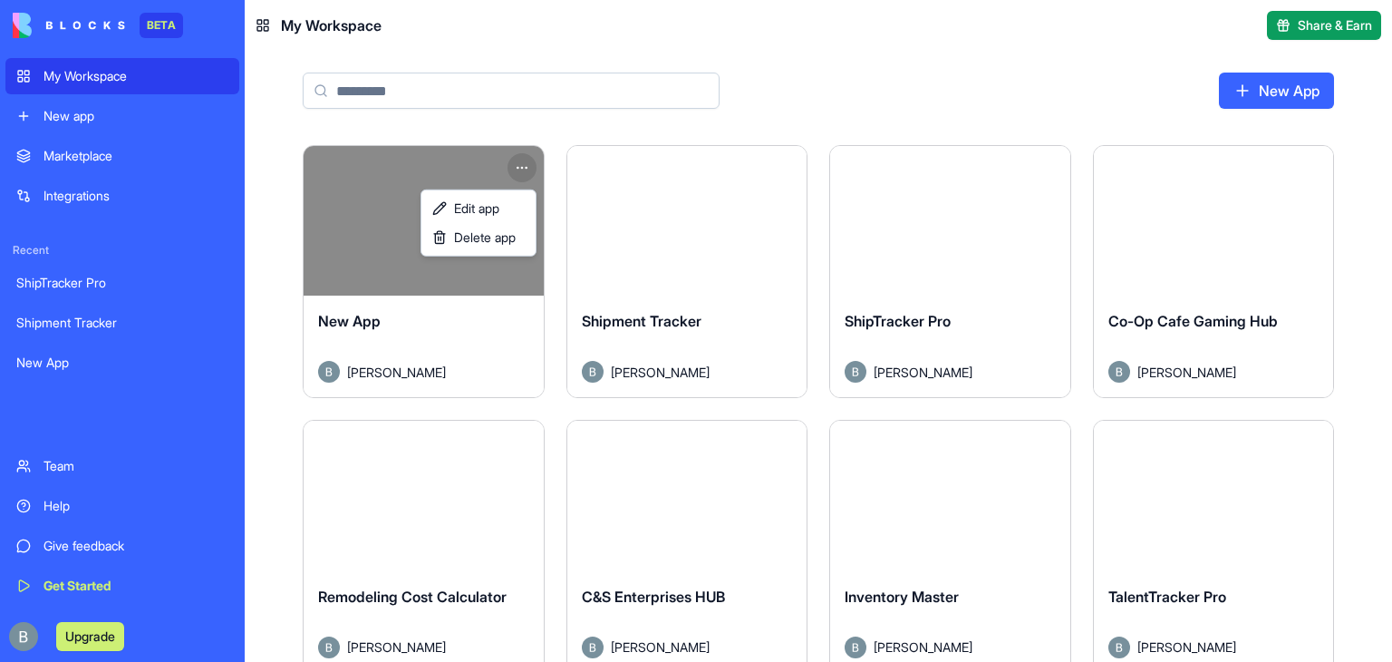
click at [519, 163] on html "BETA My Workspace New app Marketplace Integrations Recent ShipTracker Pro Shipm…" at bounding box center [696, 331] width 1392 height 662
click at [524, 239] on div "Delete app" at bounding box center [478, 237] width 107 height 29
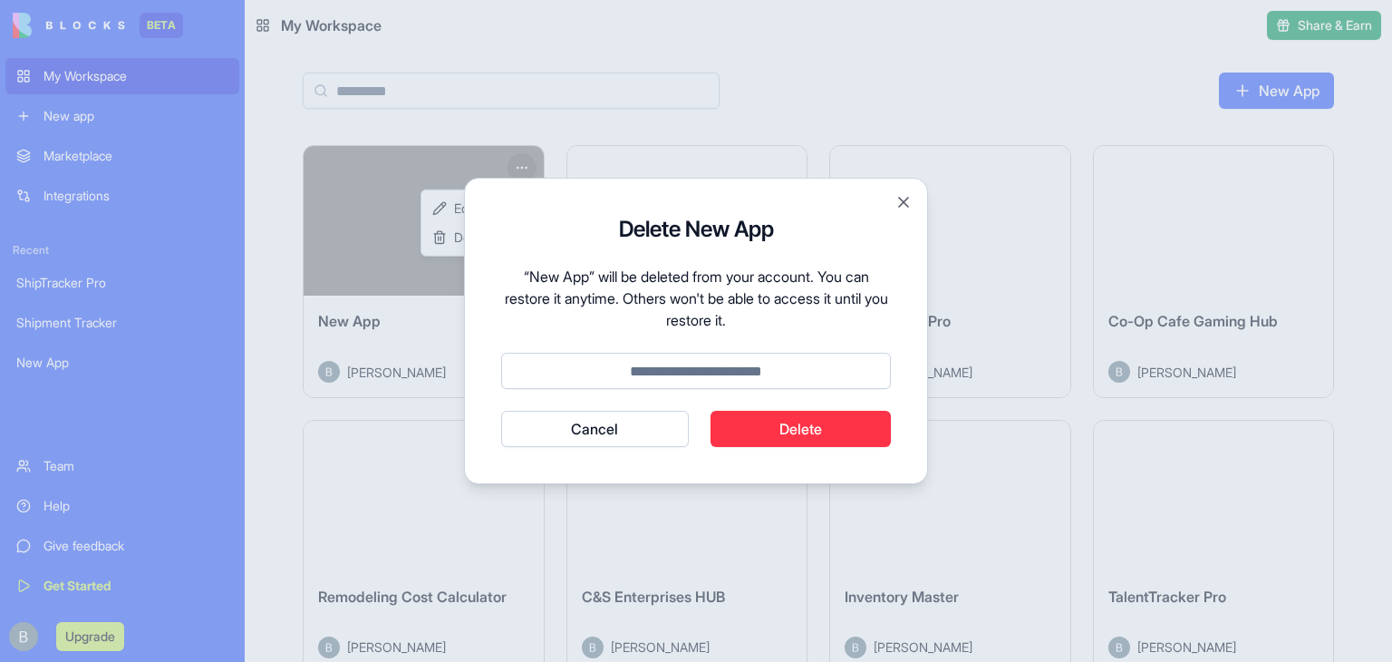
click at [788, 396] on form "Delete New App “New App” will be deleted from your account. You can restore it …" at bounding box center [696, 331] width 390 height 232
click at [757, 378] on input at bounding box center [696, 371] width 390 height 36
type input "******"
click at [780, 443] on button "Delete" at bounding box center [801, 429] width 181 height 36
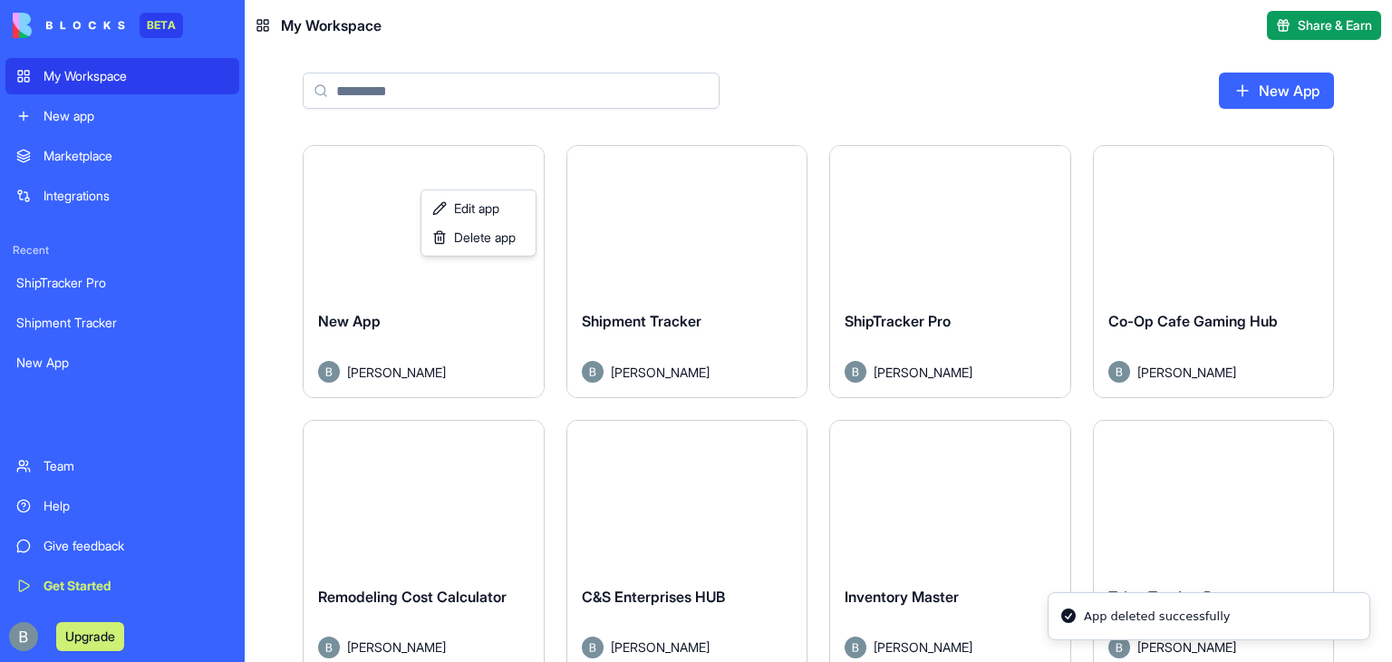
click at [1293, 88] on html "BETA My Workspace New app Marketplace Integrations Recent ShipTracker Pro Shipm…" at bounding box center [696, 331] width 1392 height 662
click at [1292, 89] on link "New App" at bounding box center [1276, 91] width 115 height 36
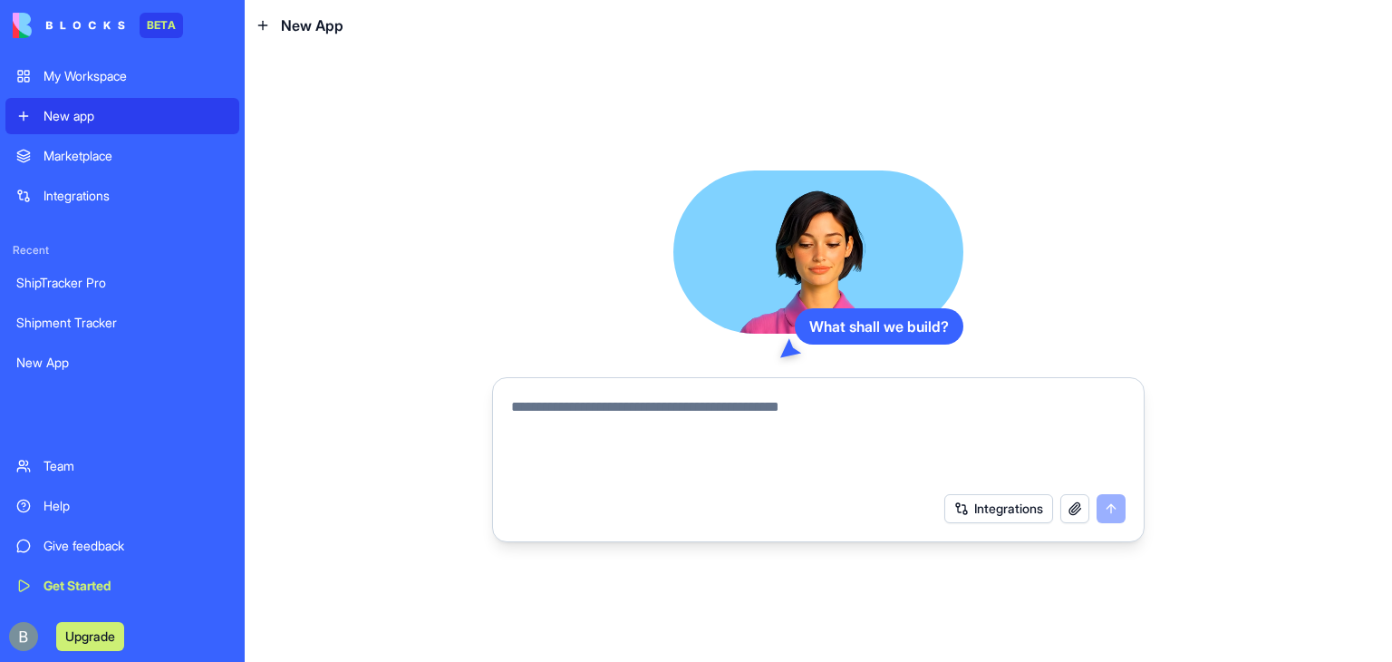
click at [692, 461] on textarea at bounding box center [818, 439] width 614 height 87
type textarea "**********"
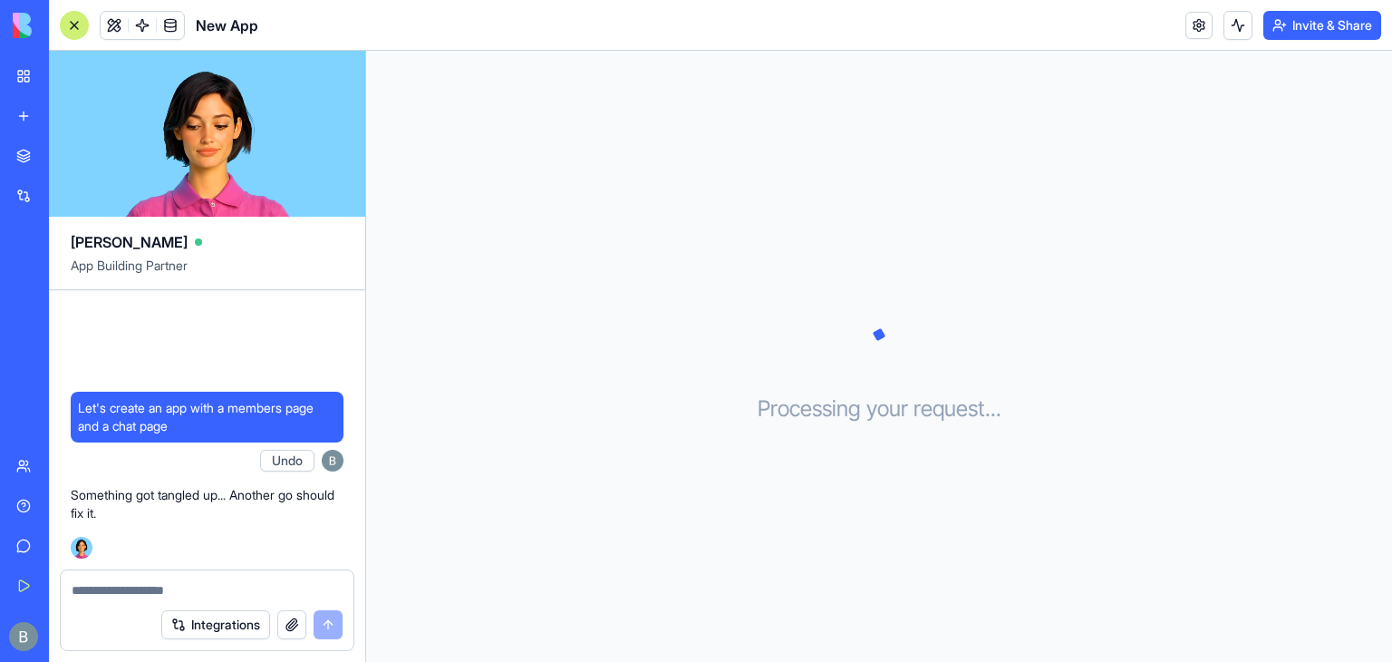
click at [235, 585] on textarea at bounding box center [207, 590] width 271 height 18
type textarea "**********"
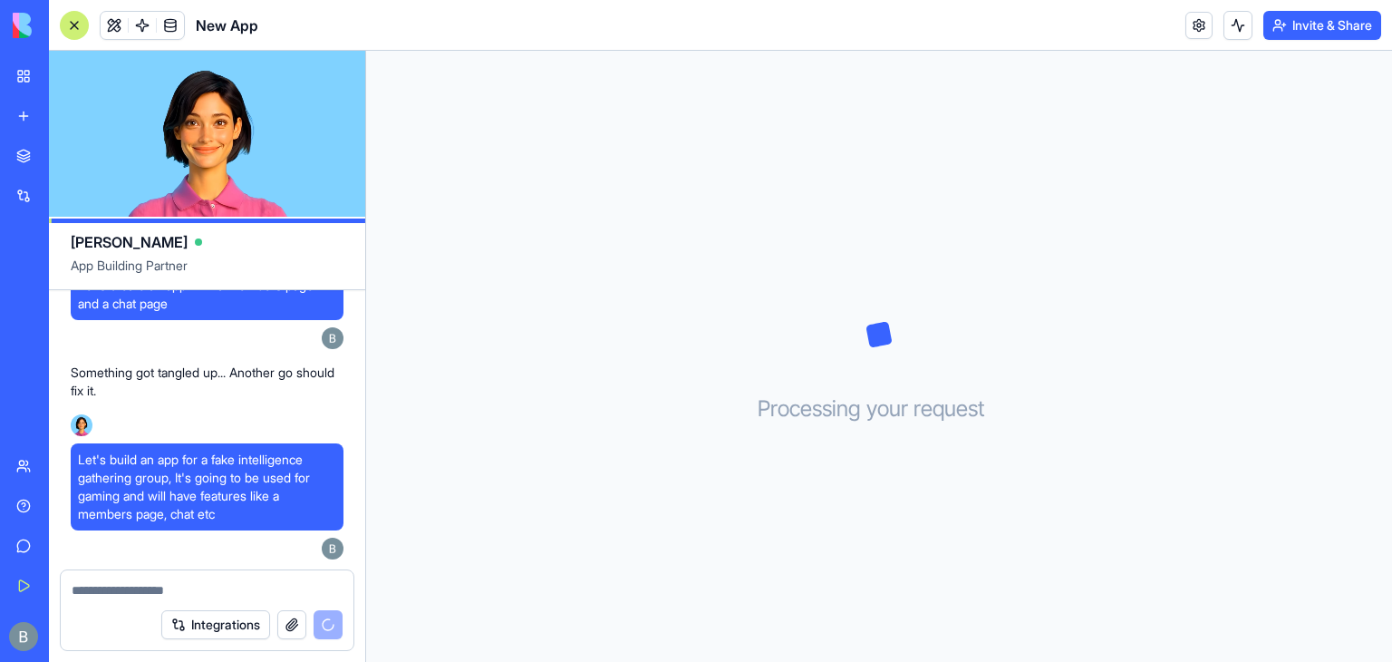
scroll to position [119, 0]
